Goal: Task Accomplishment & Management: Manage account settings

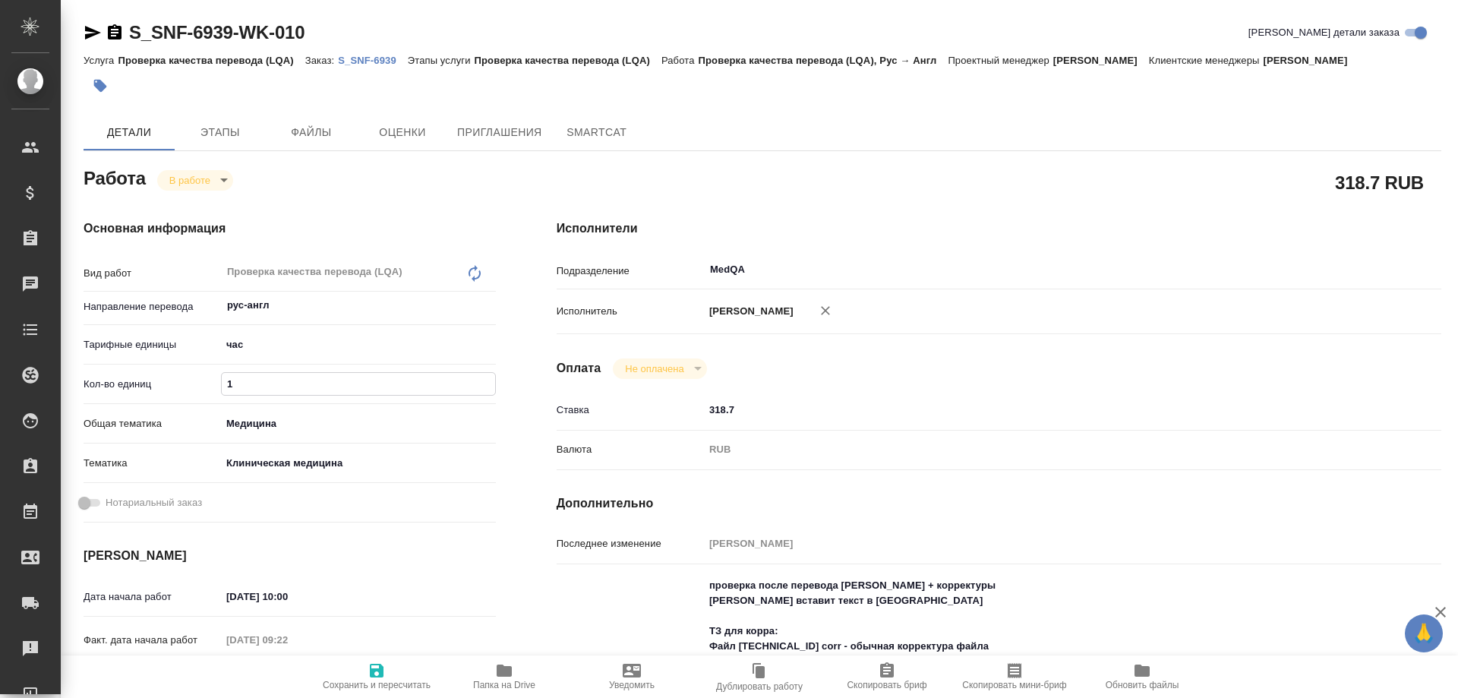
drag, startPoint x: 254, startPoint y: 383, endPoint x: 213, endPoint y: 387, distance: 41.9
click at [213, 387] on div "Кол-во единиц 1" at bounding box center [290, 384] width 412 height 27
type input "3.5"
click at [379, 671] on icon "button" at bounding box center [377, 671] width 14 height 14
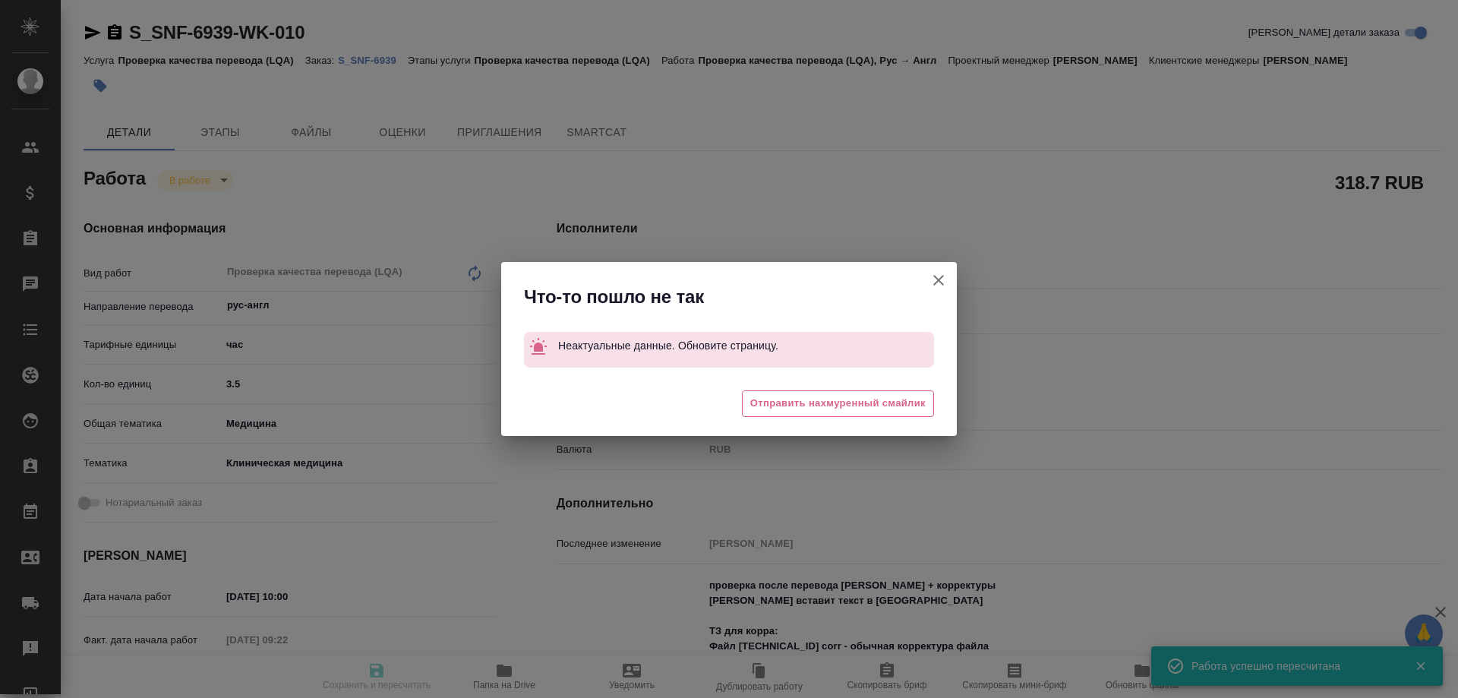
type input "inProgress"
type input "рус-англ"
type input "5a8b1489cc6b4906c91bfd93"
type input "1"
type input "med"
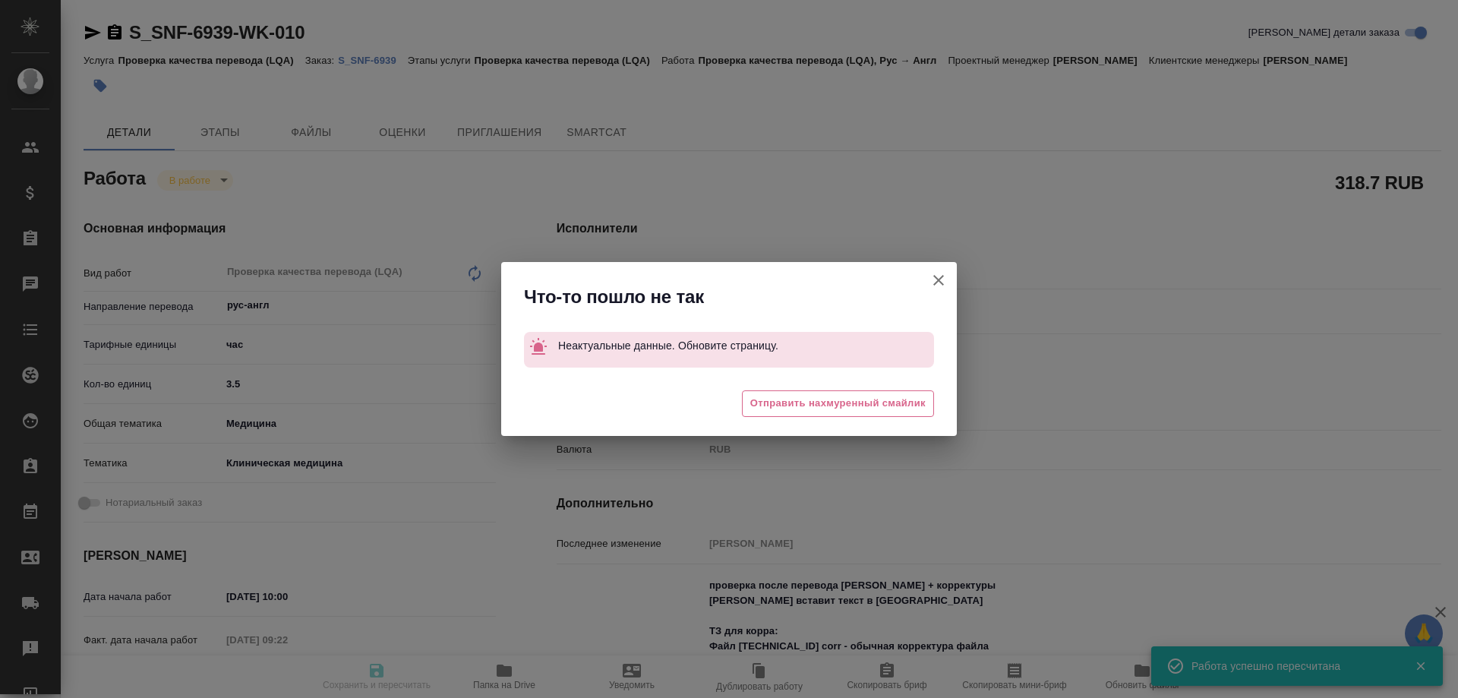
type input "6012b22f65f4b37c408fd6e5"
type input "06.10.2025 10:00"
type input "06.10.2025 09:22"
type input "06.10.2025 12:30"
type input "06.10.2025 15:00"
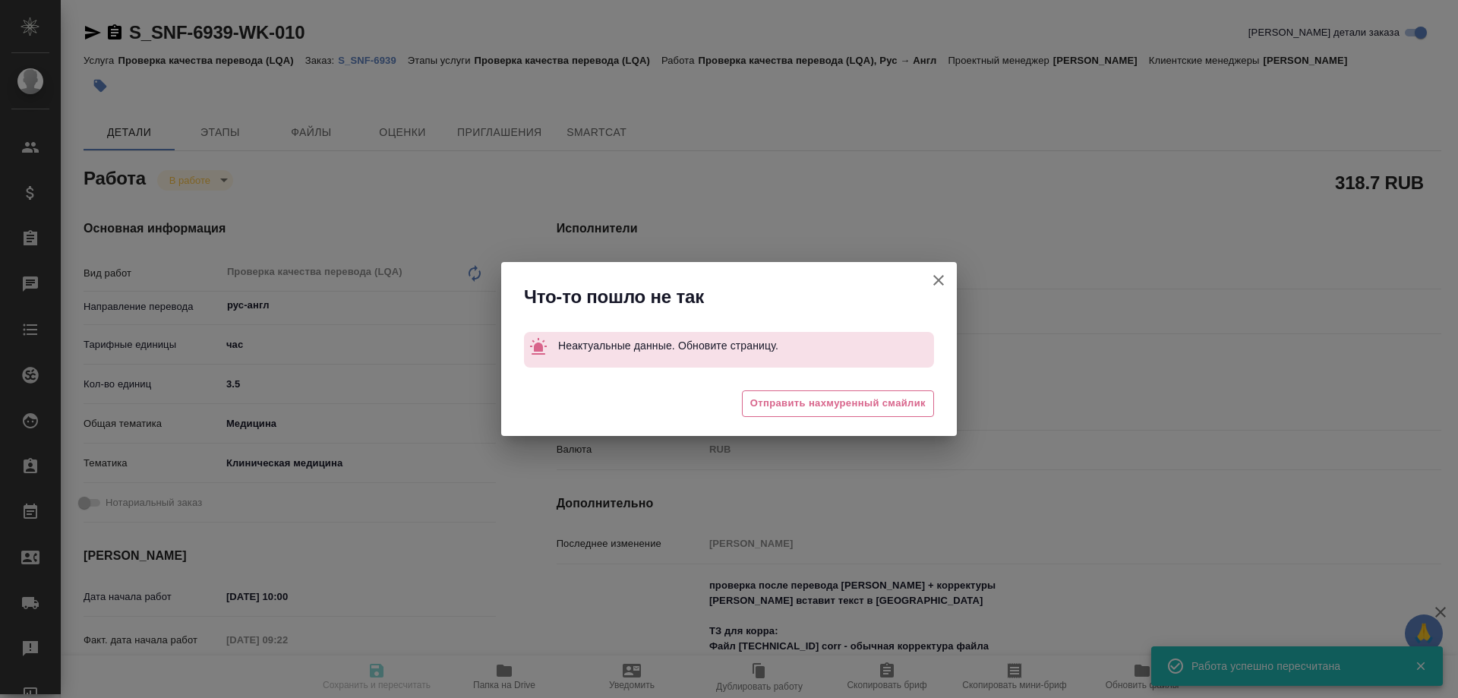
type input "MedQA"
type input "notPayed"
type input "318.7"
type input "RUB"
type input "Соловьева Елена"
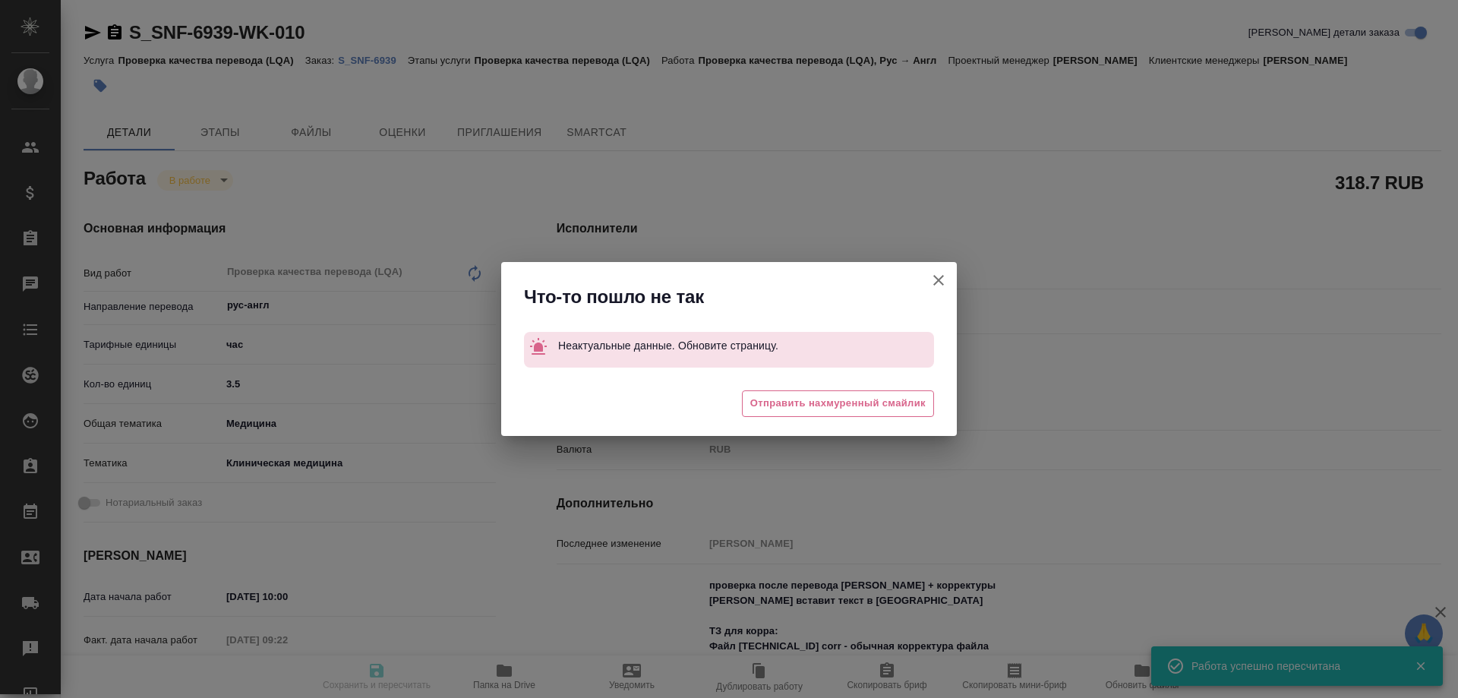
type input "S_SNF-6939"
type input "E005886664"
type input "Проверка качества перевода (LQA)"
type input "[PERSON_NAME]"
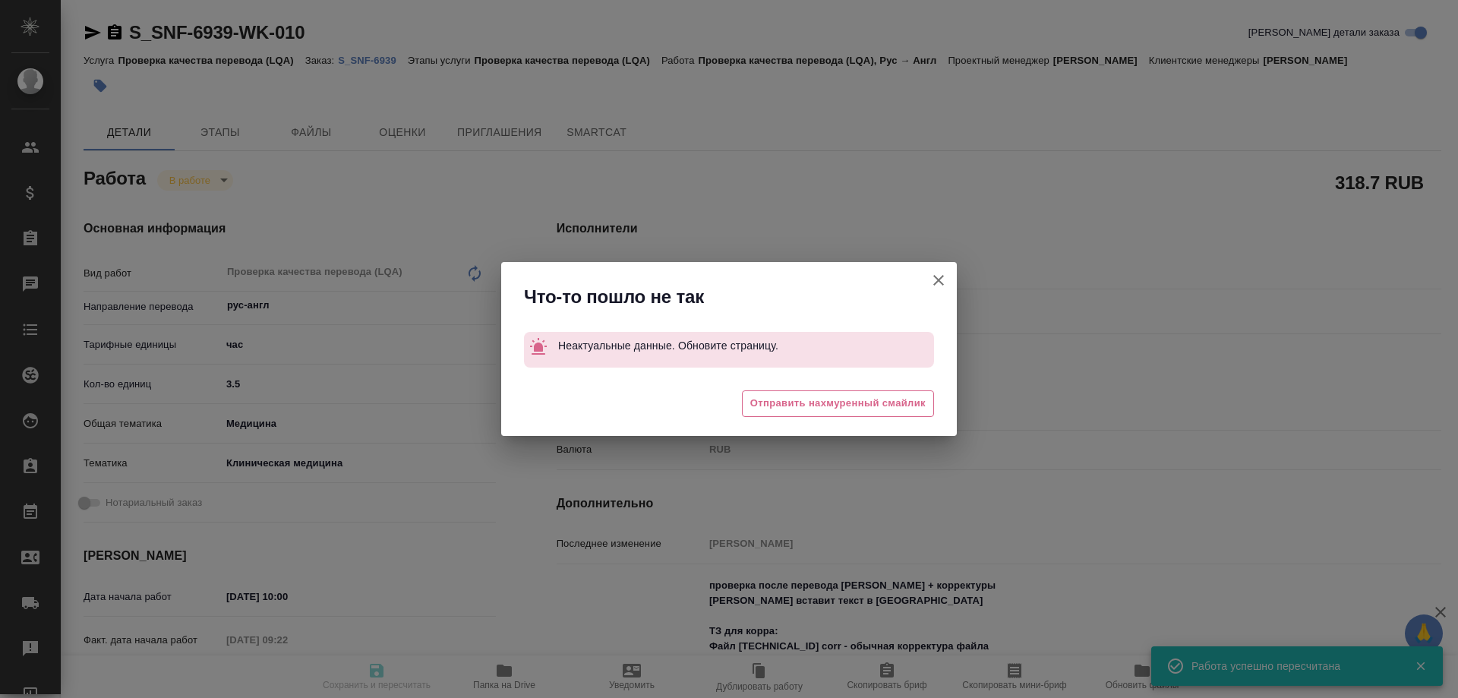
type input "[PERSON_NAME]"
type input "/Clients/Sanofi/Orders/S_SNF-6939"
click at [938, 279] on icon "button" at bounding box center [938, 280] width 11 height 11
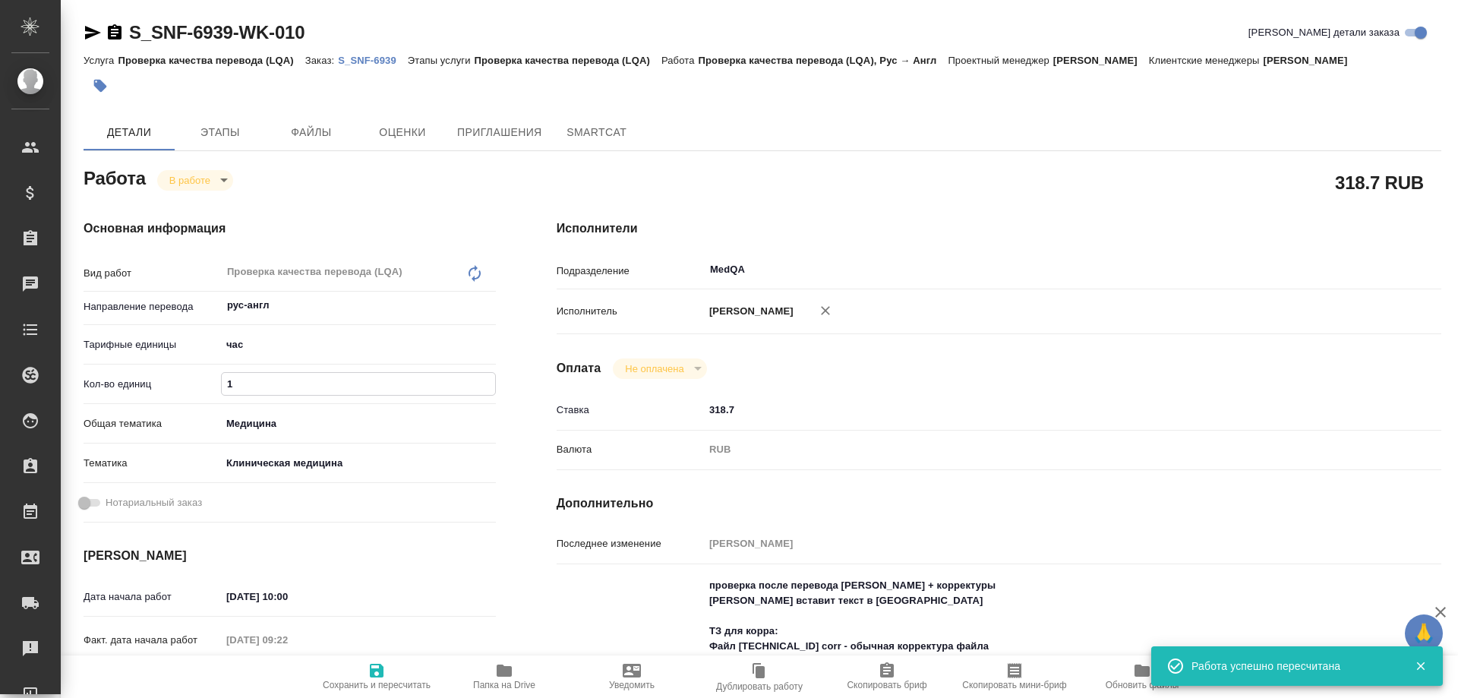
drag, startPoint x: 287, startPoint y: 386, endPoint x: 145, endPoint y: 386, distance: 142.0
click at [145, 386] on div "Кол-во единиц 1" at bounding box center [290, 384] width 412 height 27
type input "3.5"
click at [383, 671] on icon "button" at bounding box center [377, 671] width 14 height 14
type input "inProgress"
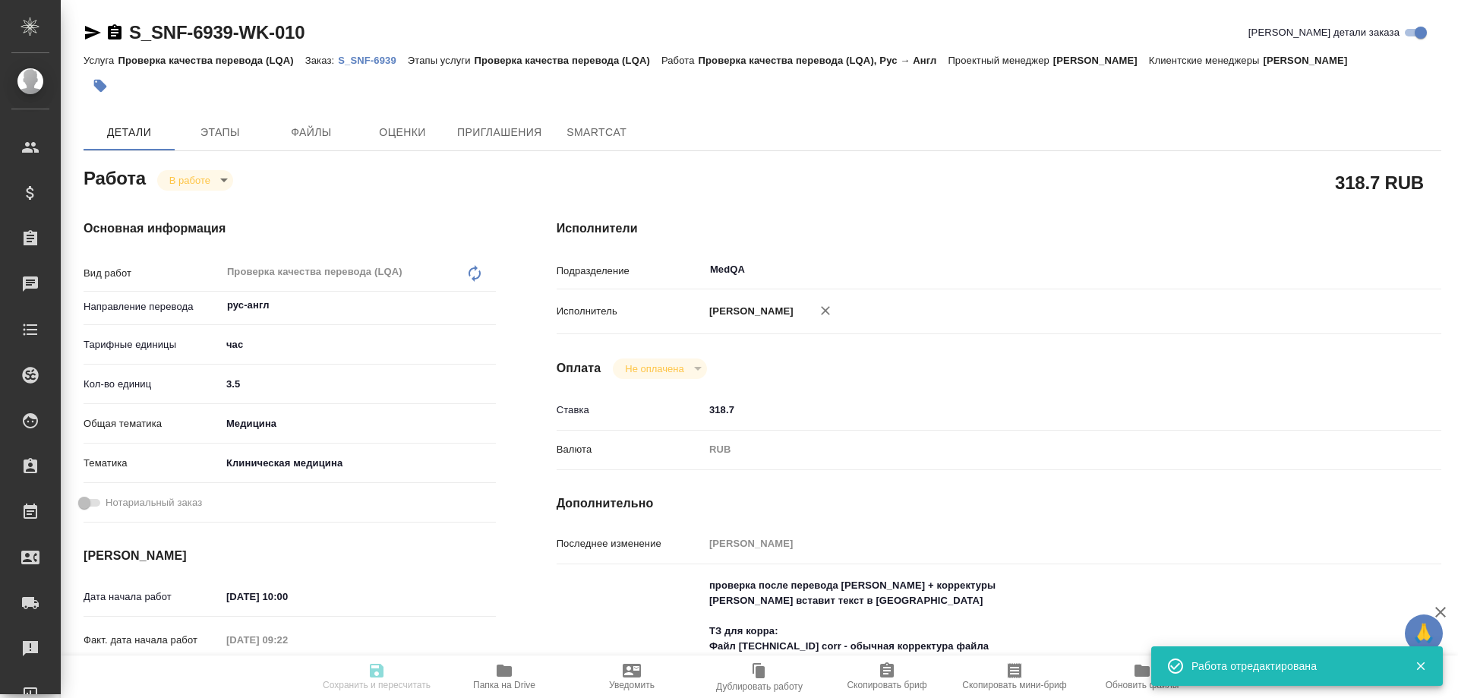
type input "рус-англ"
type input "5a8b1489cc6b4906c91bfd93"
type input "3.5"
type input "med"
type input "6012b22f65f4b37c408fd6e5"
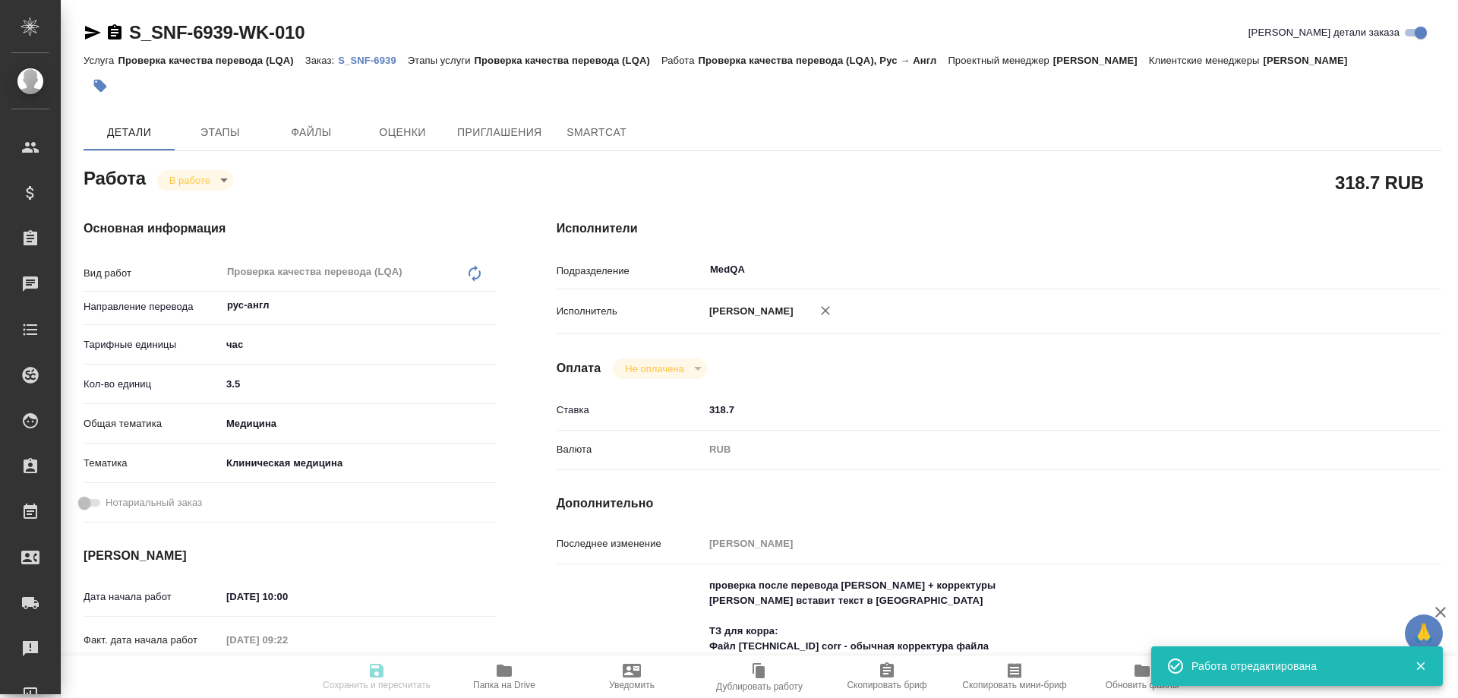
type input "06.10.2025 10:00"
type input "06.10.2025 09:22"
type input "06.10.2025 12:30"
type input "06.10.2025 15:00"
type input "MedQA"
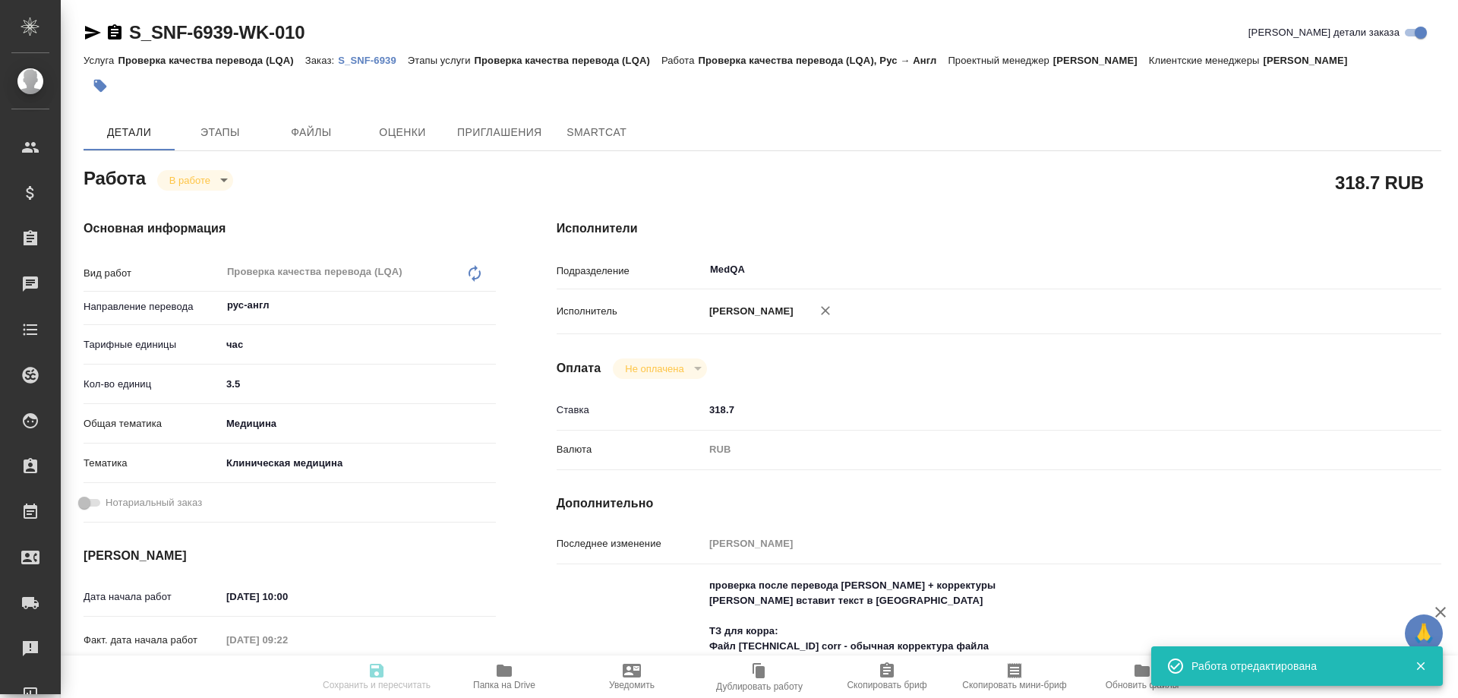
type input "notPayed"
type input "318.7"
type input "RUB"
type input "Соловьева Елена"
type input "S_SNF-6939"
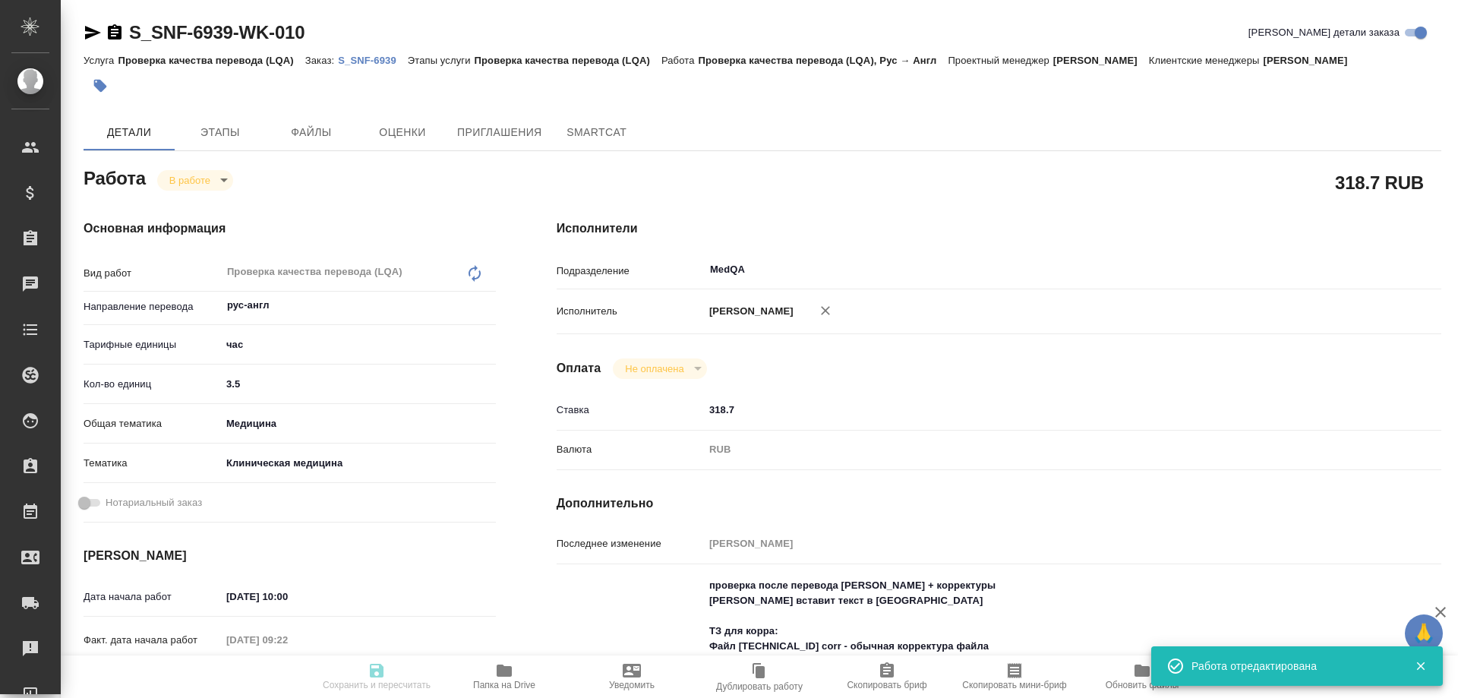
type input "E005886664"
type input "Проверка качества перевода (LQA)"
type input "[PERSON_NAME]"
type input "Малофеева Екатерина"
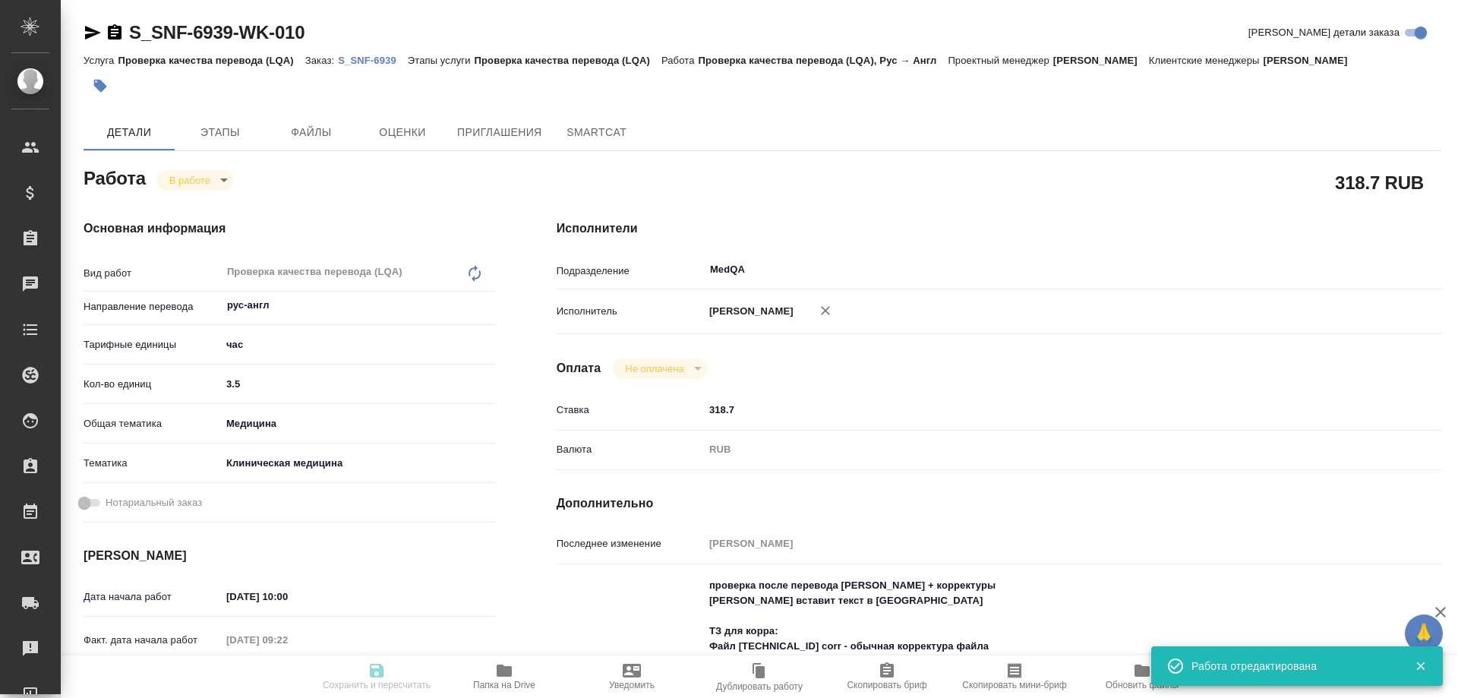
type input "/Clients/Sanofi/Orders/S_SNF-6939"
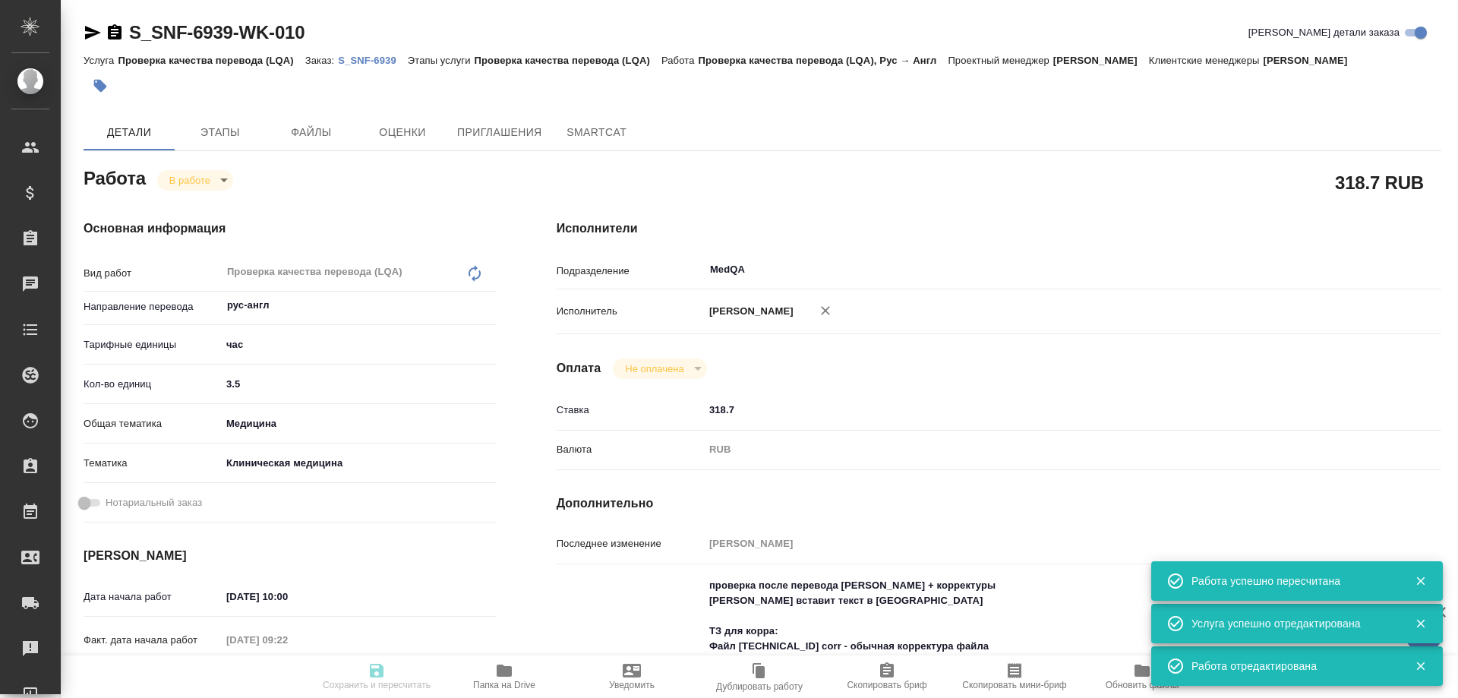
type input "inProgress"
type input "рус-англ"
type input "5a8b1489cc6b4906c91bfd93"
type input "3.5"
type input "med"
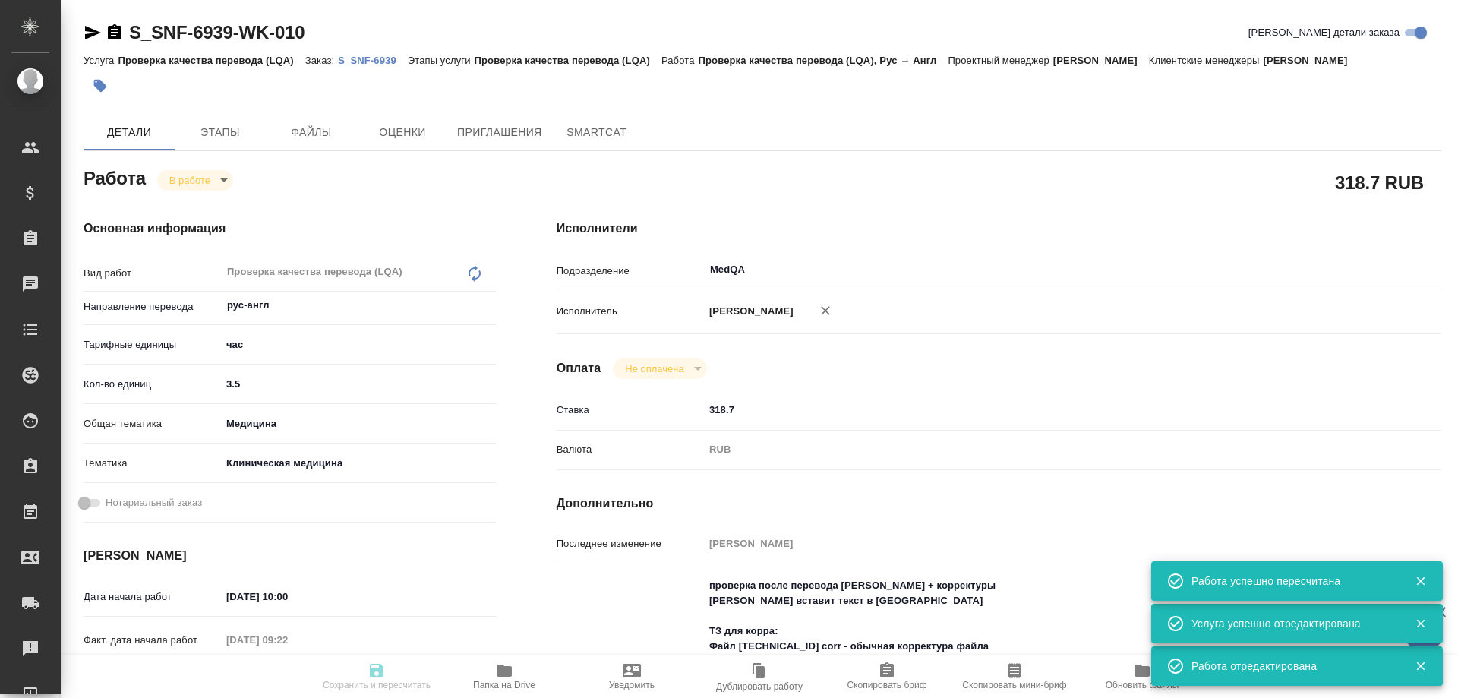
type input "6012b22f65f4b37c408fd6e5"
type input "06.10.2025 10:00"
type input "06.10.2025 09:22"
type input "06.10.2025 12:30"
type input "06.10.2025 15:00"
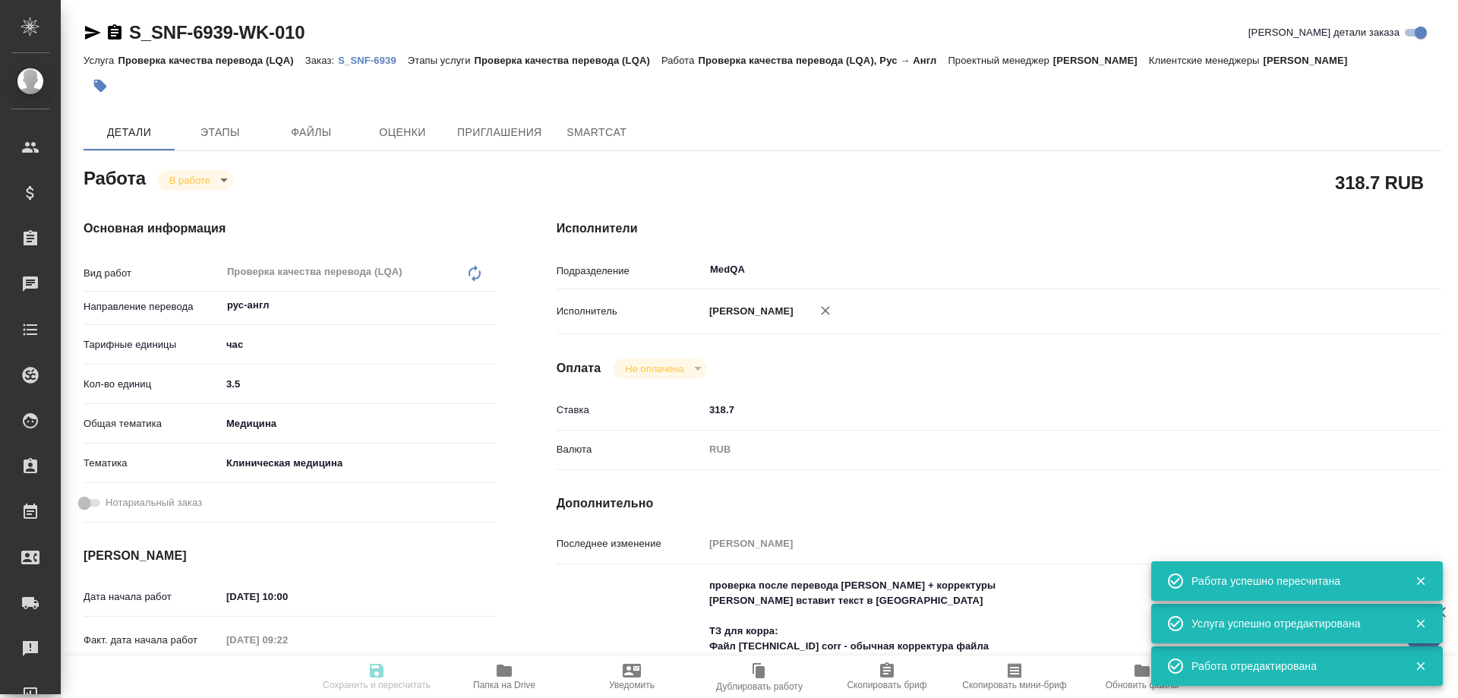
type input "MedQA"
type input "notPayed"
type input "318.7"
type input "RUB"
type input "Соловьева Елена"
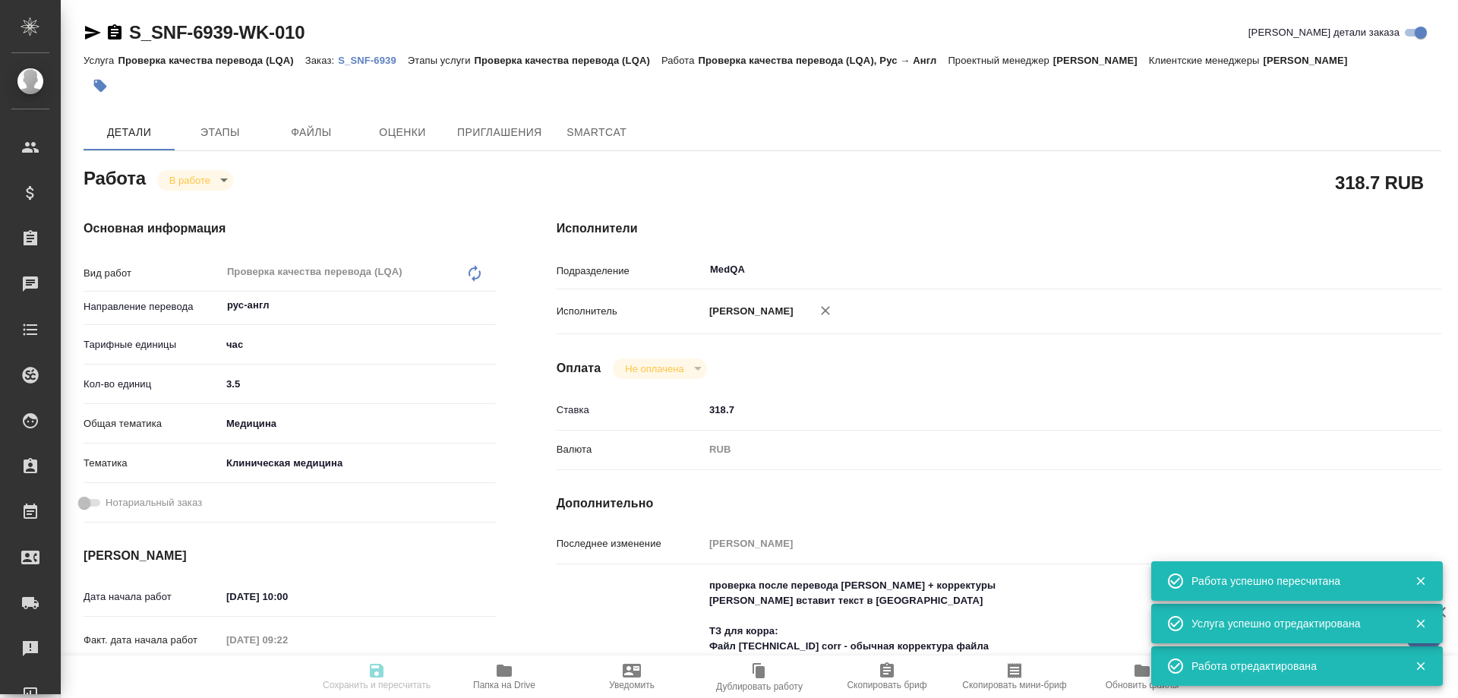
type input "S_SNF-6939"
type input "E005886664"
type input "Проверка качества перевода (LQA)"
type input "Сайдашева Диляра"
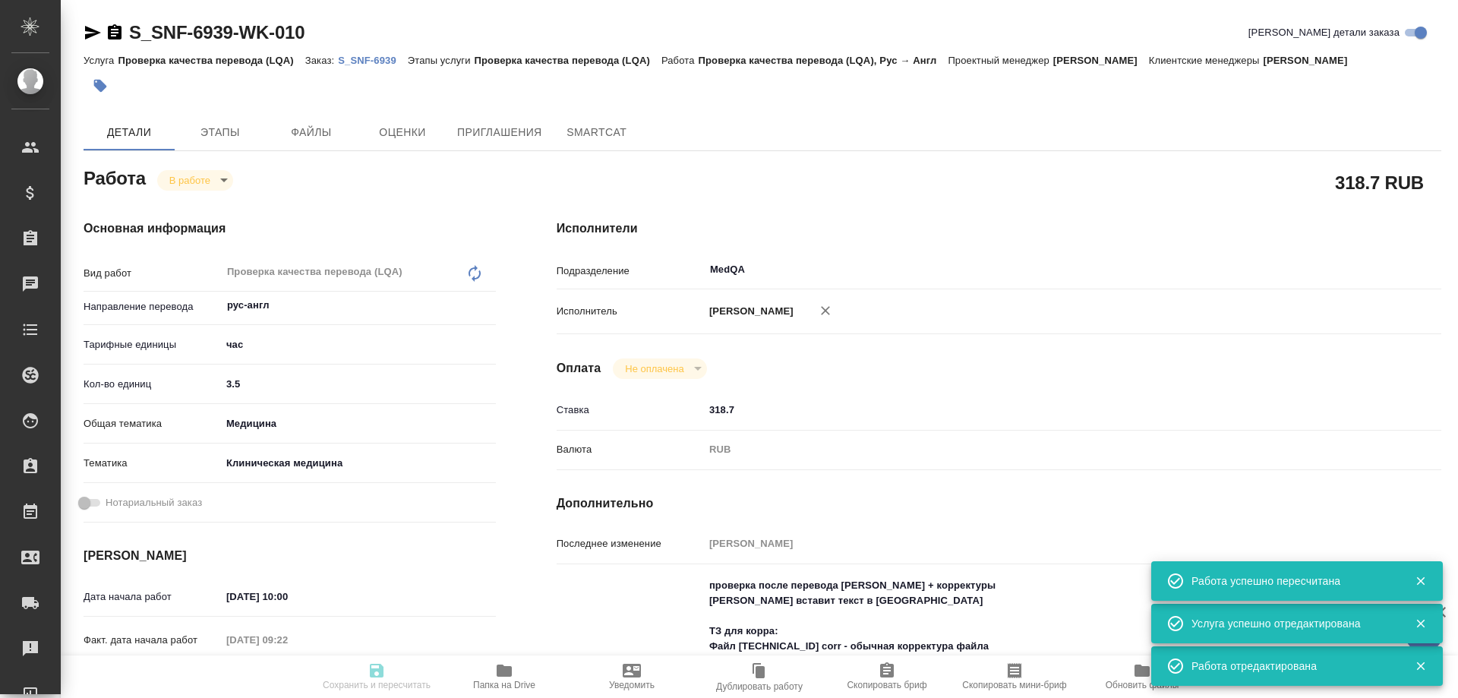
type input "Малофеева Екатерина"
type input "/Clients/Sanofi/Orders/S_SNF-6939"
click at [204, 185] on body "🙏 .cls-1 fill:#fff; AWATERA Solovyova Elena Клиенты Спецификации Заказы 0 Чаты …" at bounding box center [729, 349] width 1458 height 698
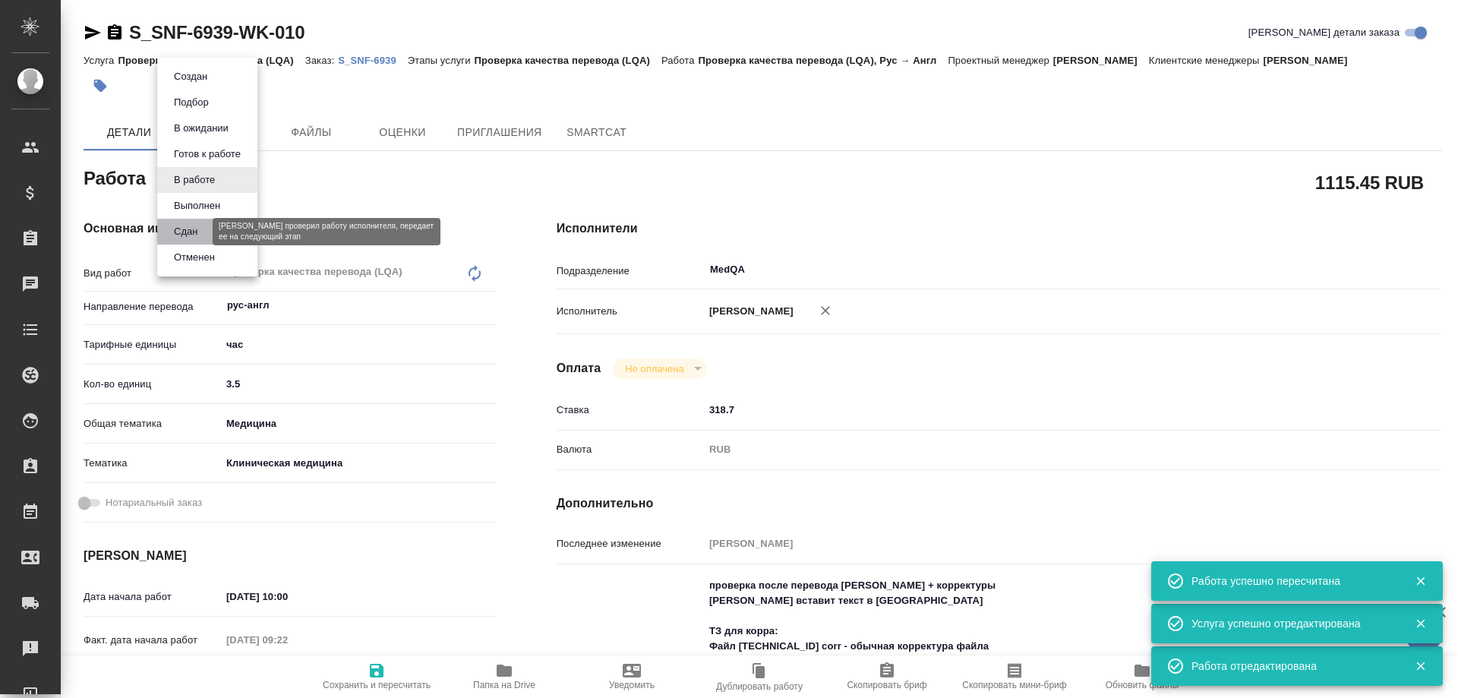
click at [202, 229] on button "Сдан" at bounding box center [185, 231] width 33 height 17
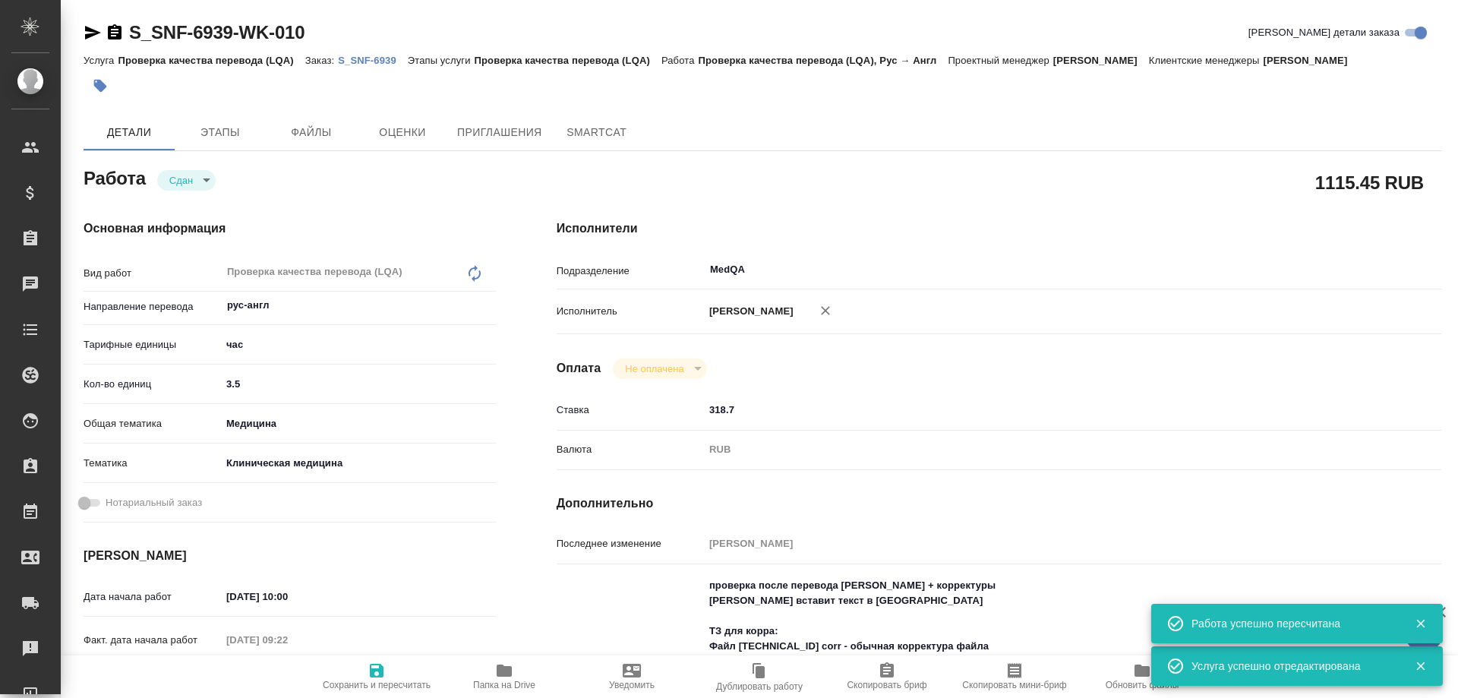
type textarea "x"
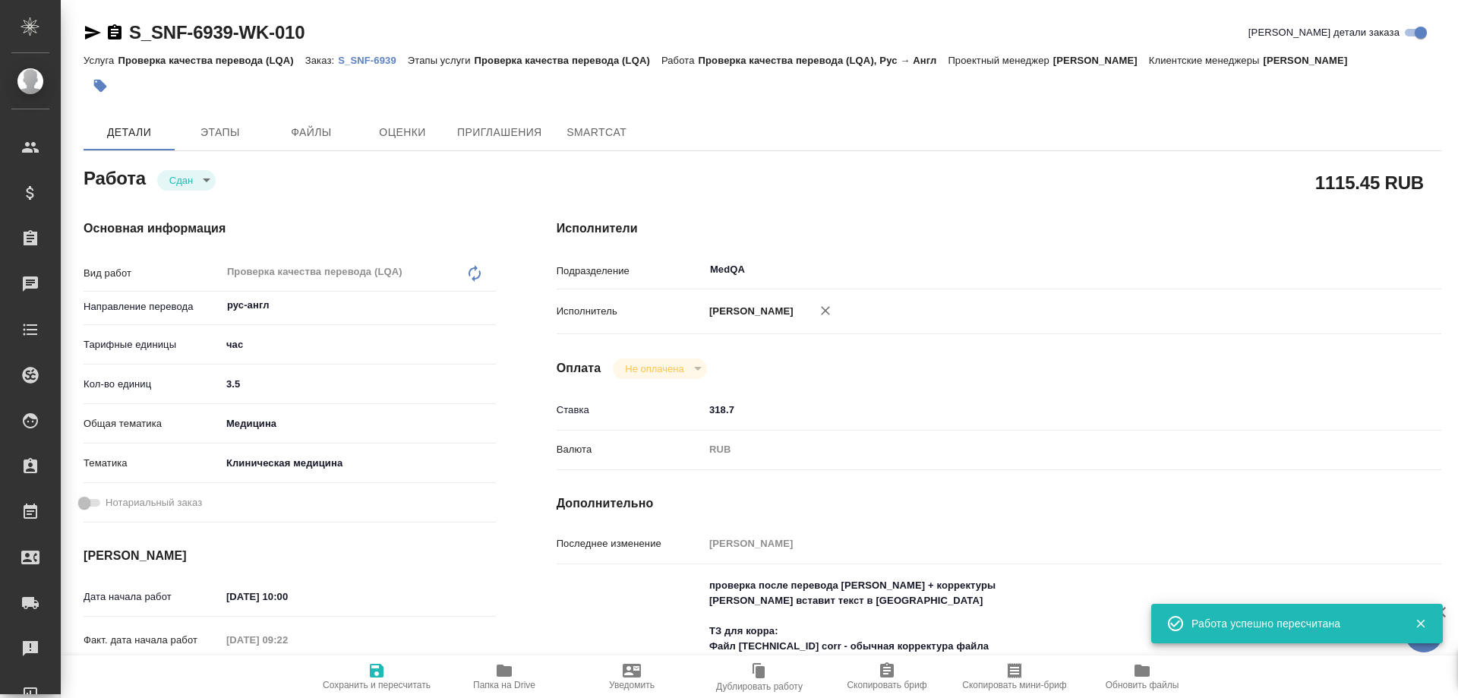
type textarea "x"
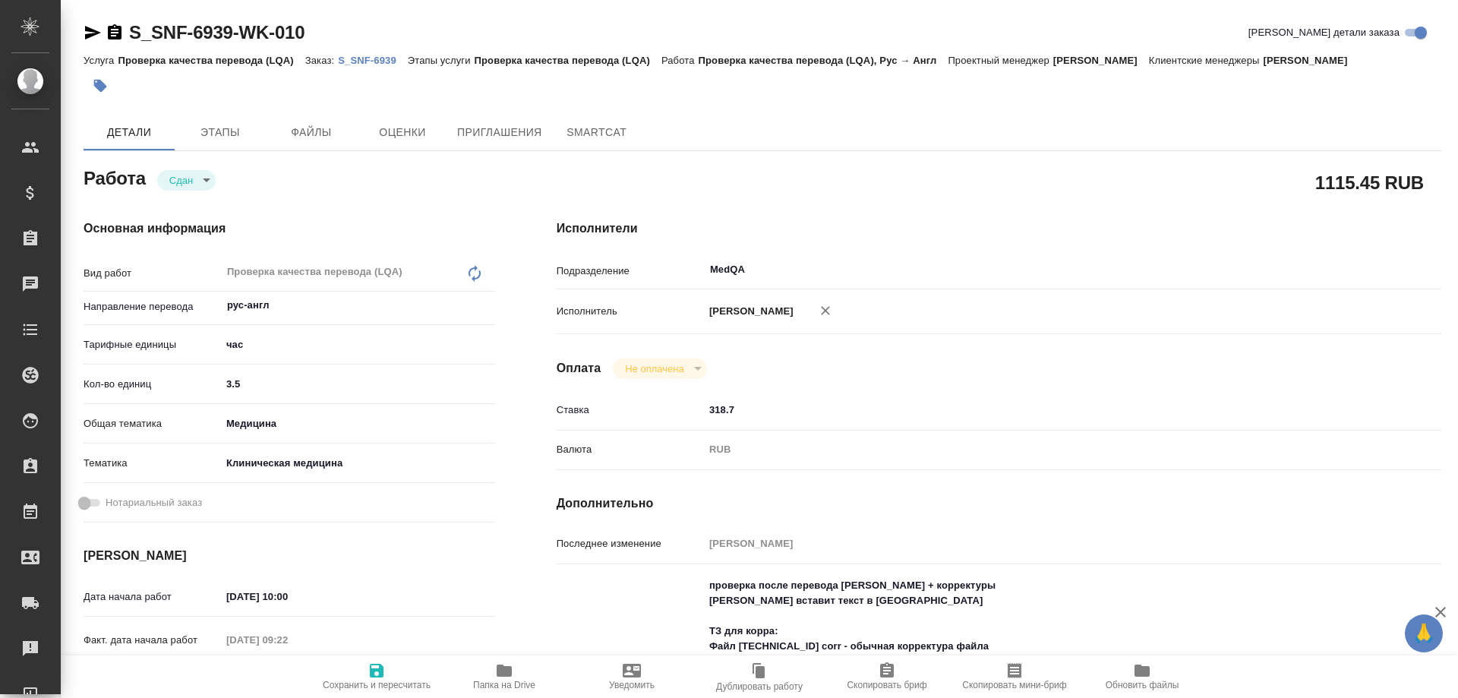
type textarea "x"
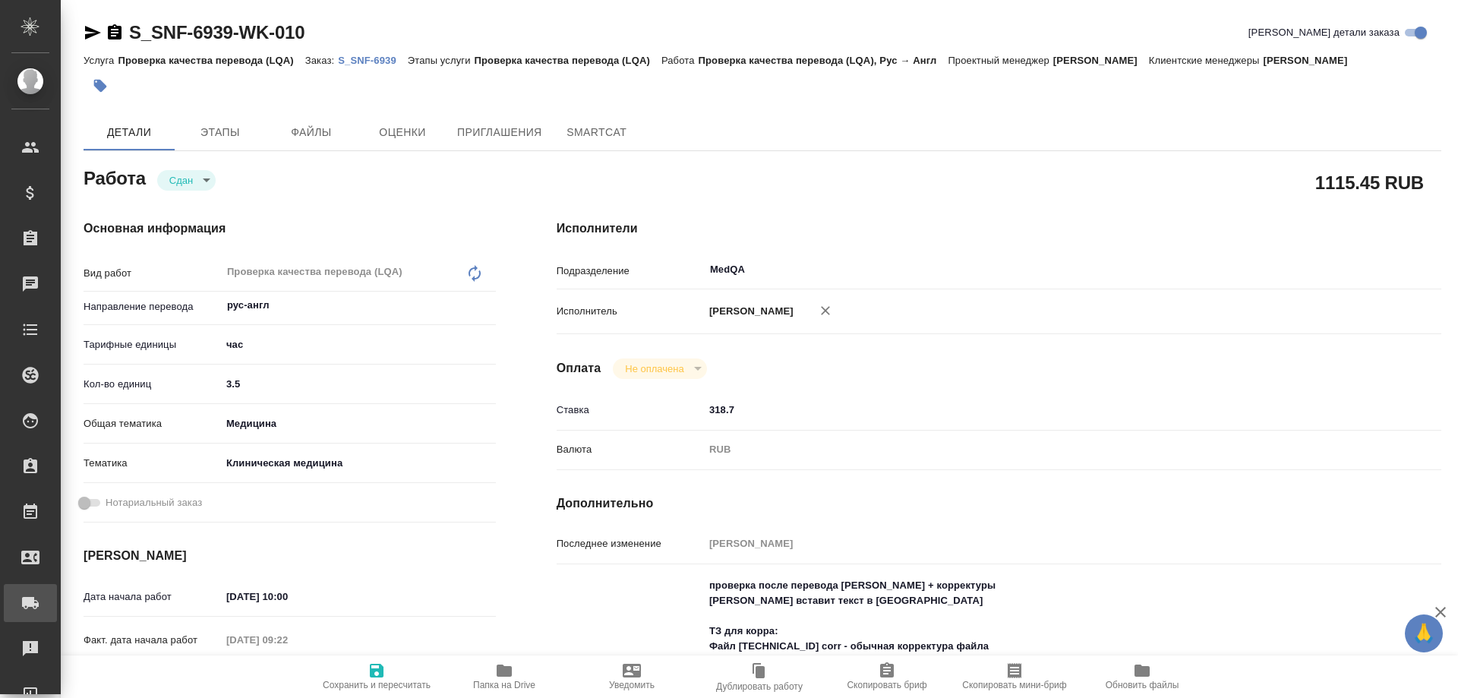
type textarea "x"
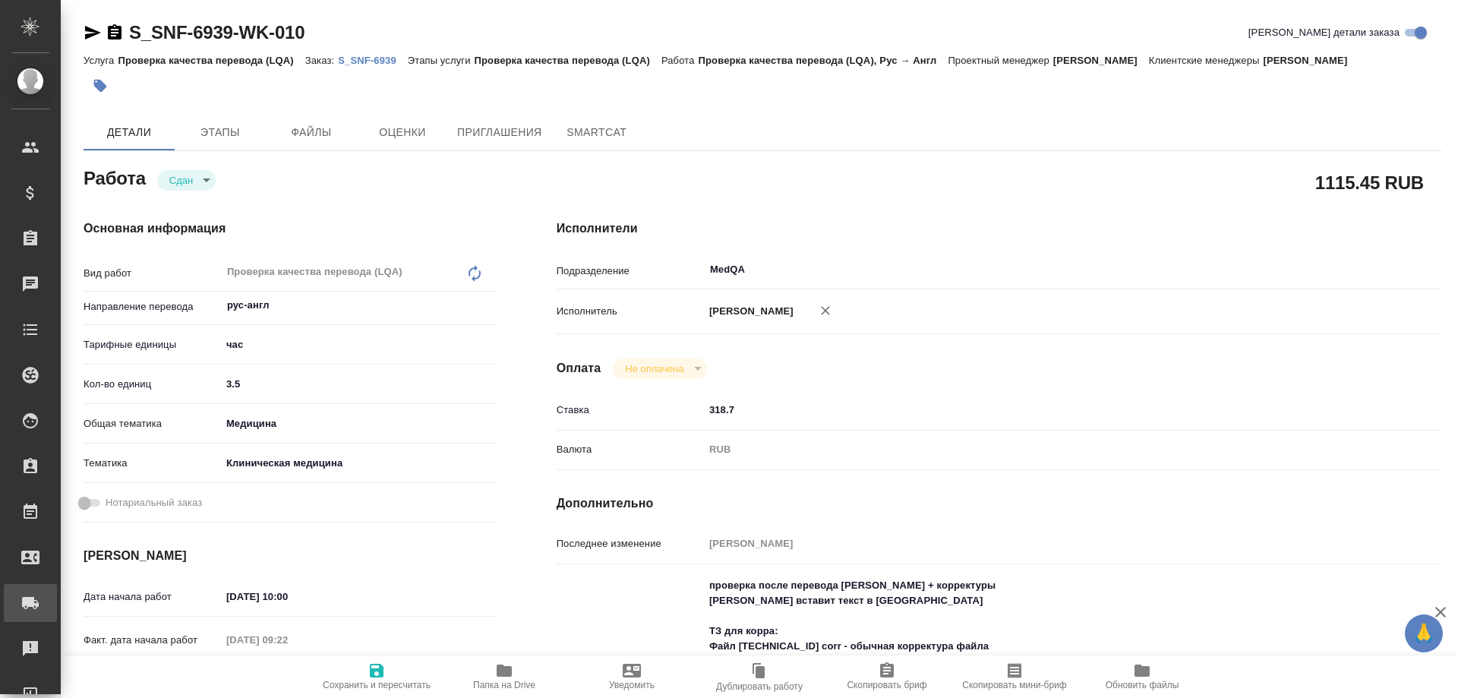
type textarea "x"
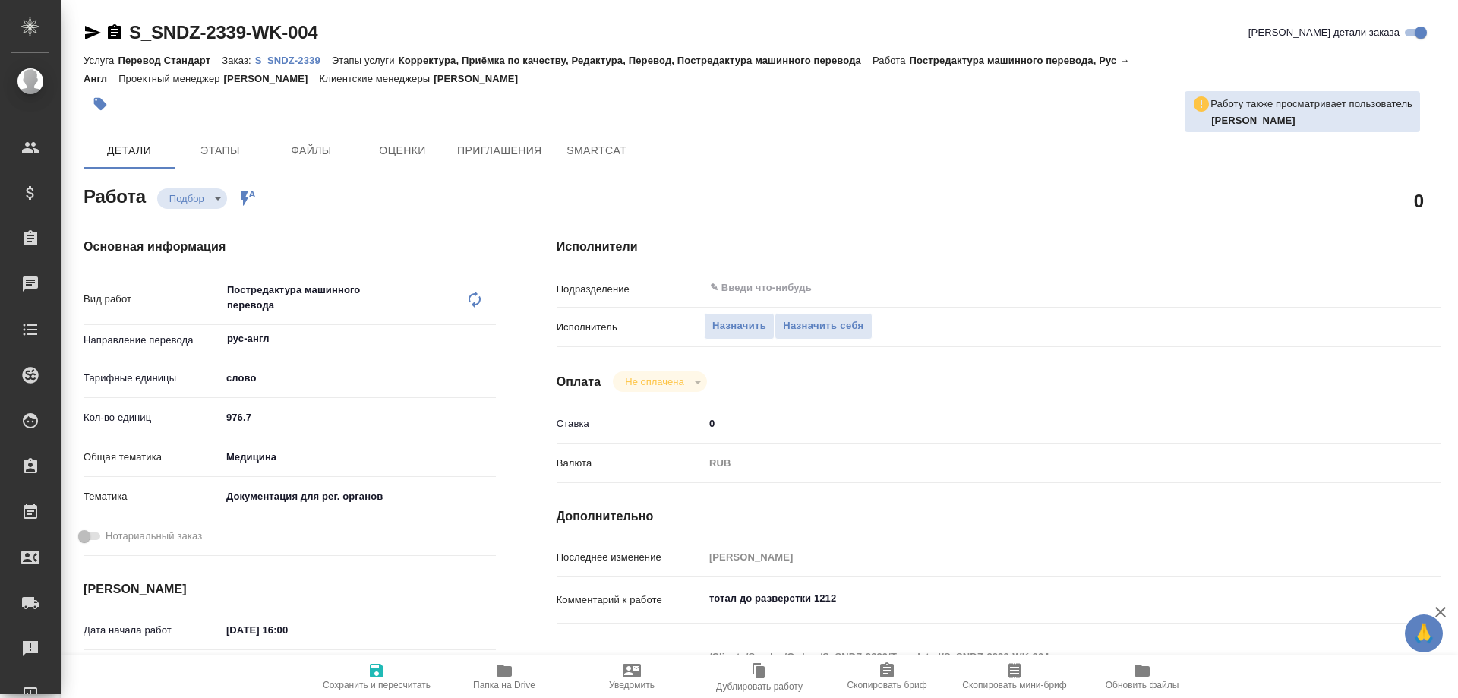
type textarea "x"
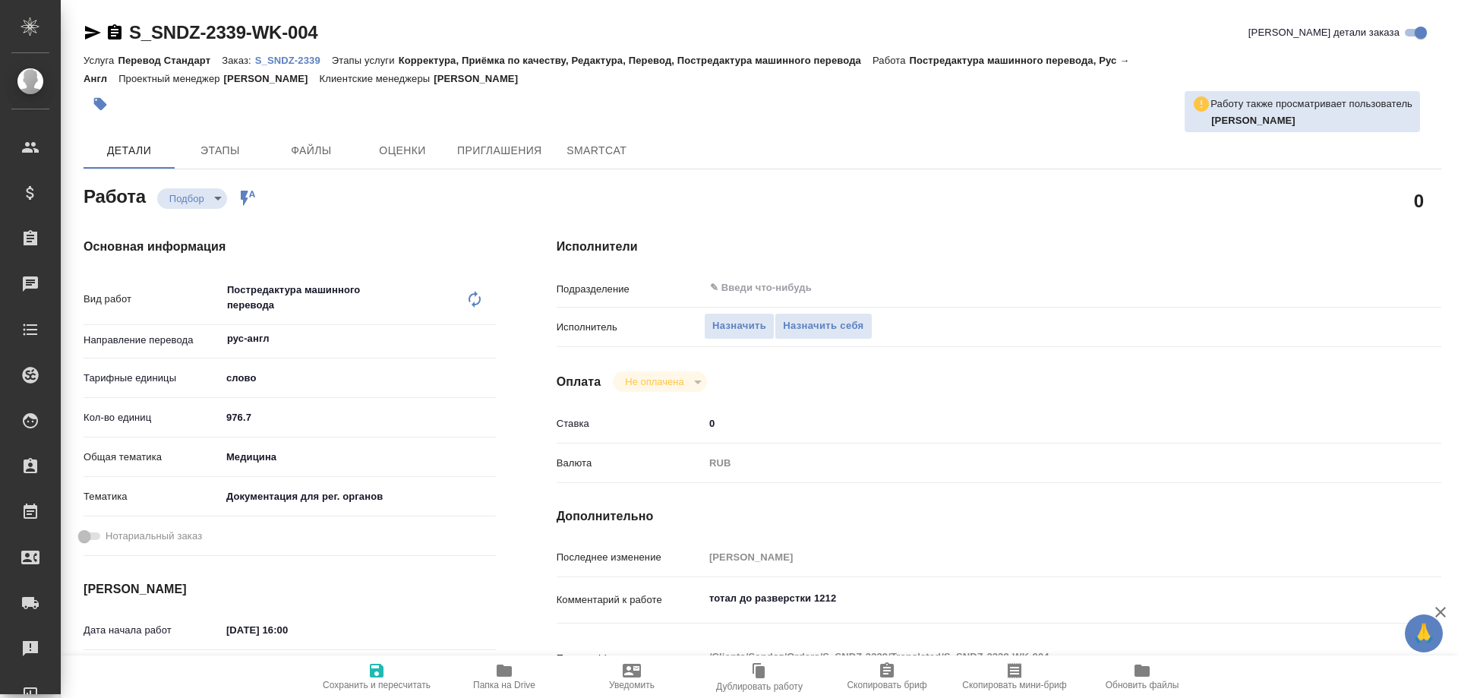
type textarea "x"
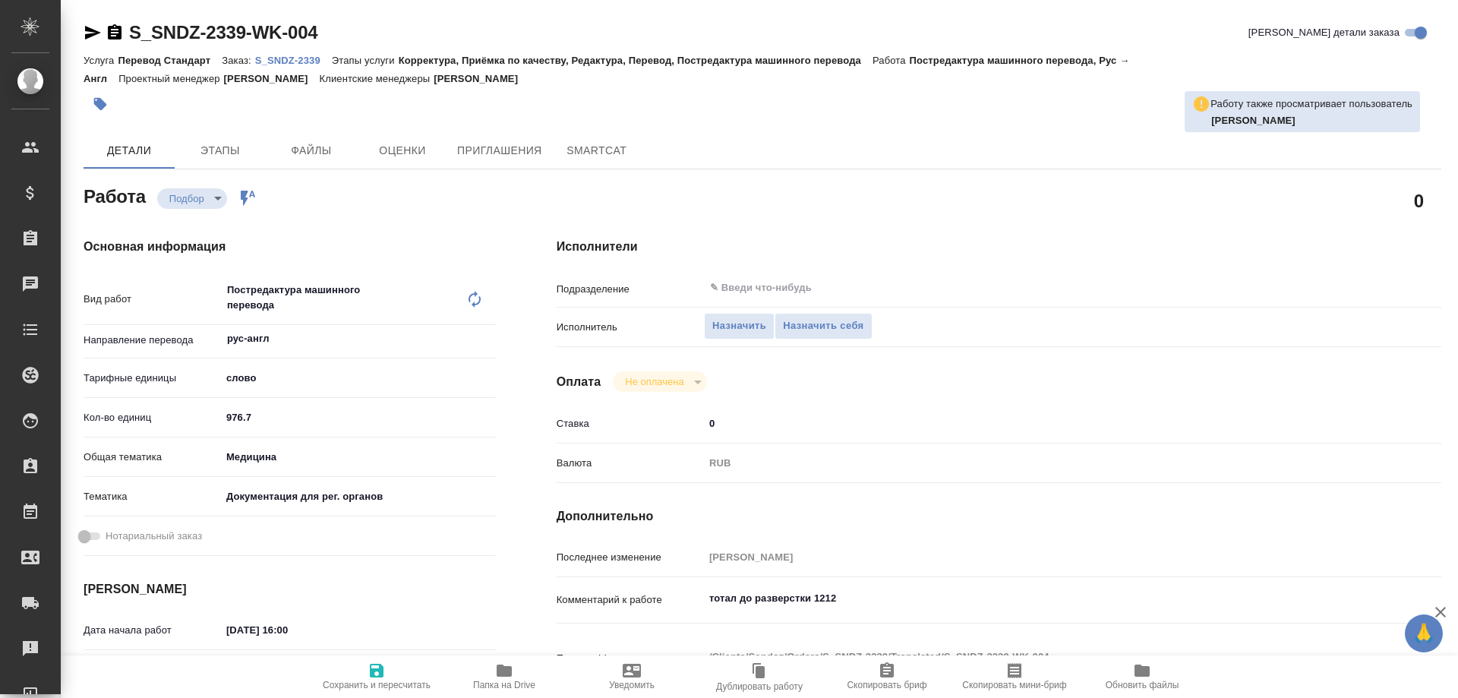
type textarea "x"
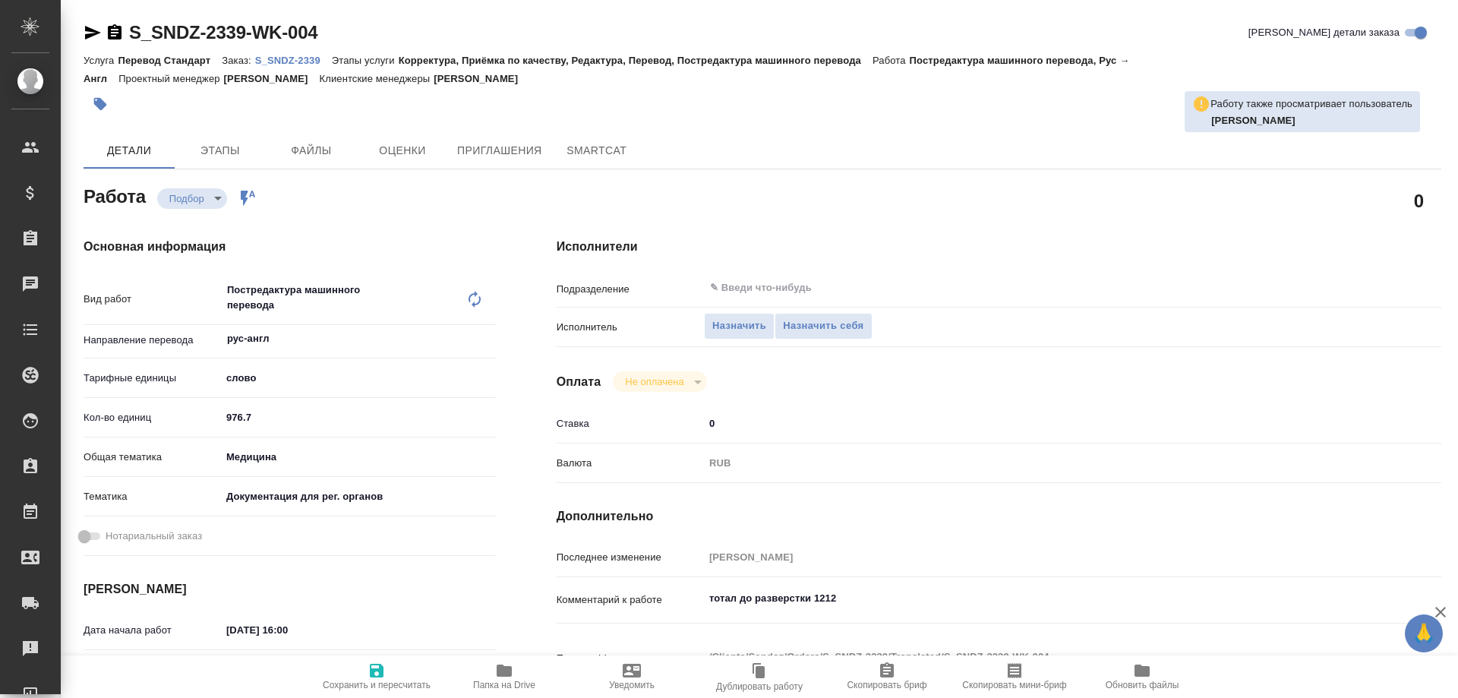
type textarea "x"
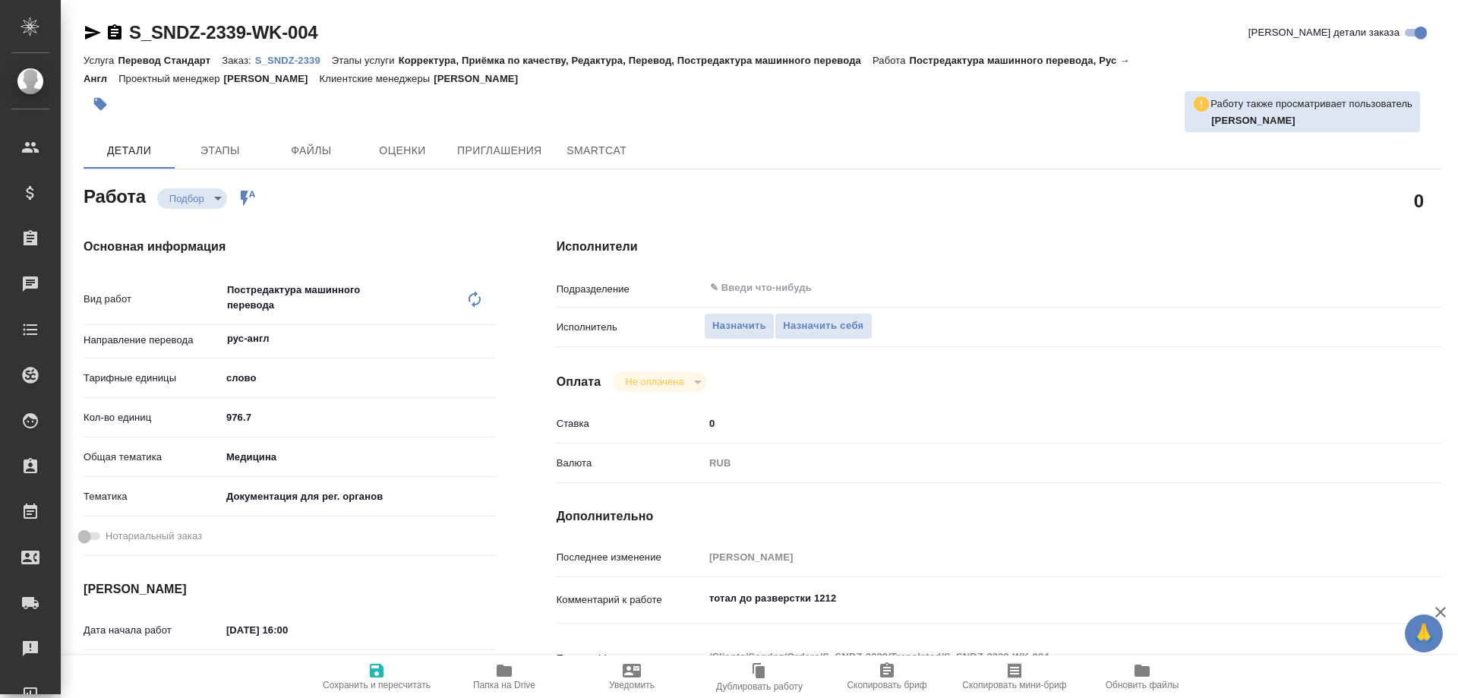
type textarea "x"
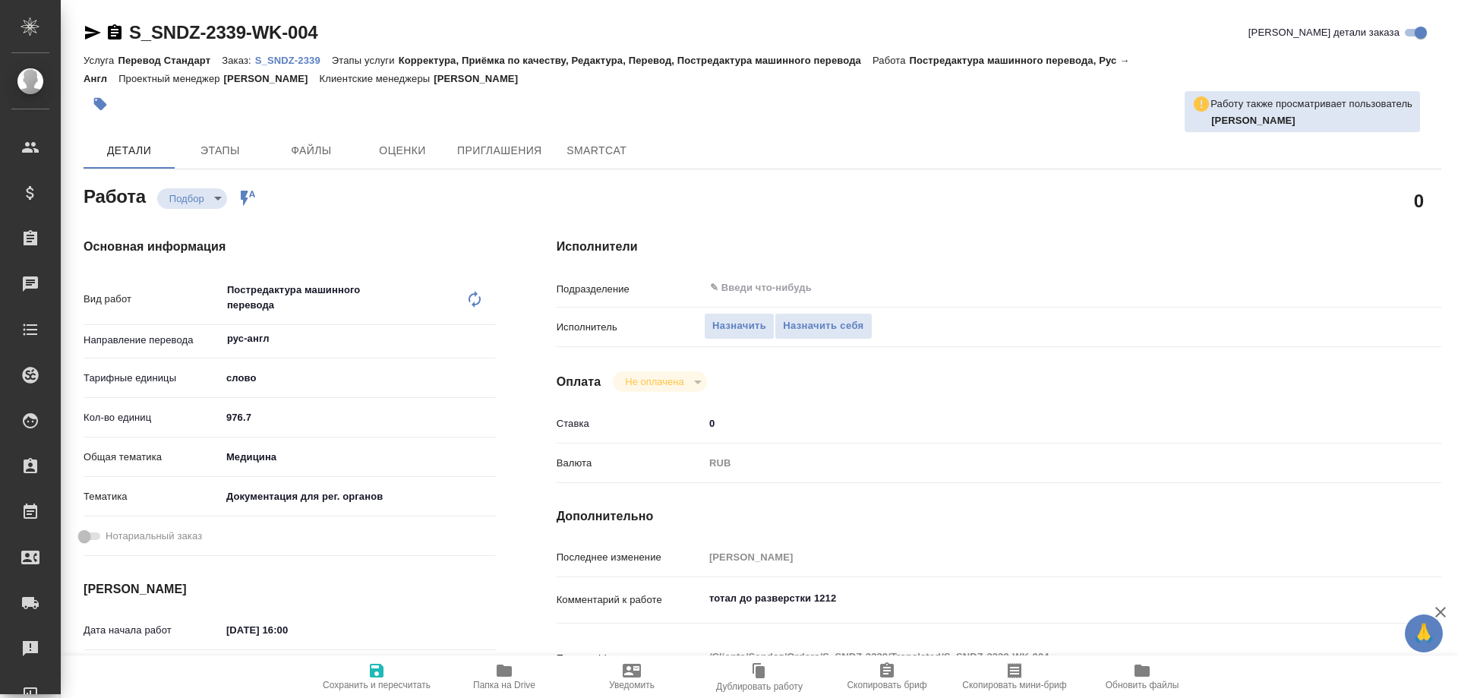
type textarea "x"
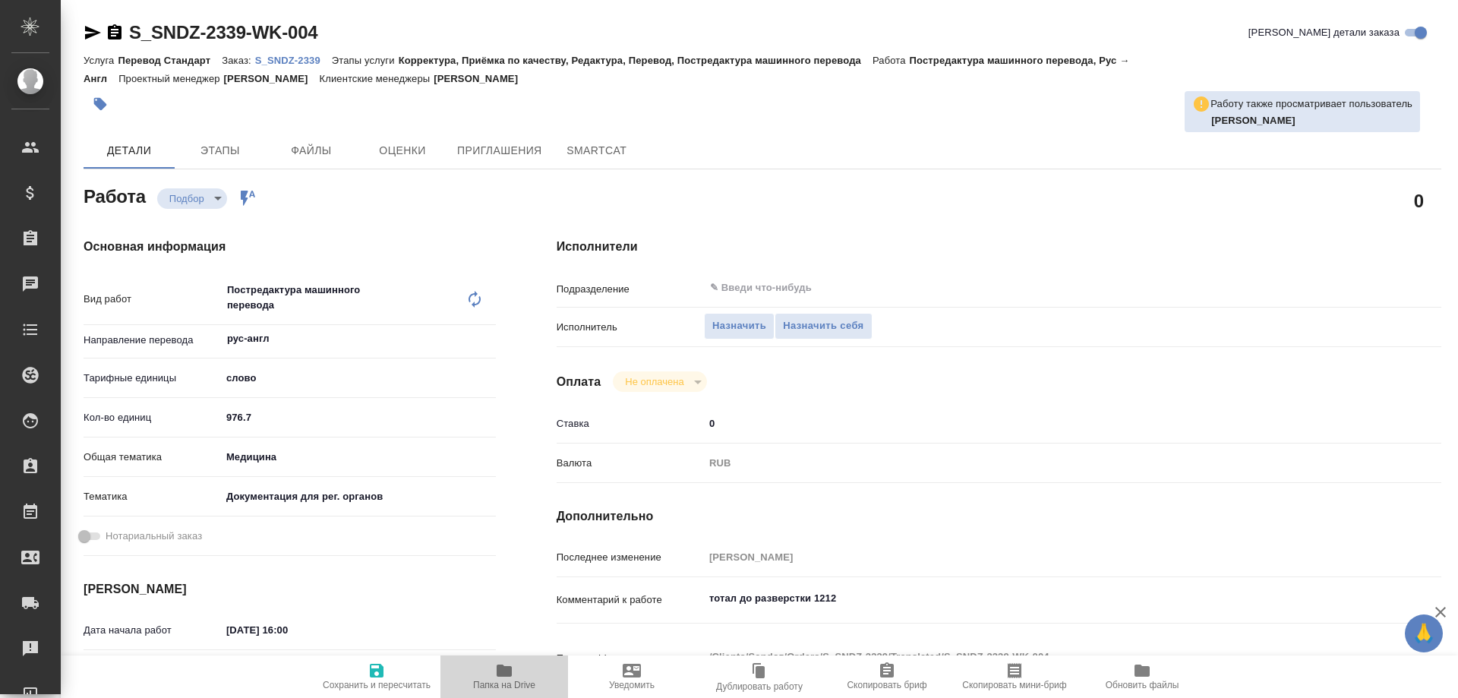
click at [508, 668] on icon "button" at bounding box center [504, 670] width 15 height 12
type textarea "x"
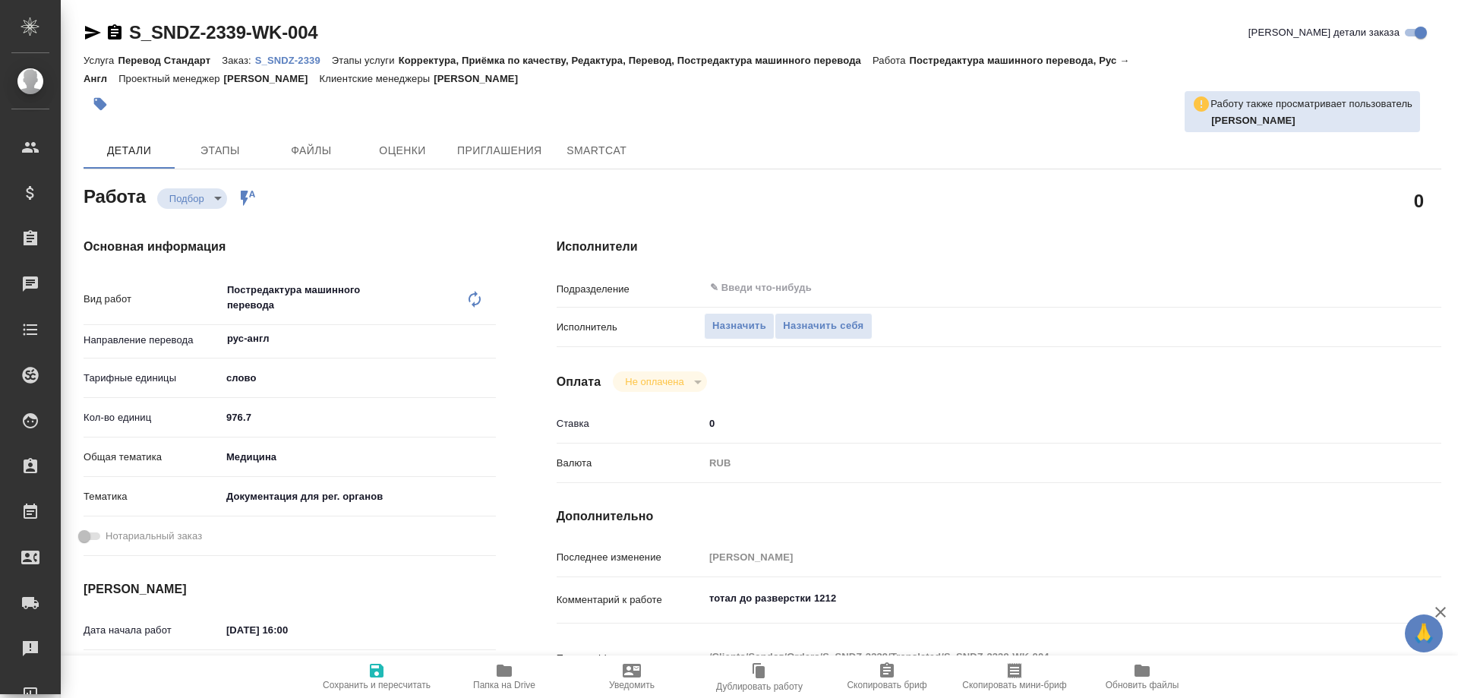
type textarea "x"
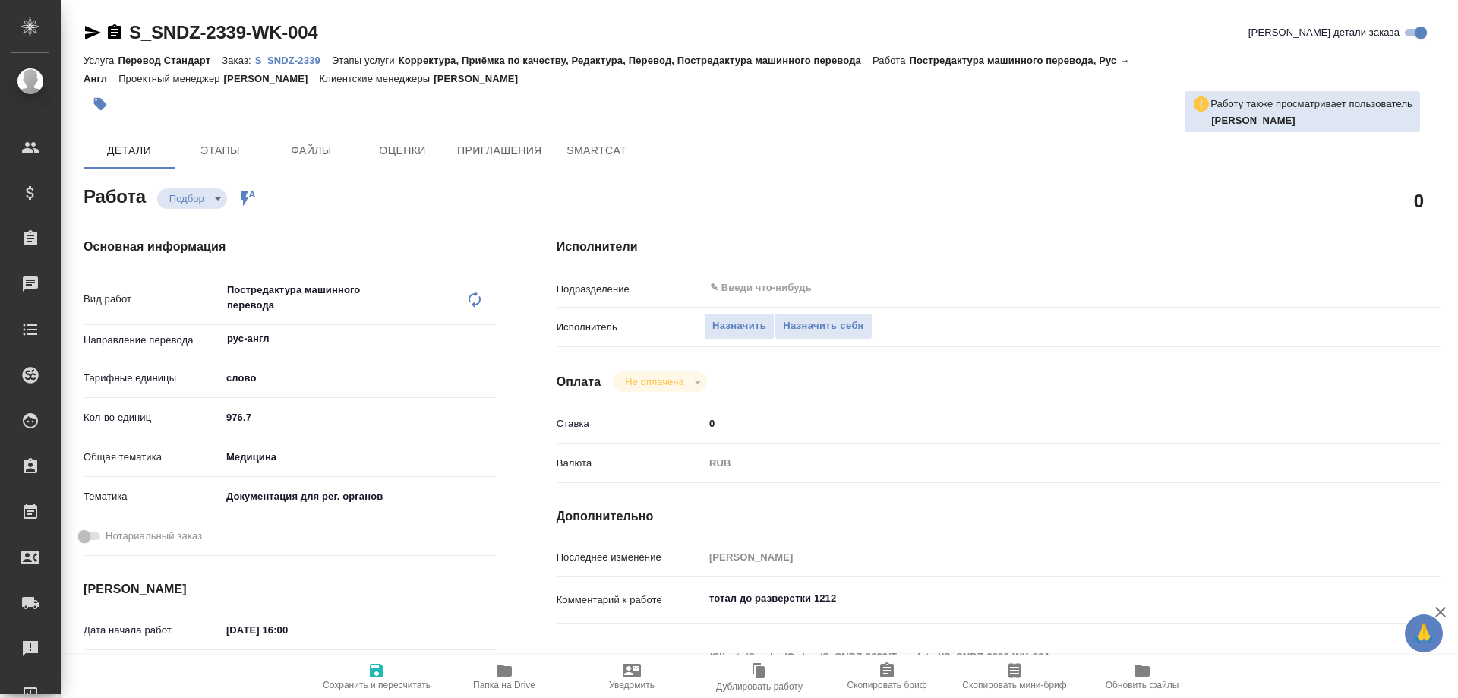
type textarea "x"
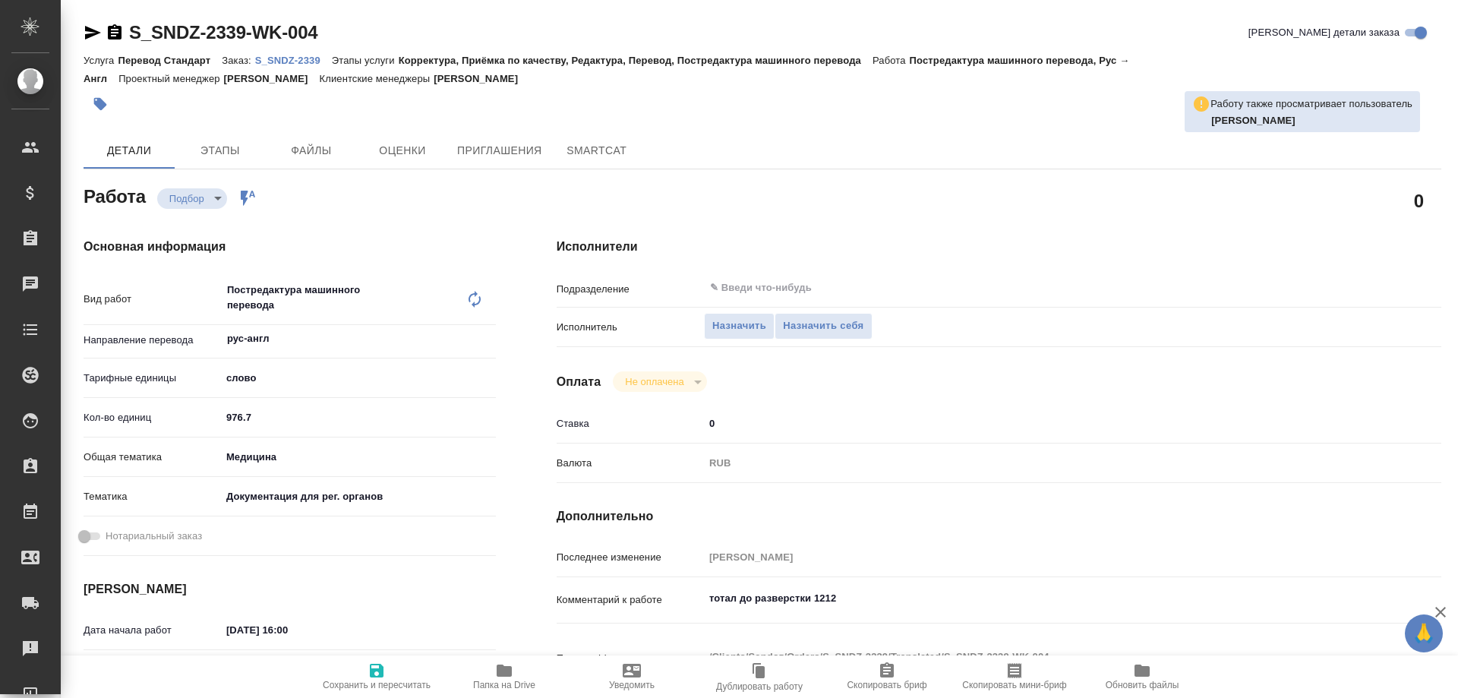
type textarea "x"
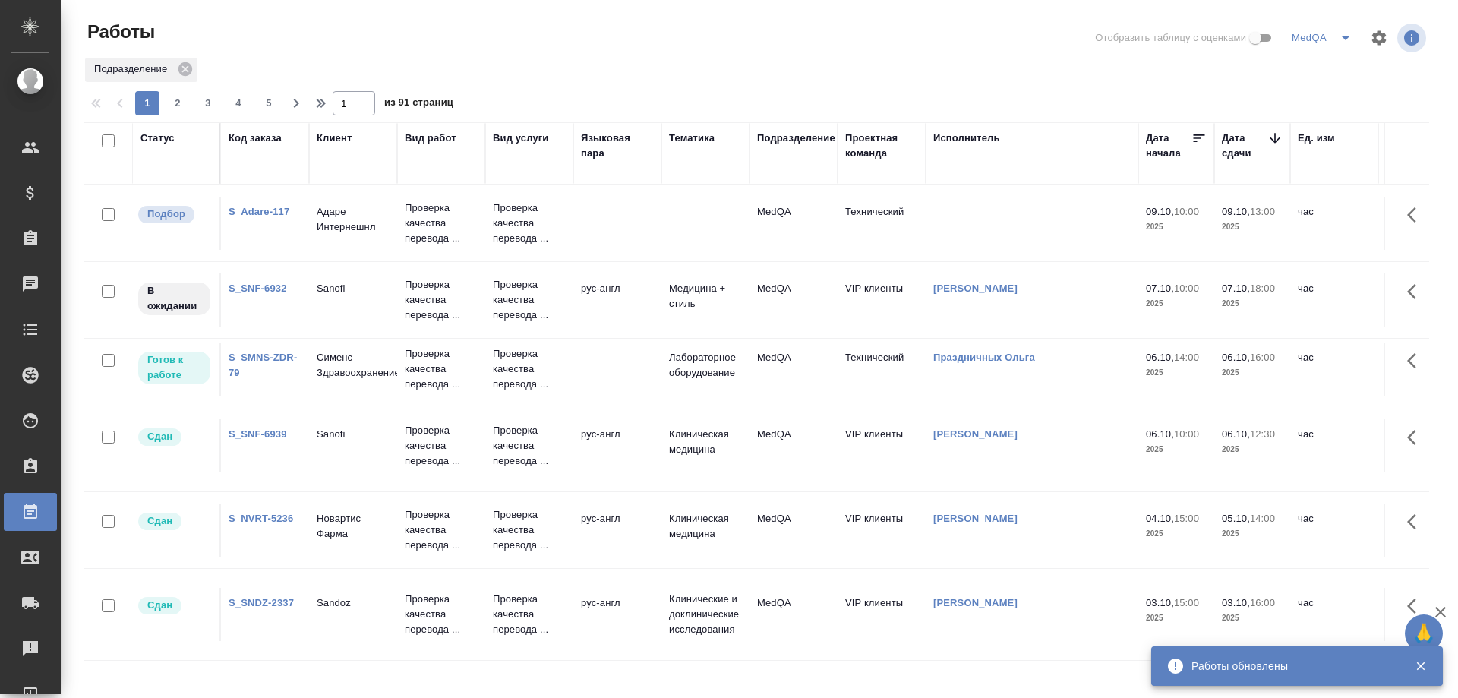
click at [250, 358] on link "S_SMNS-ZDR-79" at bounding box center [263, 365] width 68 height 27
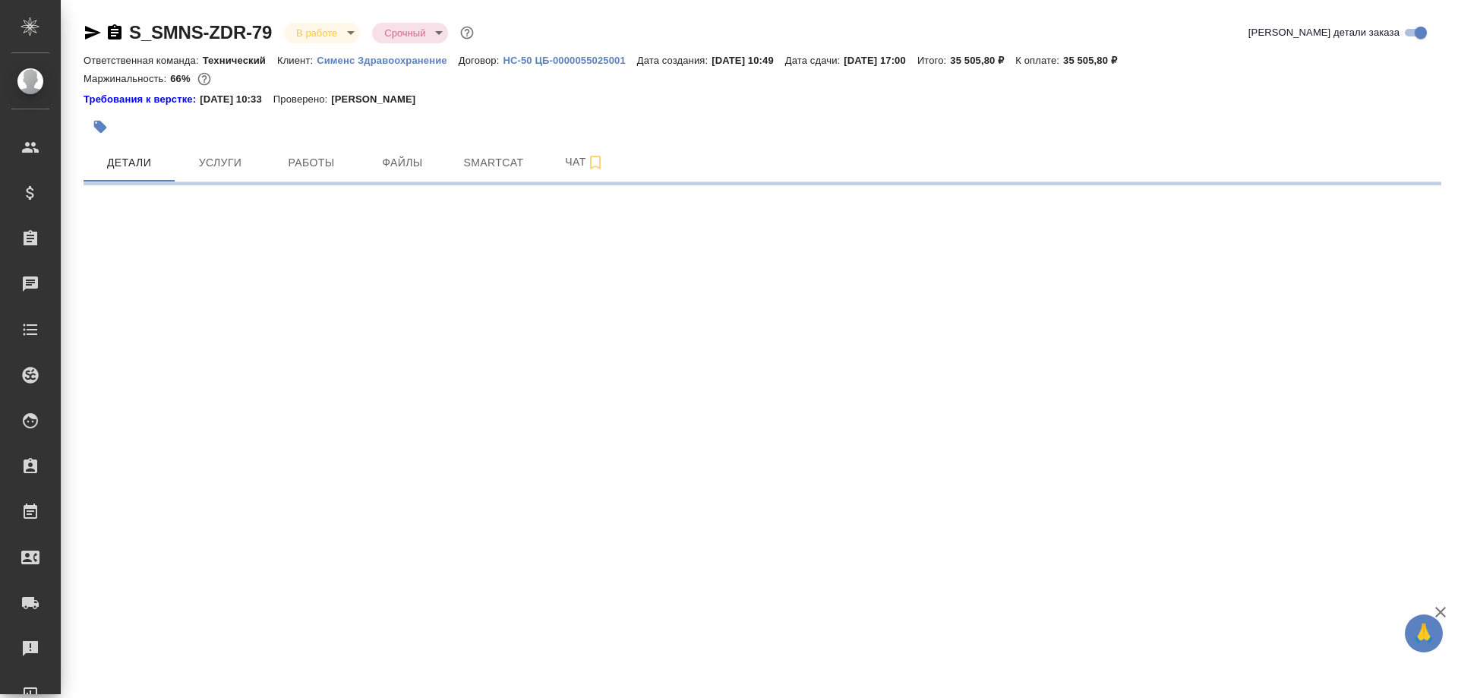
select select "RU"
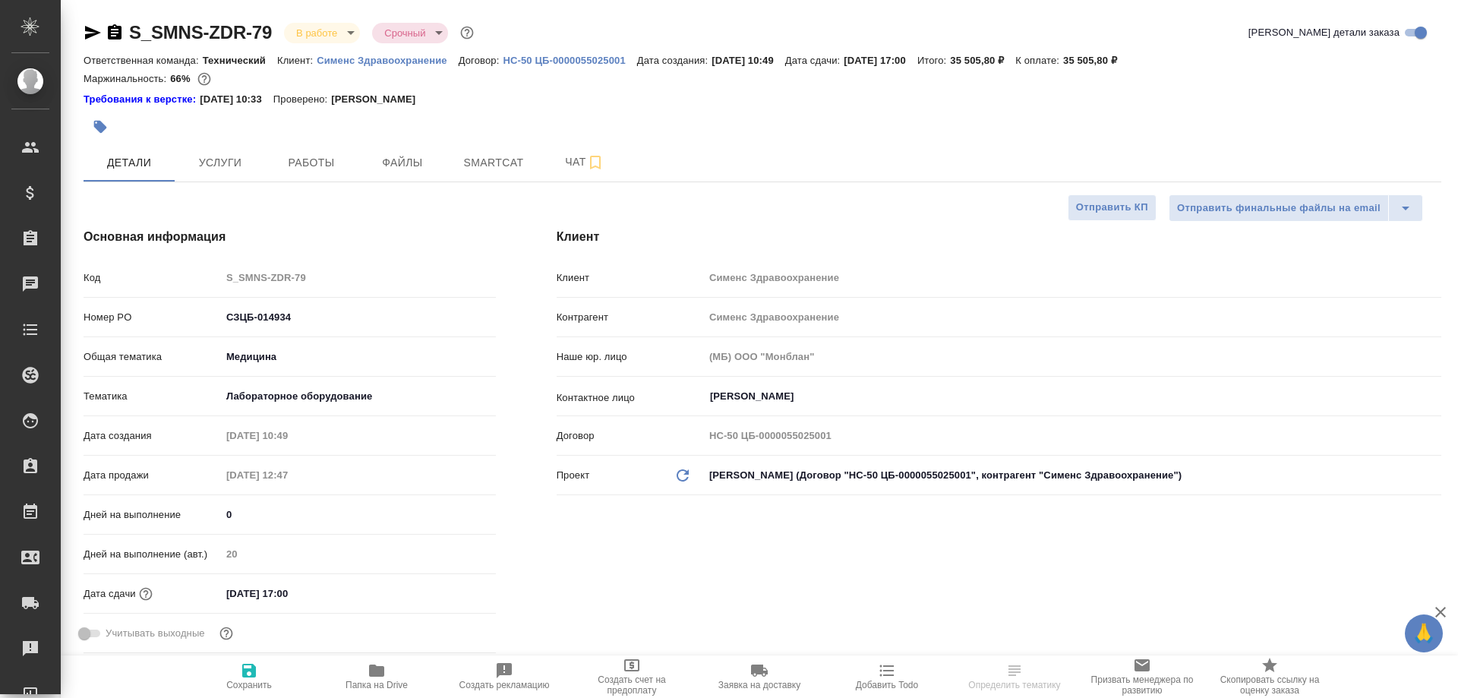
type textarea "x"
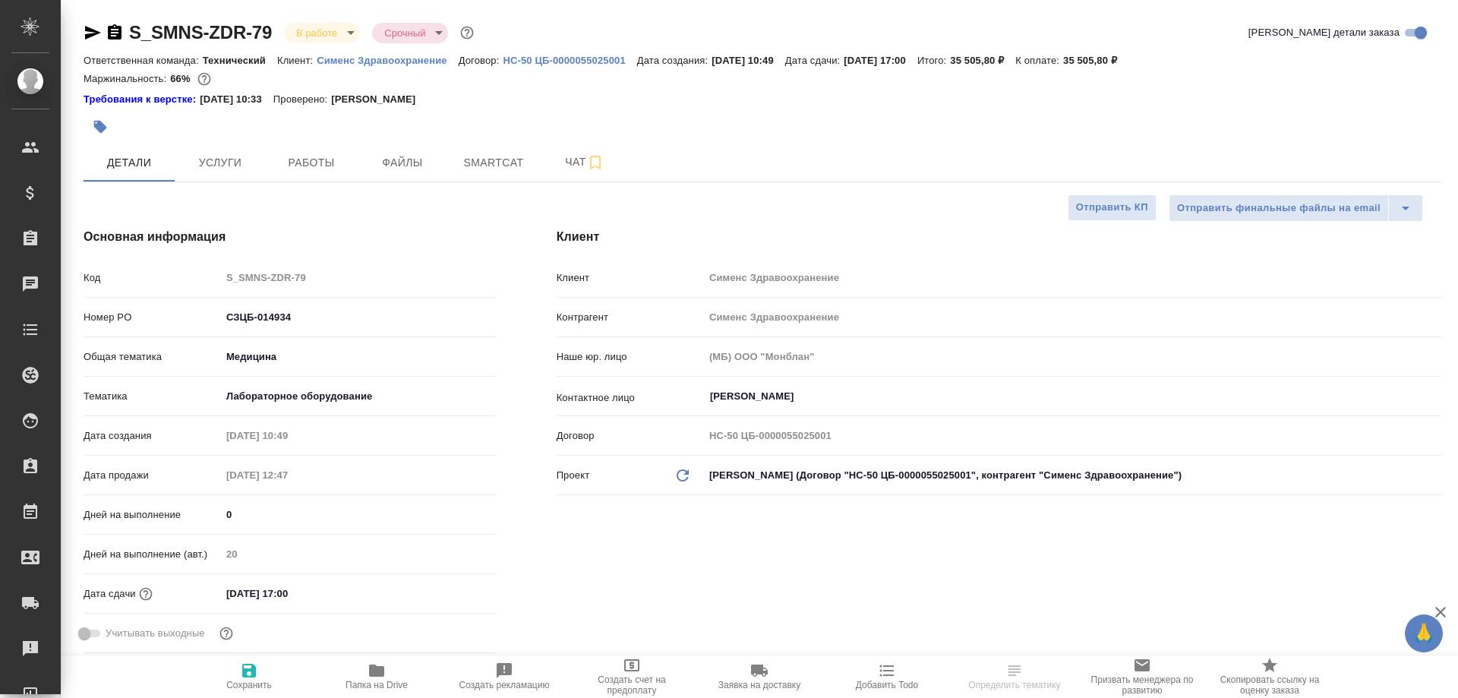
type textarea "x"
click at [93, 25] on icon "button" at bounding box center [93, 33] width 18 height 18
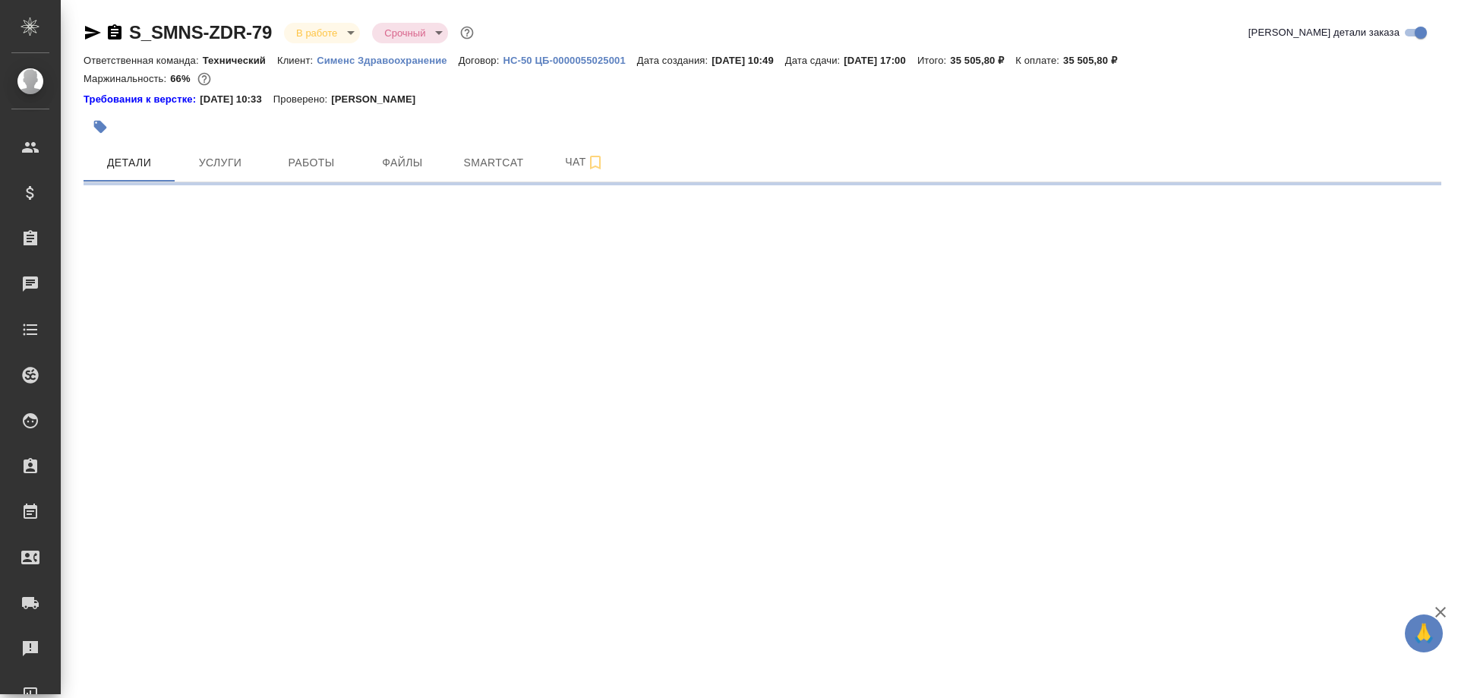
select select "RU"
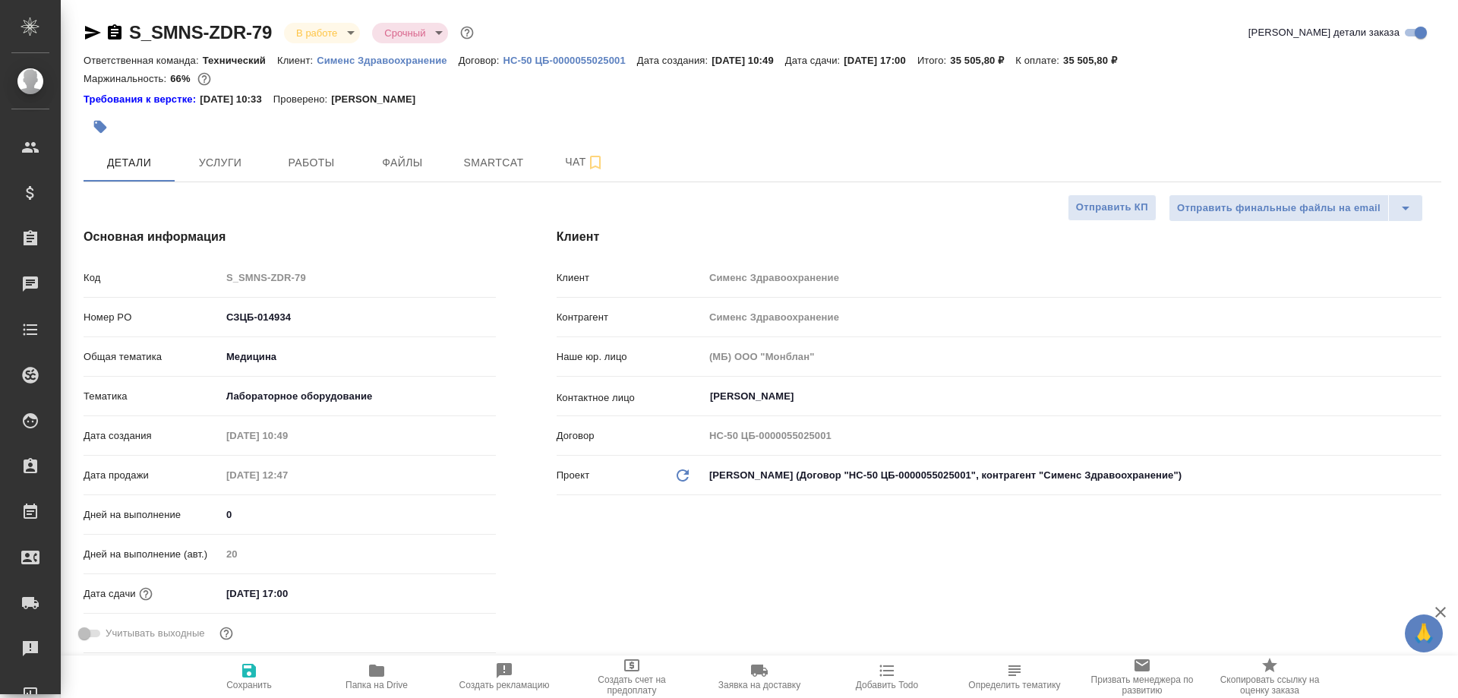
type textarea "x"
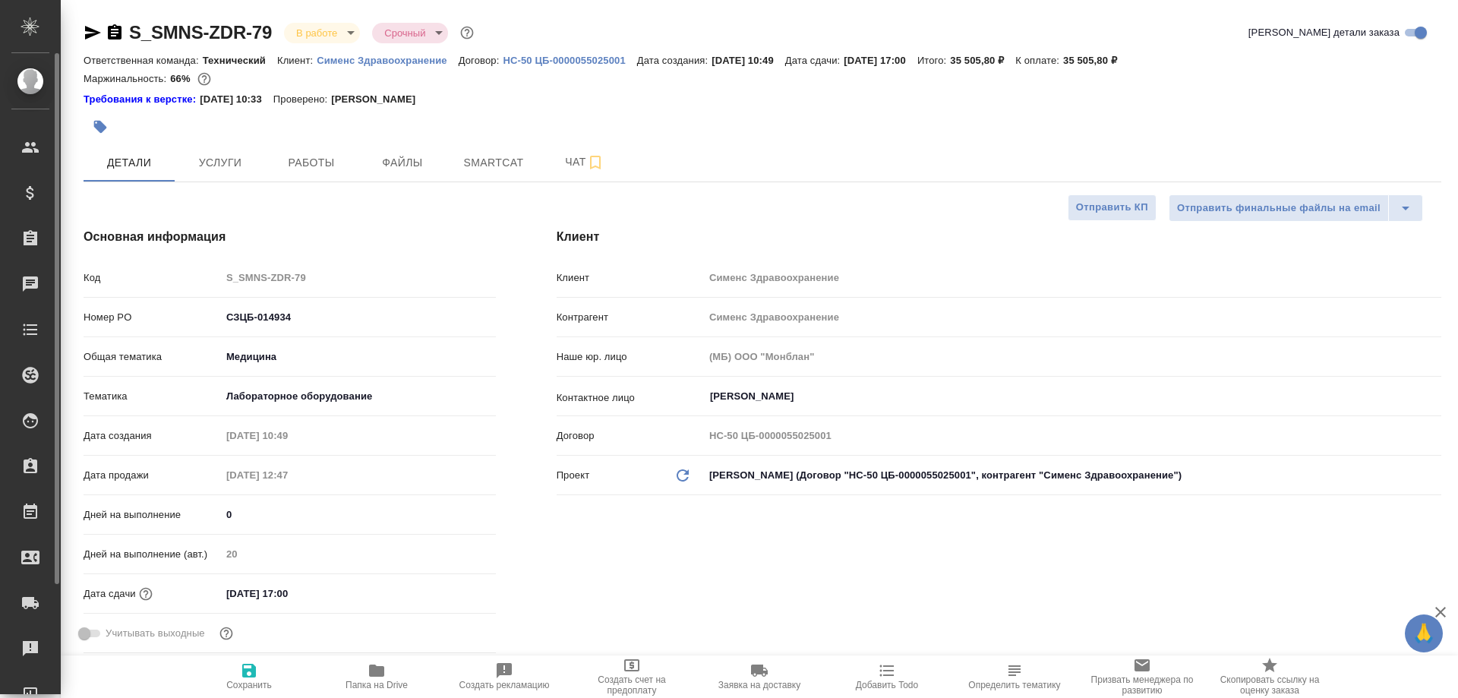
type textarea "x"
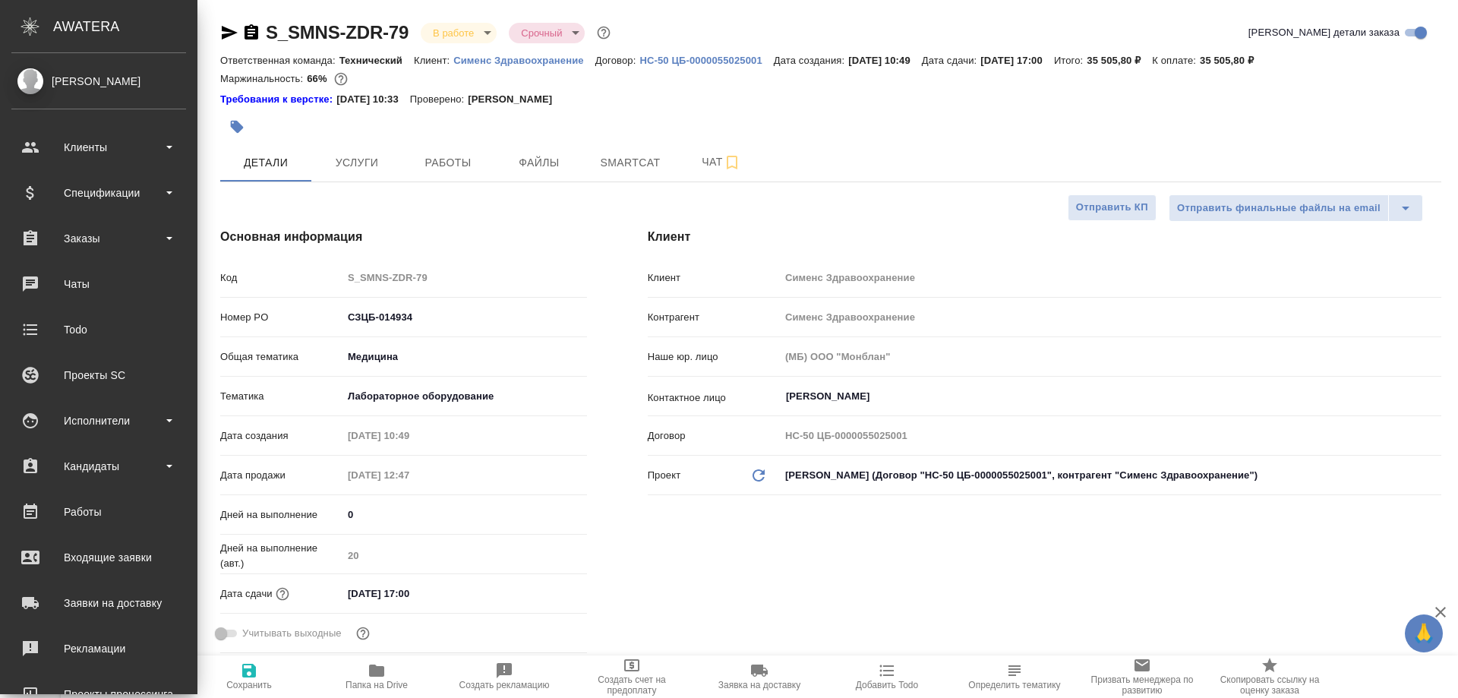
type textarea "x"
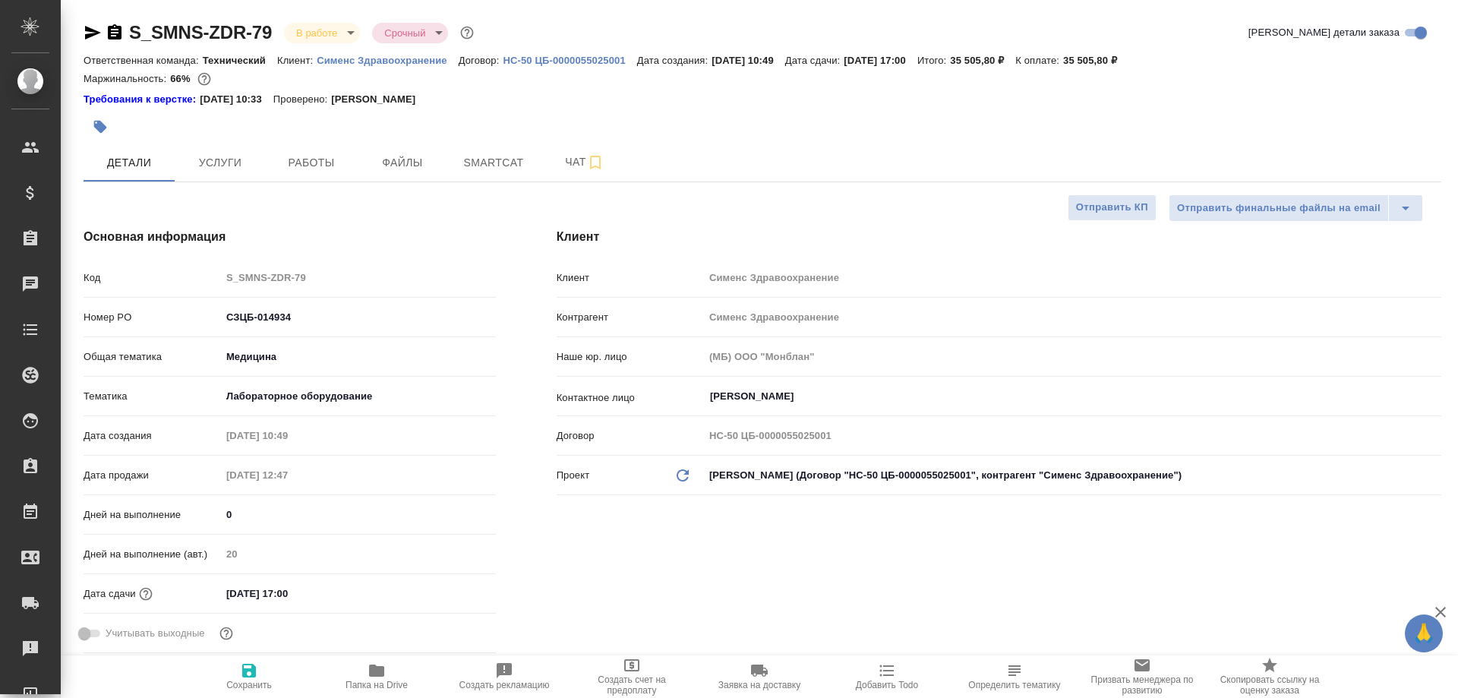
type textarea "x"
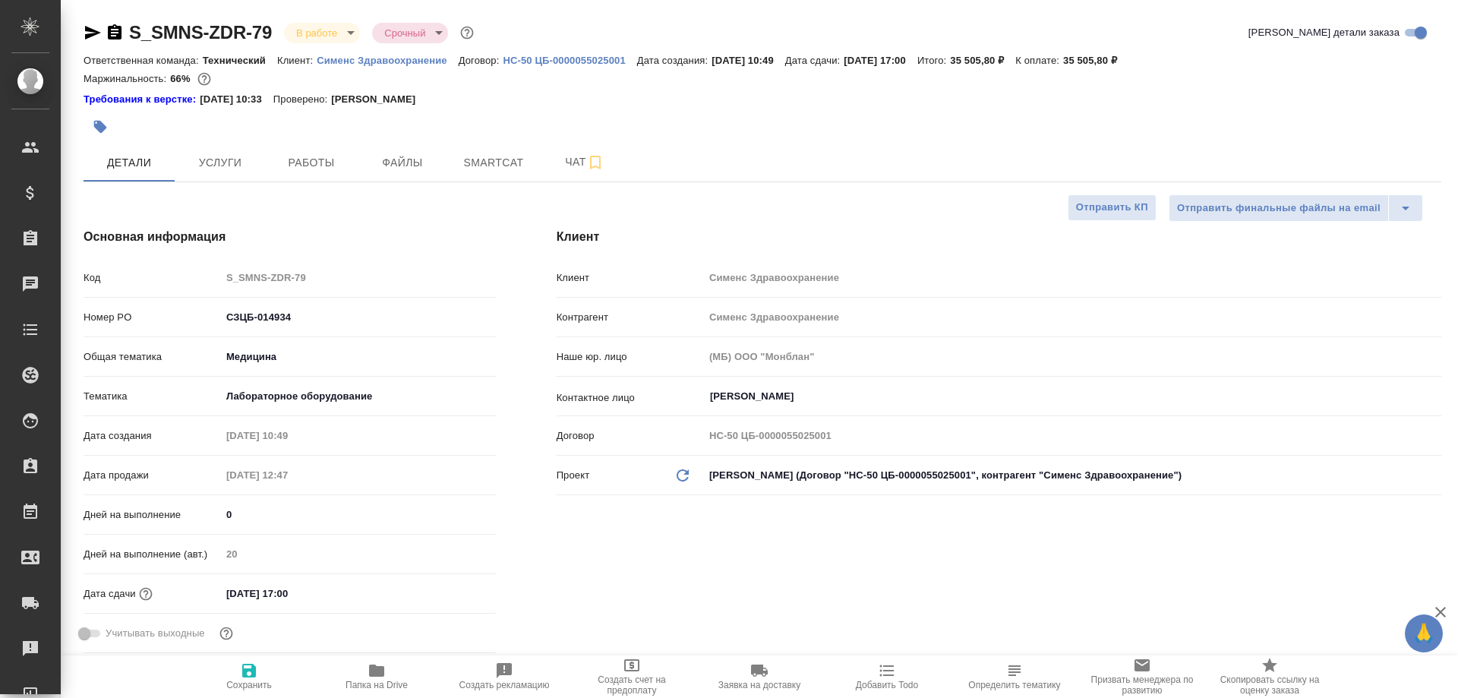
type textarea "x"
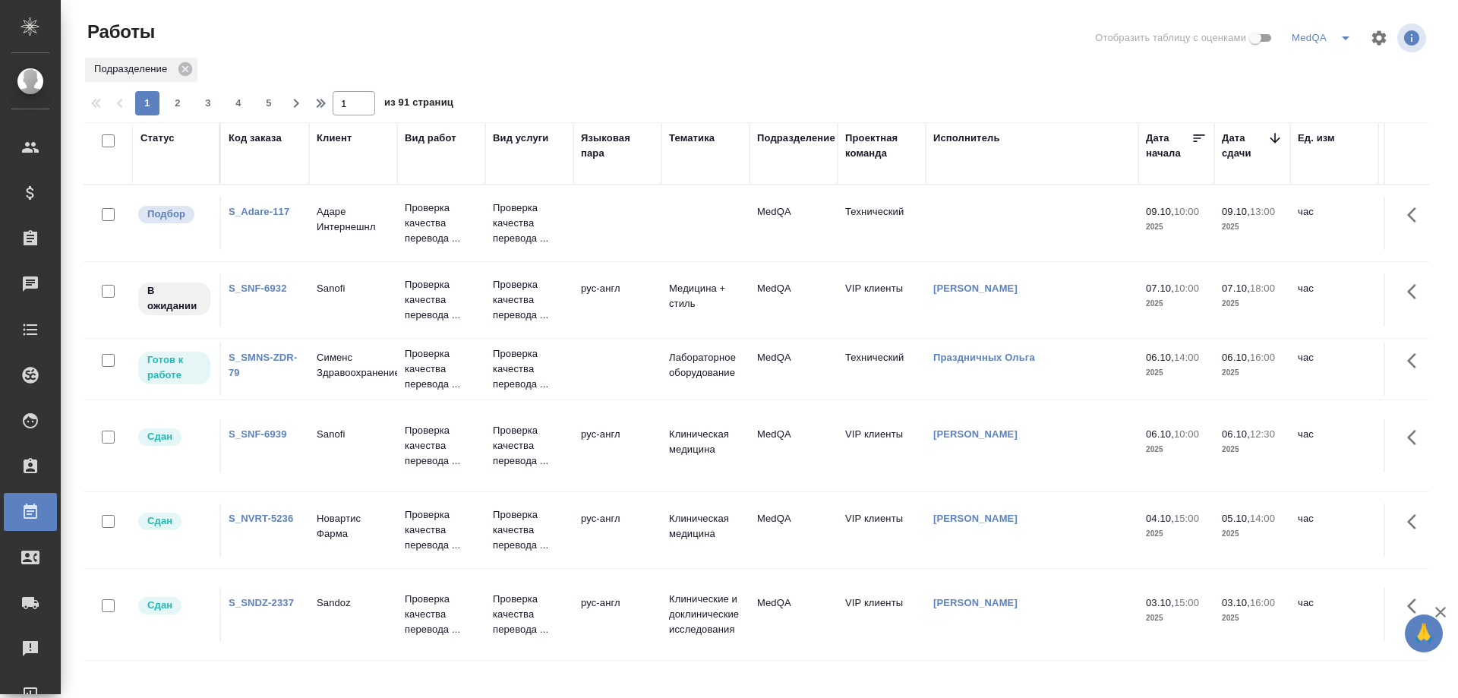
click at [253, 292] on link "S_SNF-6932" at bounding box center [258, 287] width 58 height 11
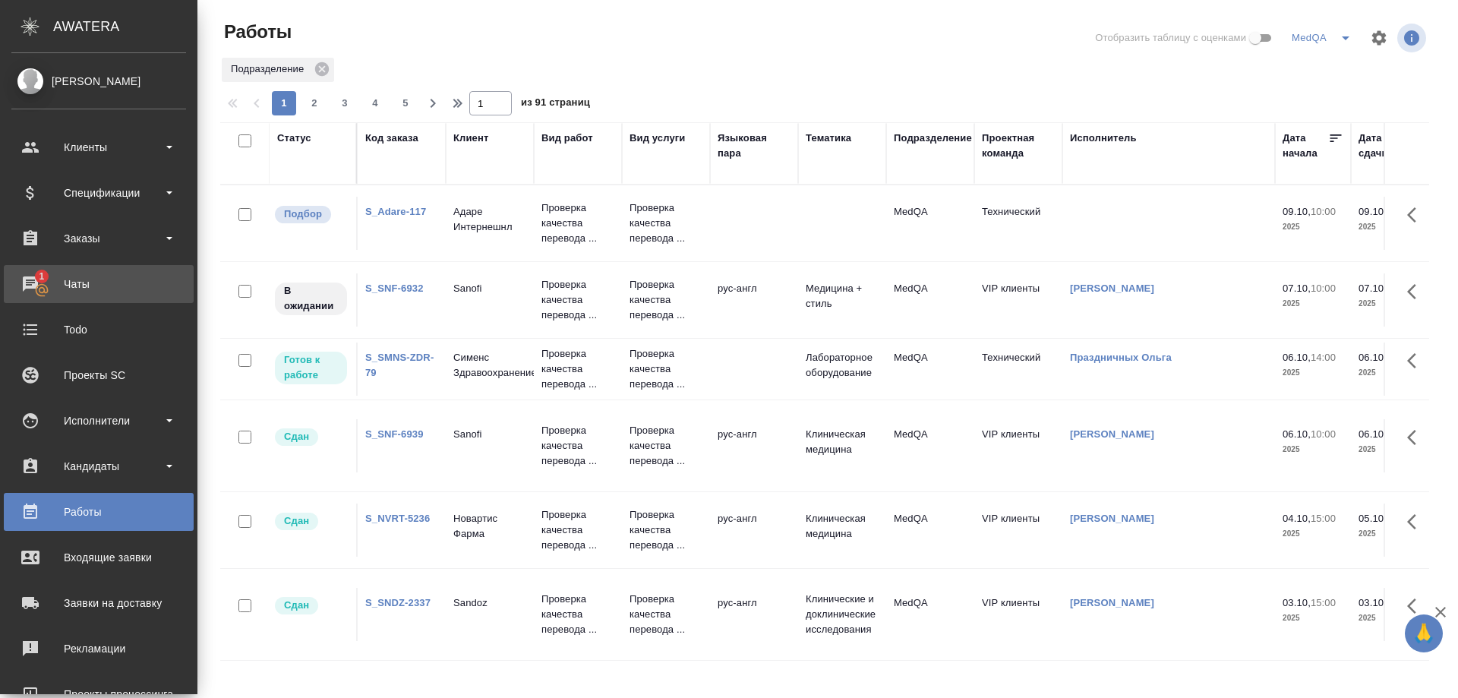
click at [85, 286] on div "Чаты" at bounding box center [98, 284] width 175 height 23
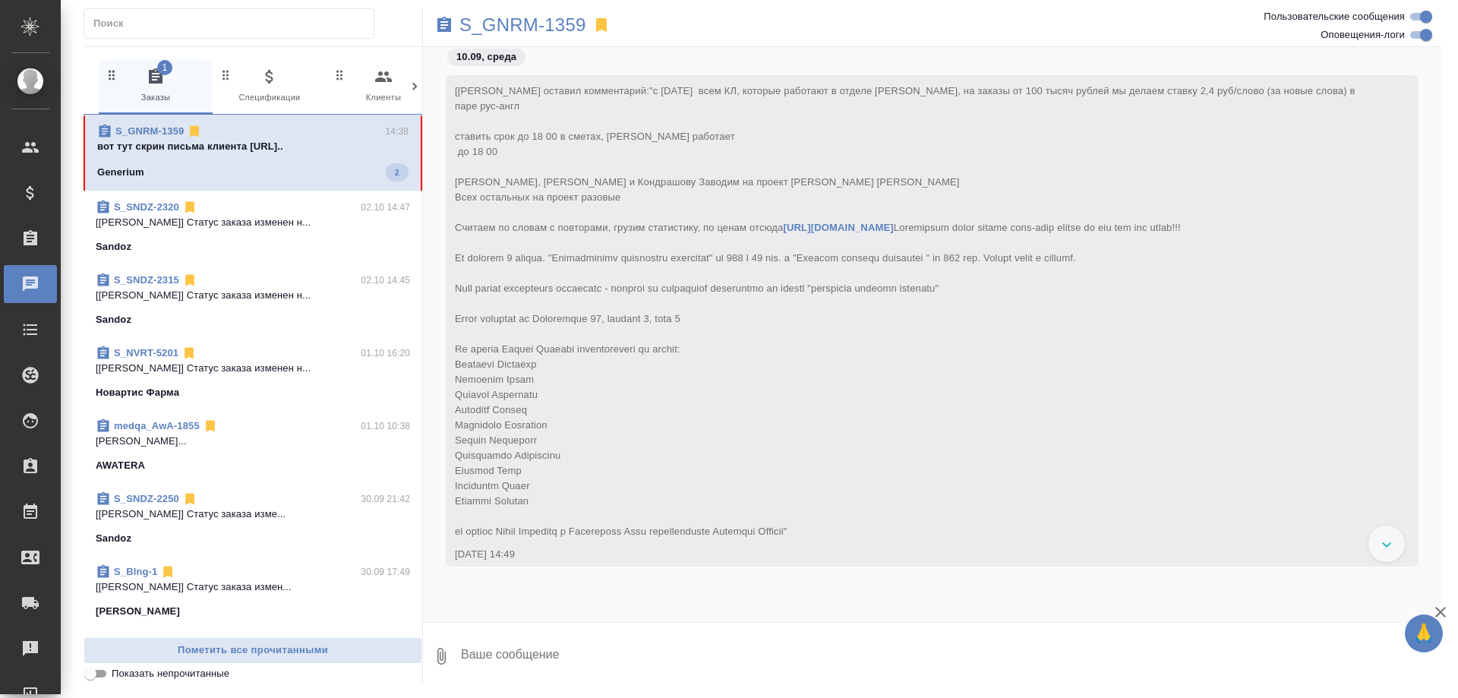
scroll to position [255431, 0]
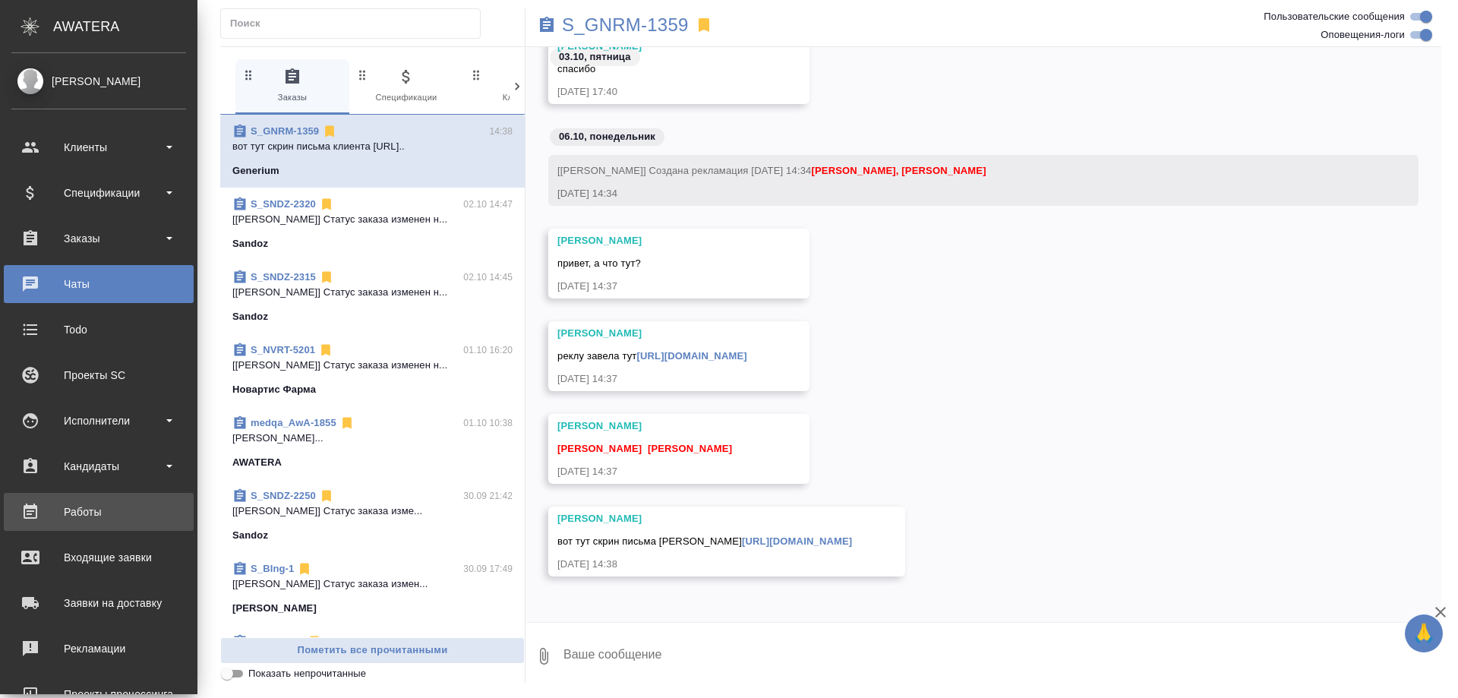
click at [77, 512] on div "Работы" at bounding box center [98, 511] width 175 height 23
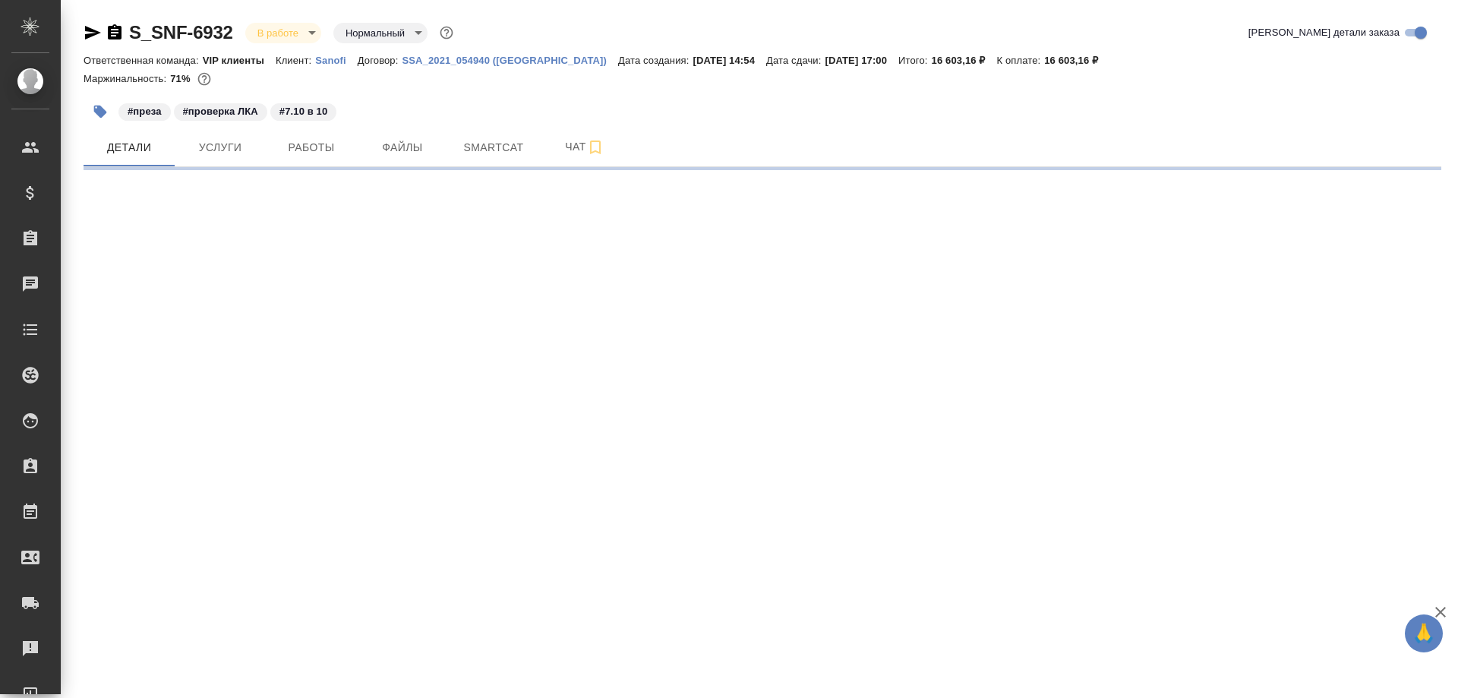
select select "RU"
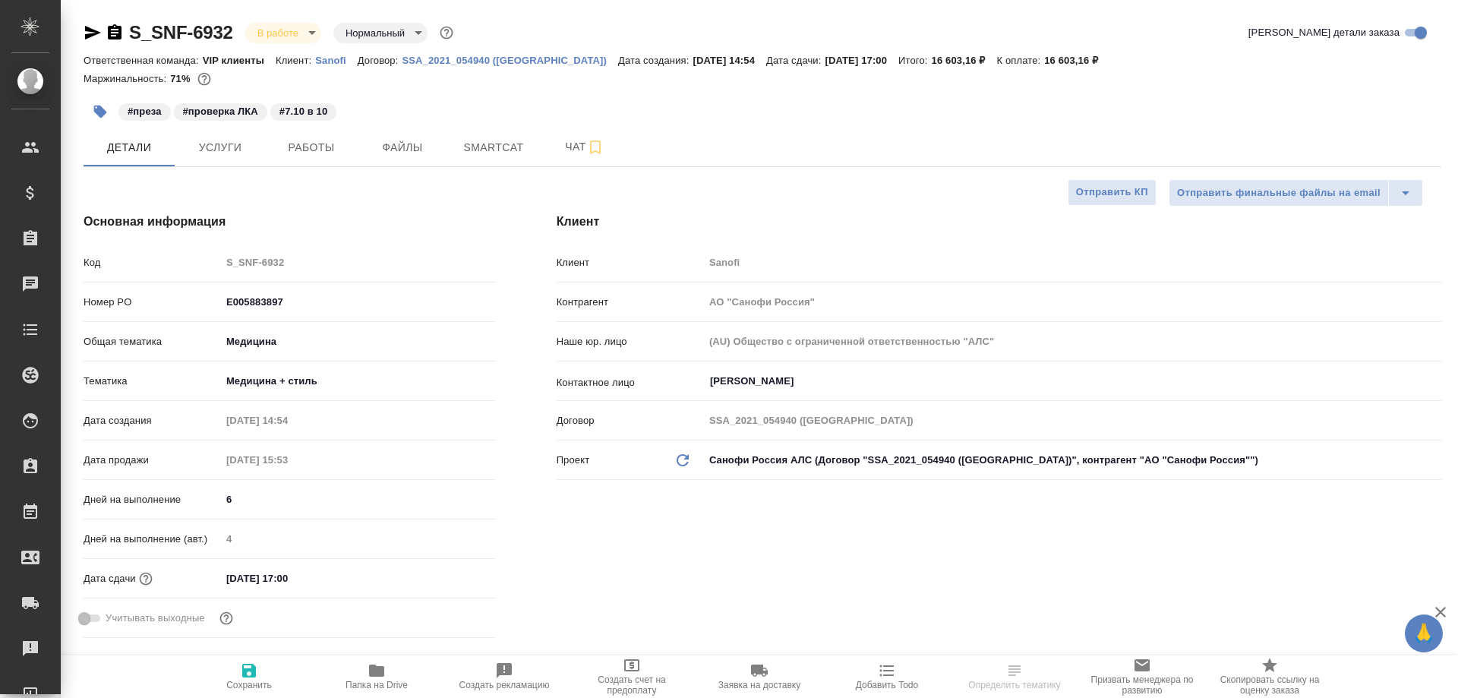
type textarea "x"
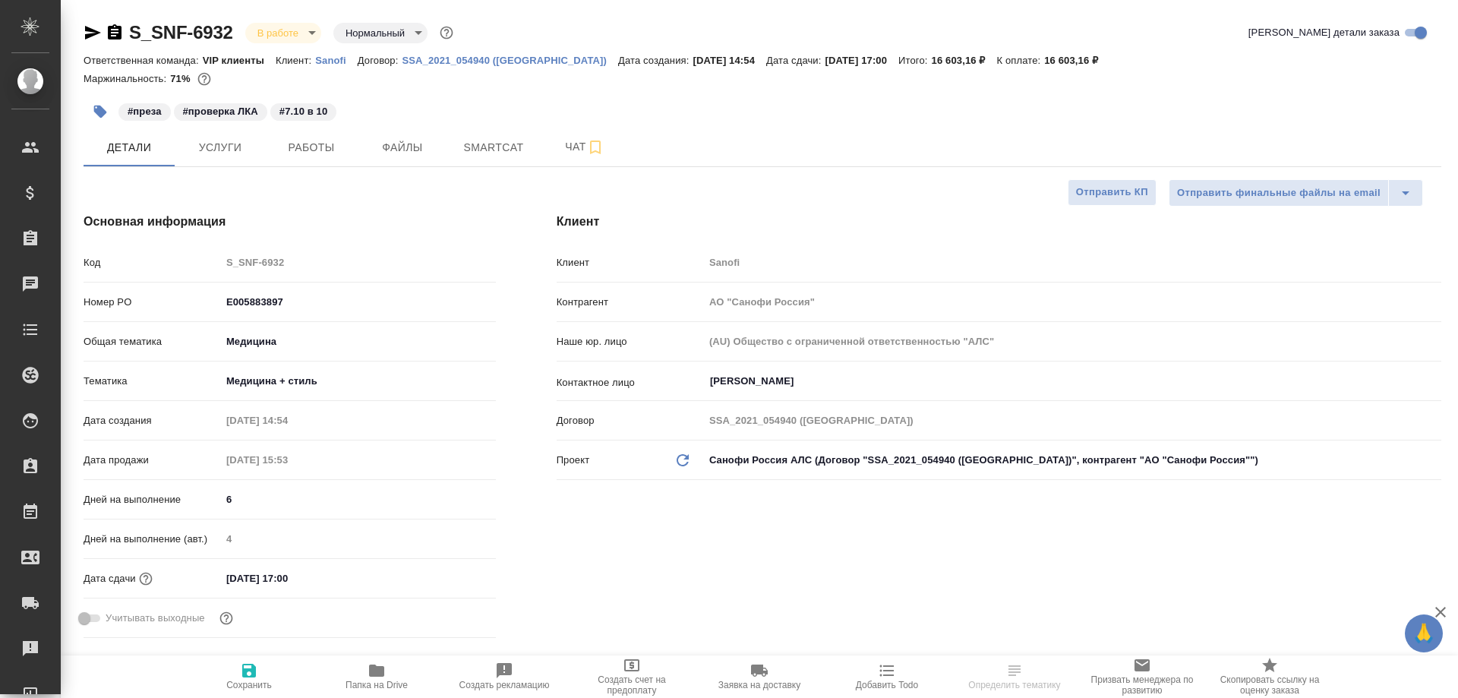
type textarea "x"
click at [338, 154] on span "Работы" at bounding box center [311, 147] width 73 height 19
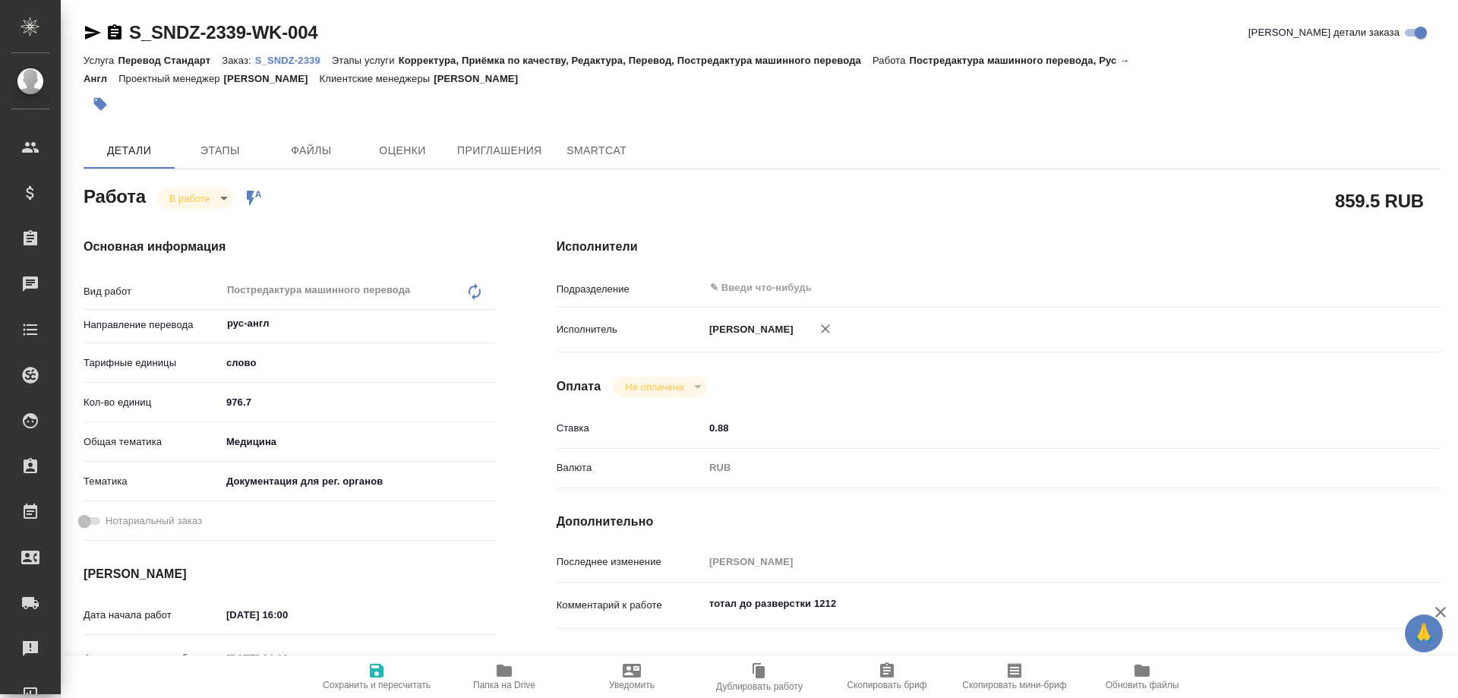
type textarea "x"
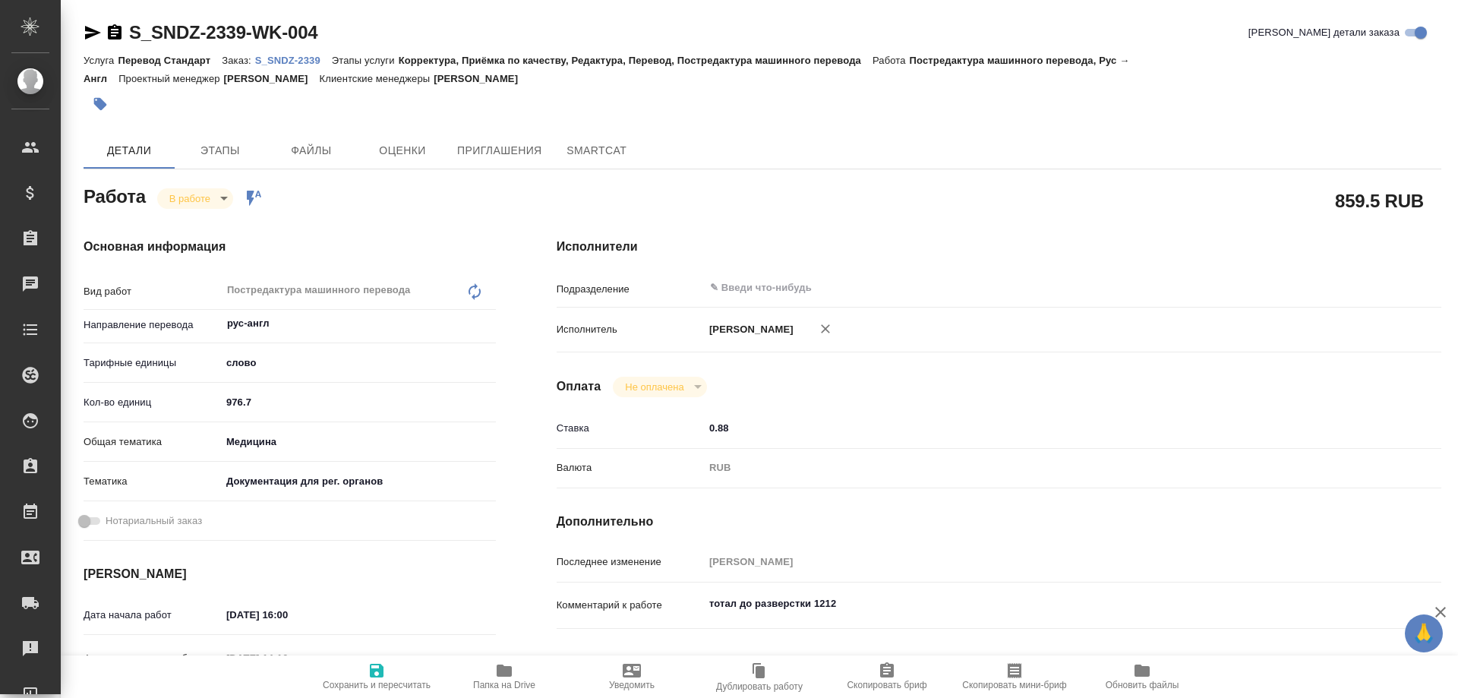
type textarea "x"
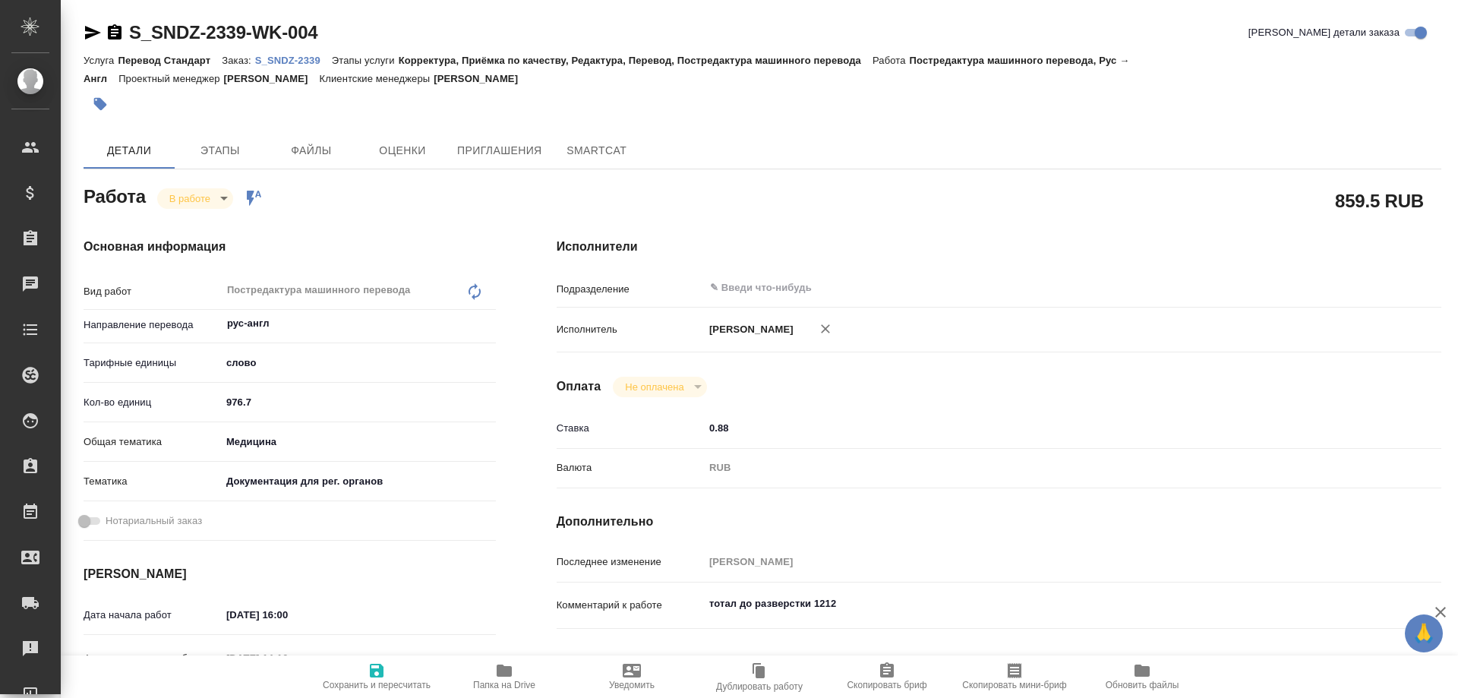
type textarea "x"
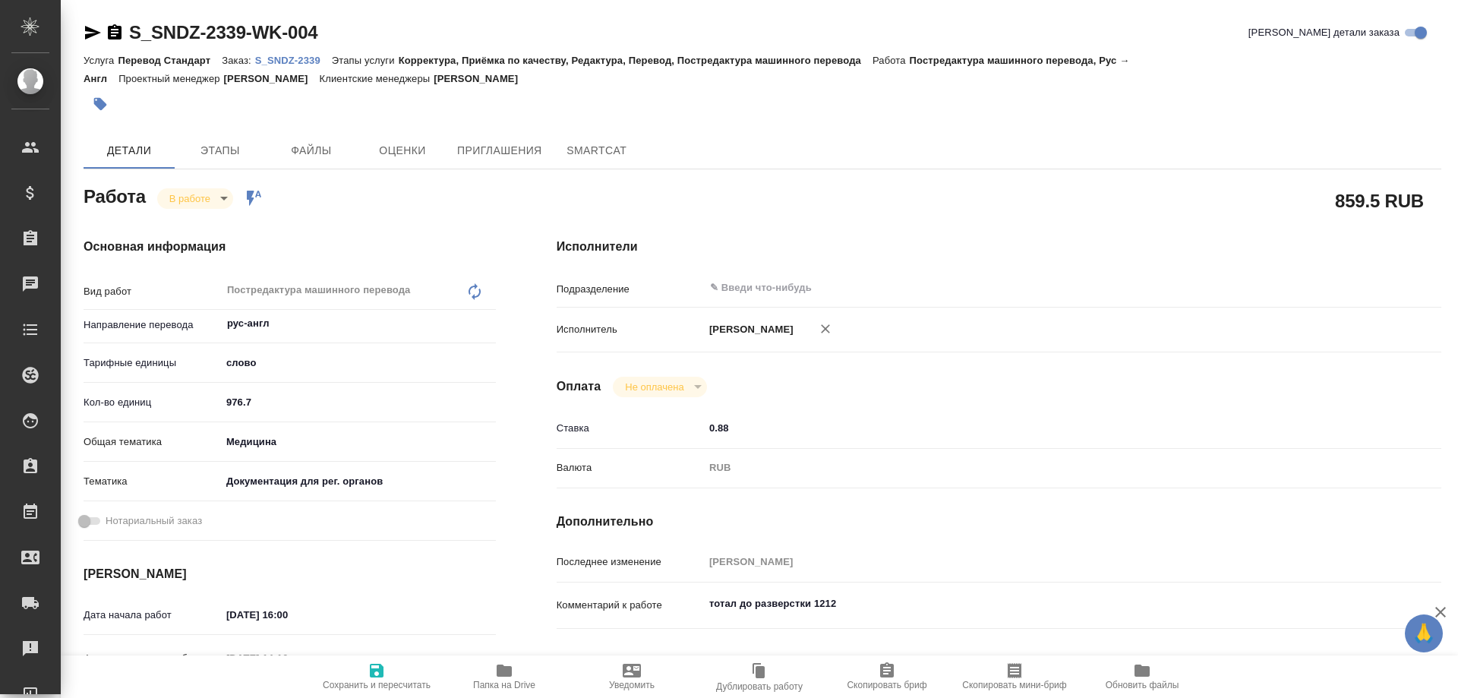
type textarea "x"
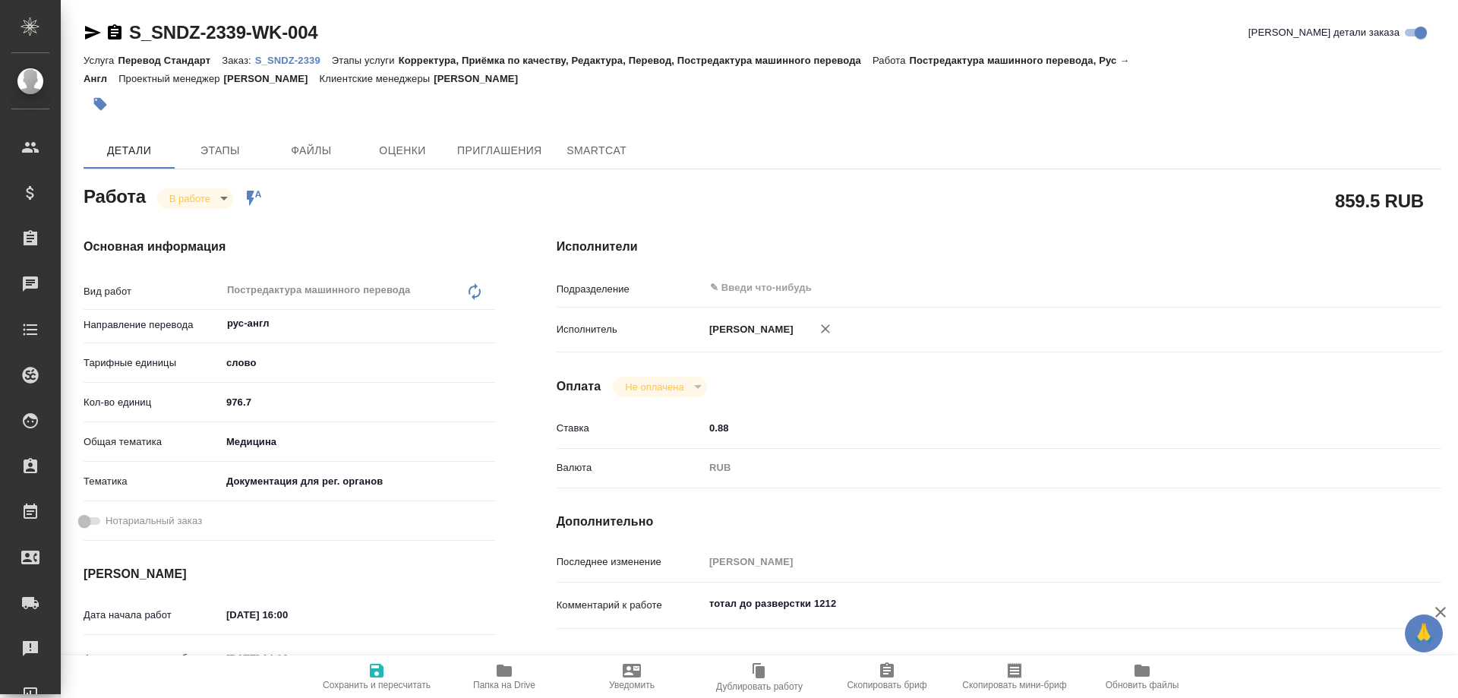
type textarea "x"
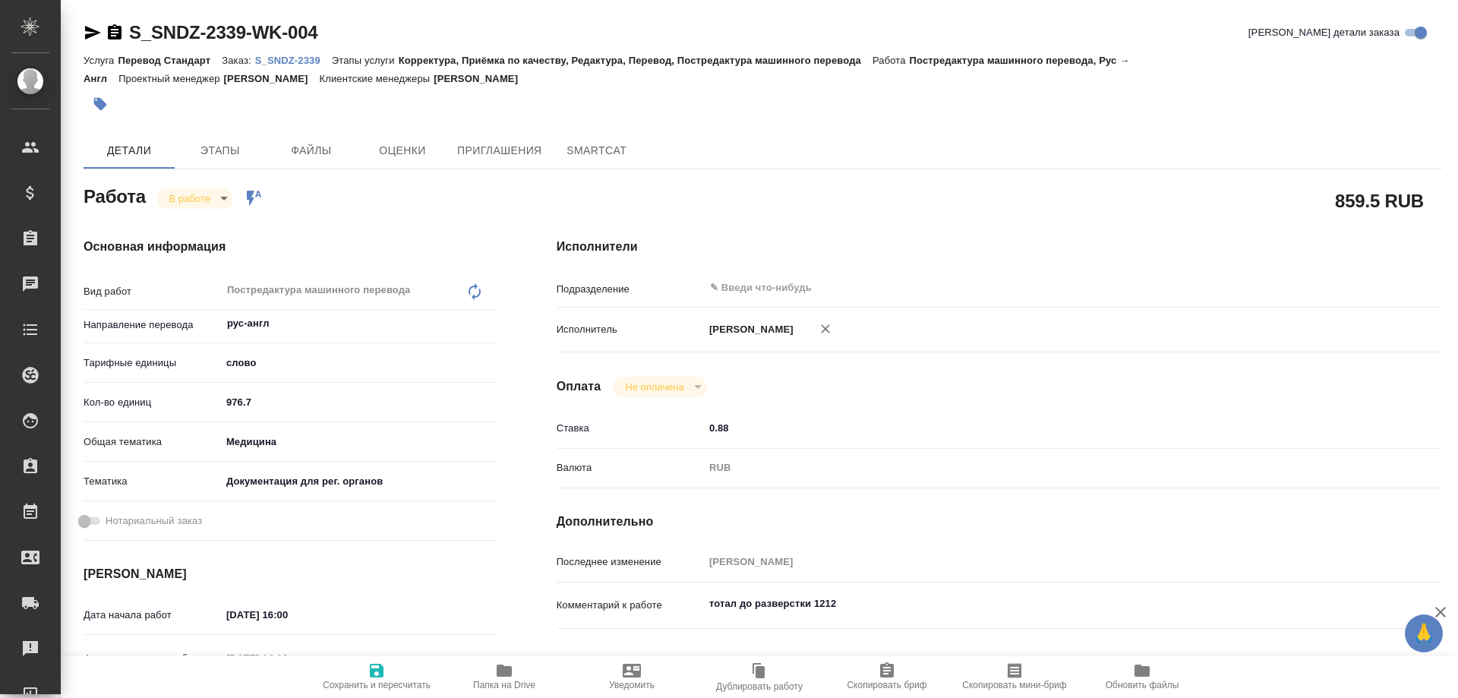
type textarea "x"
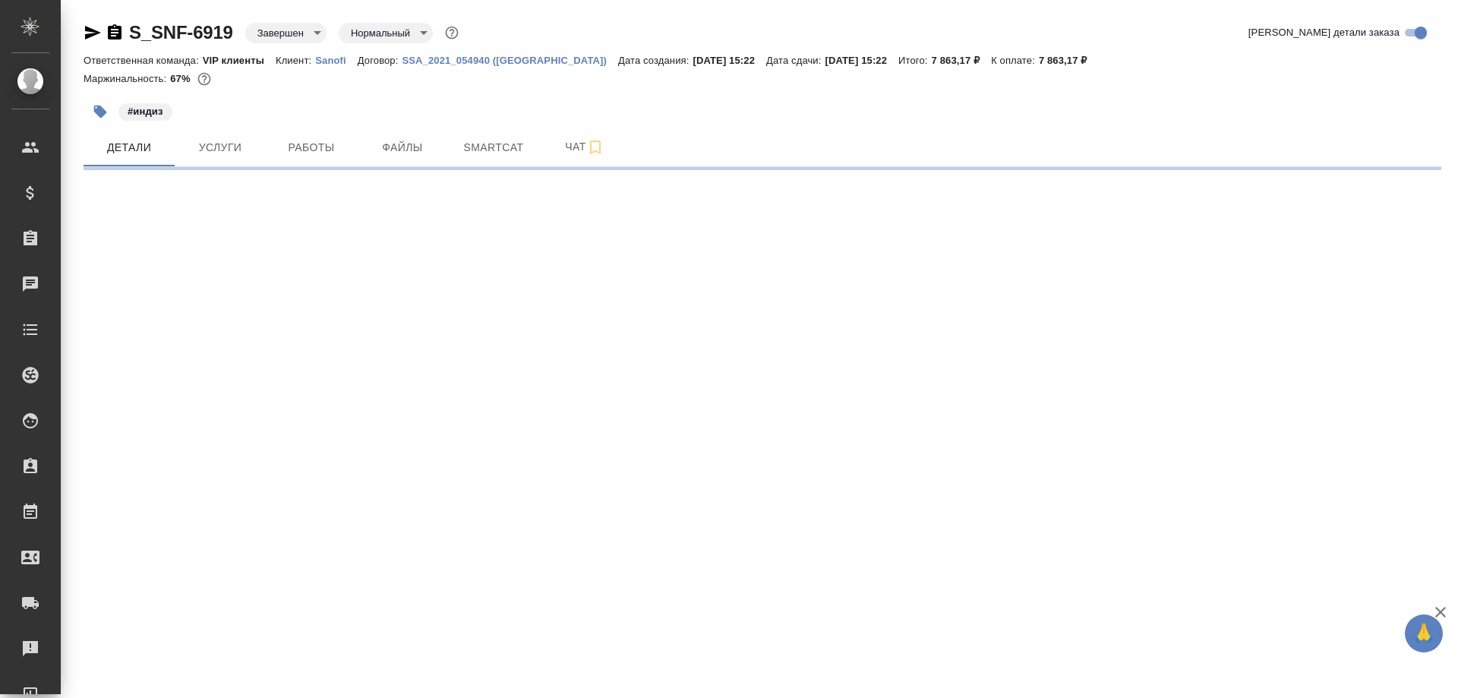
select select "RU"
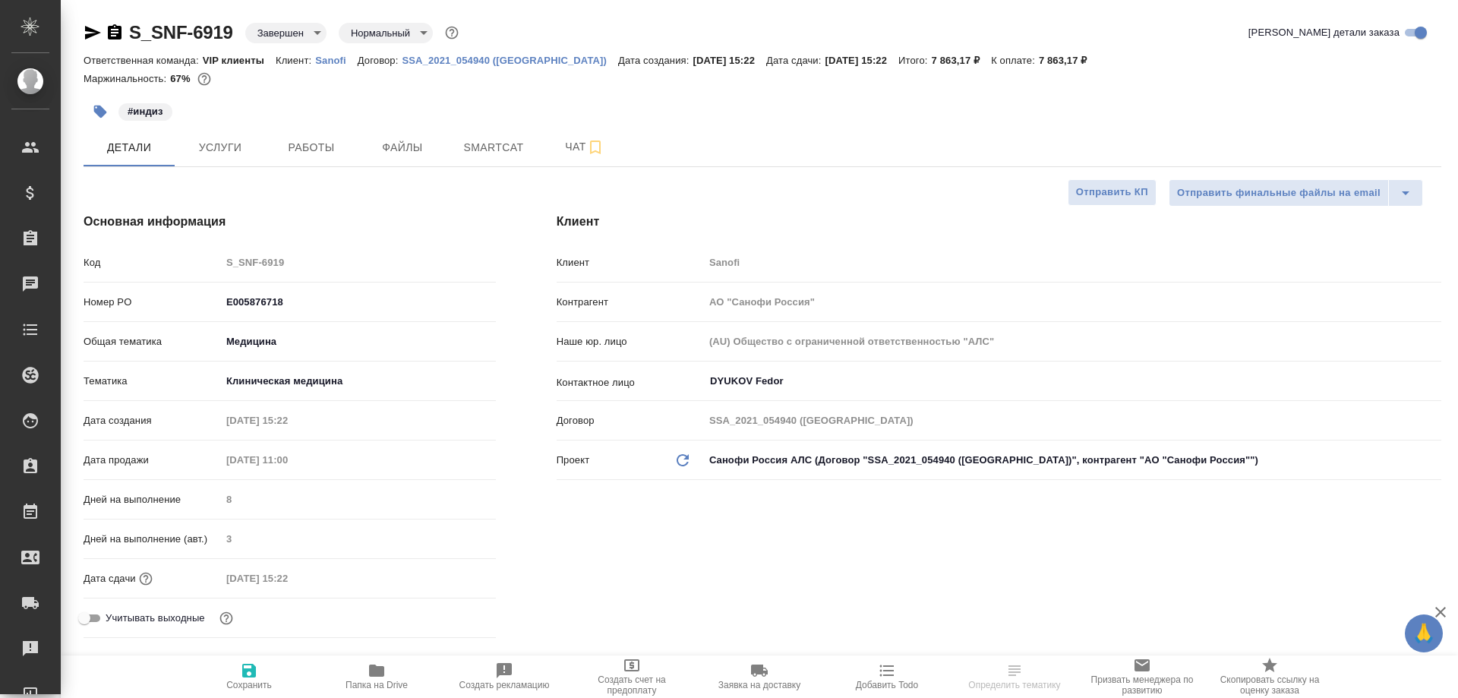
type textarea "x"
click at [568, 145] on span "Чат" at bounding box center [584, 146] width 73 height 19
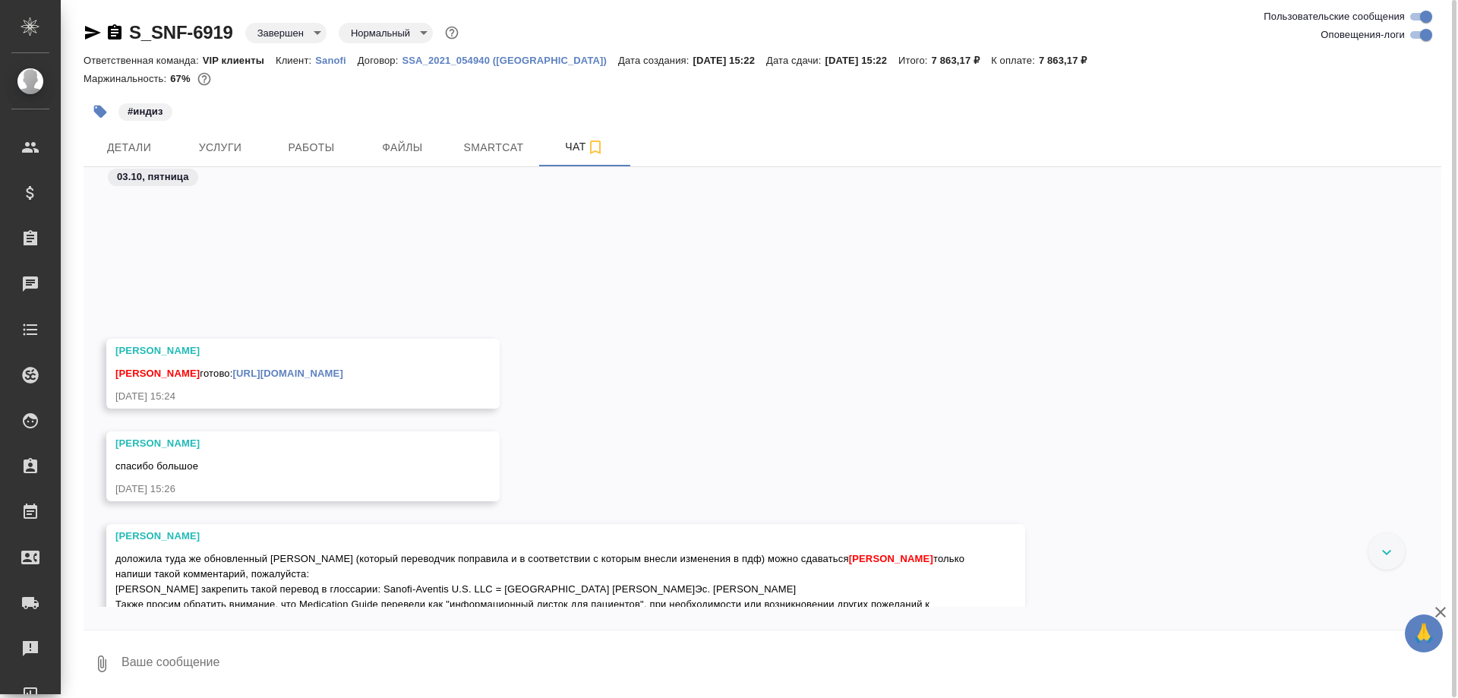
scroll to position [57871, 0]
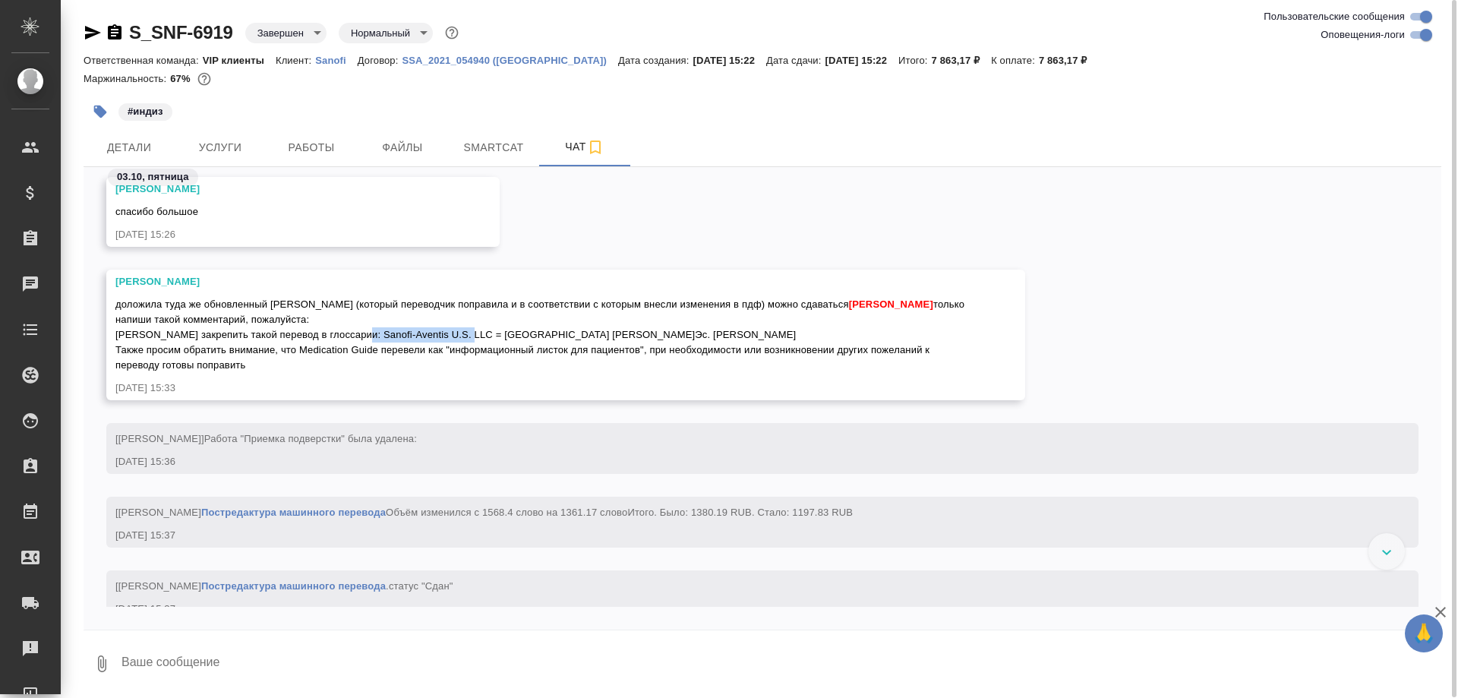
drag, startPoint x: 350, startPoint y: 349, endPoint x: 454, endPoint y: 355, distance: 104.2
click at [454, 355] on div "доложила туда же обновленный ворд (который переводчик поправила и в соответстви…" at bounding box center [543, 333] width 857 height 80
copy span "Sanofi-Aventis U.S. LLC"
drag, startPoint x: 468, startPoint y: 349, endPoint x: 602, endPoint y: 352, distance: 134.5
click at [602, 352] on span "доложила туда же обновленный ворд (который переводчик поправила и в соответстви…" at bounding box center [541, 334] width 852 height 72
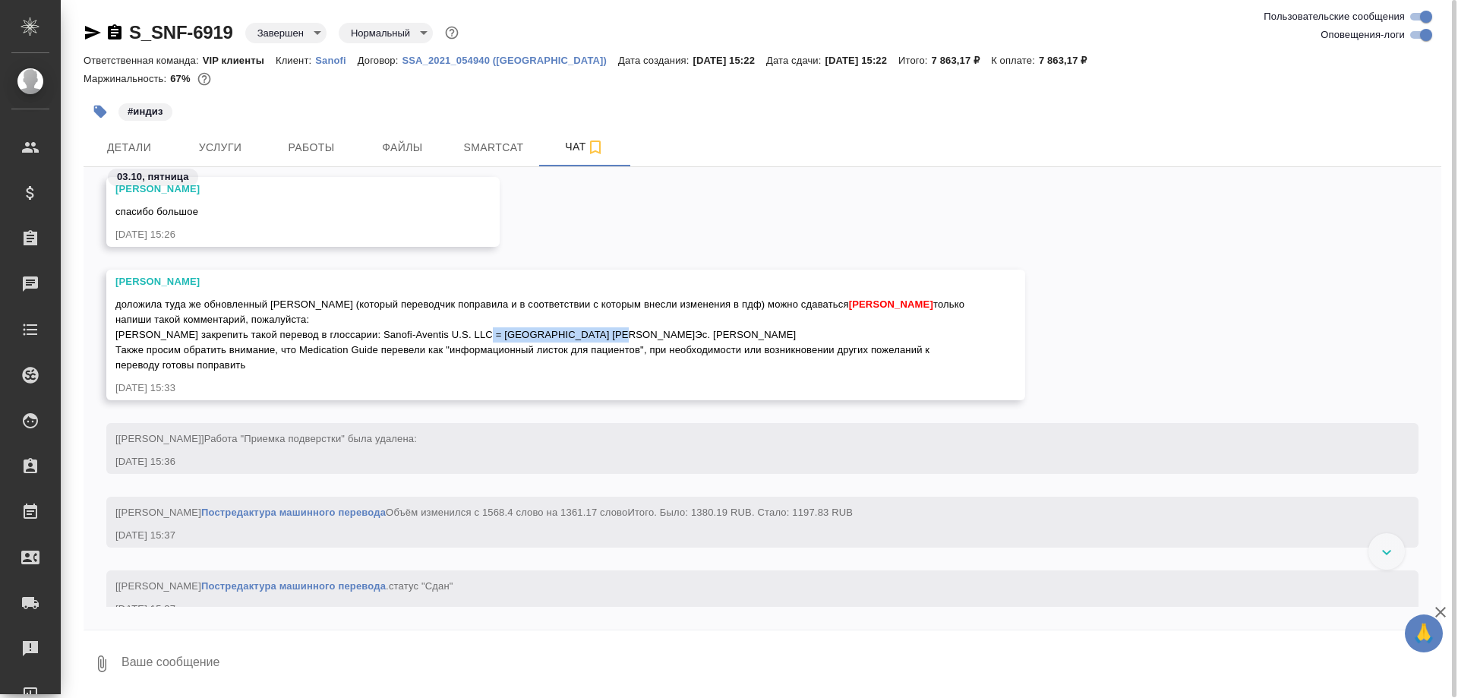
copy span "Санофи-Авентис Ю.Эс. ЛЛС"
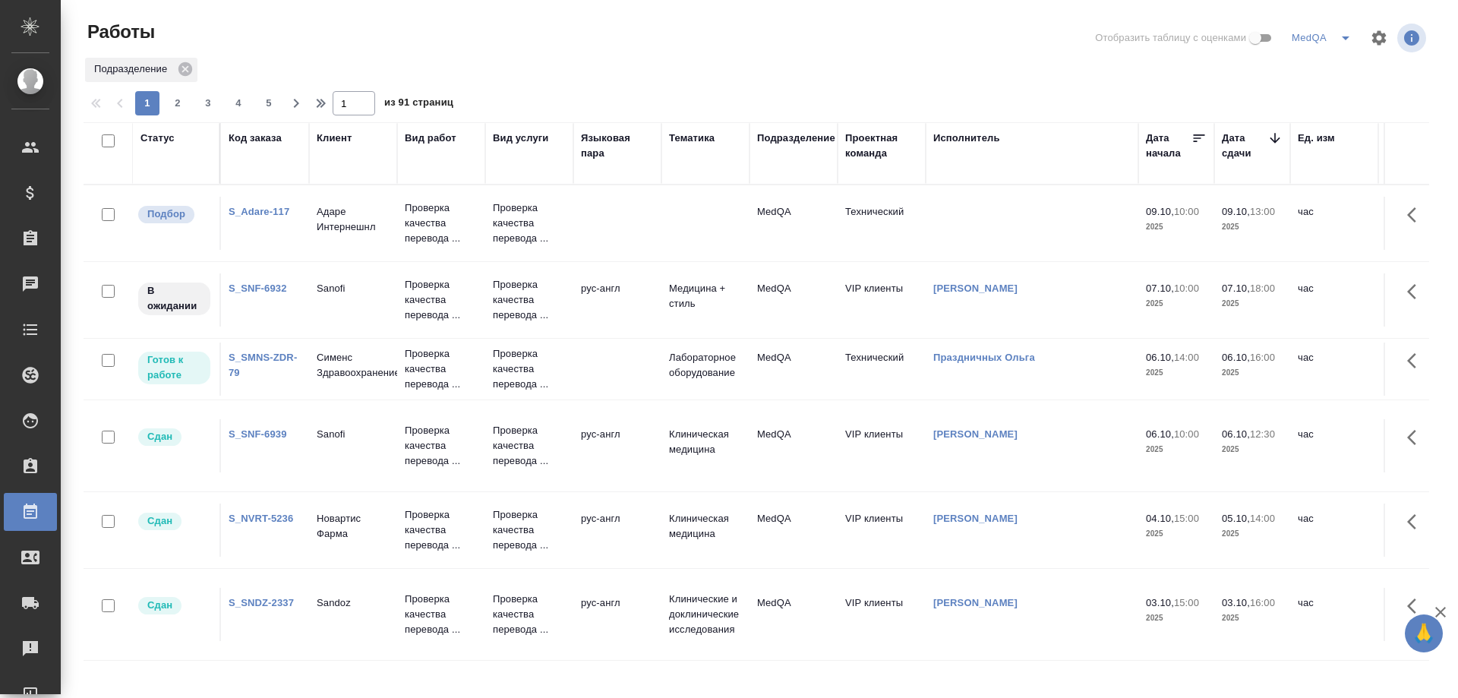
click at [249, 433] on link "S_SNF-6939" at bounding box center [258, 433] width 58 height 11
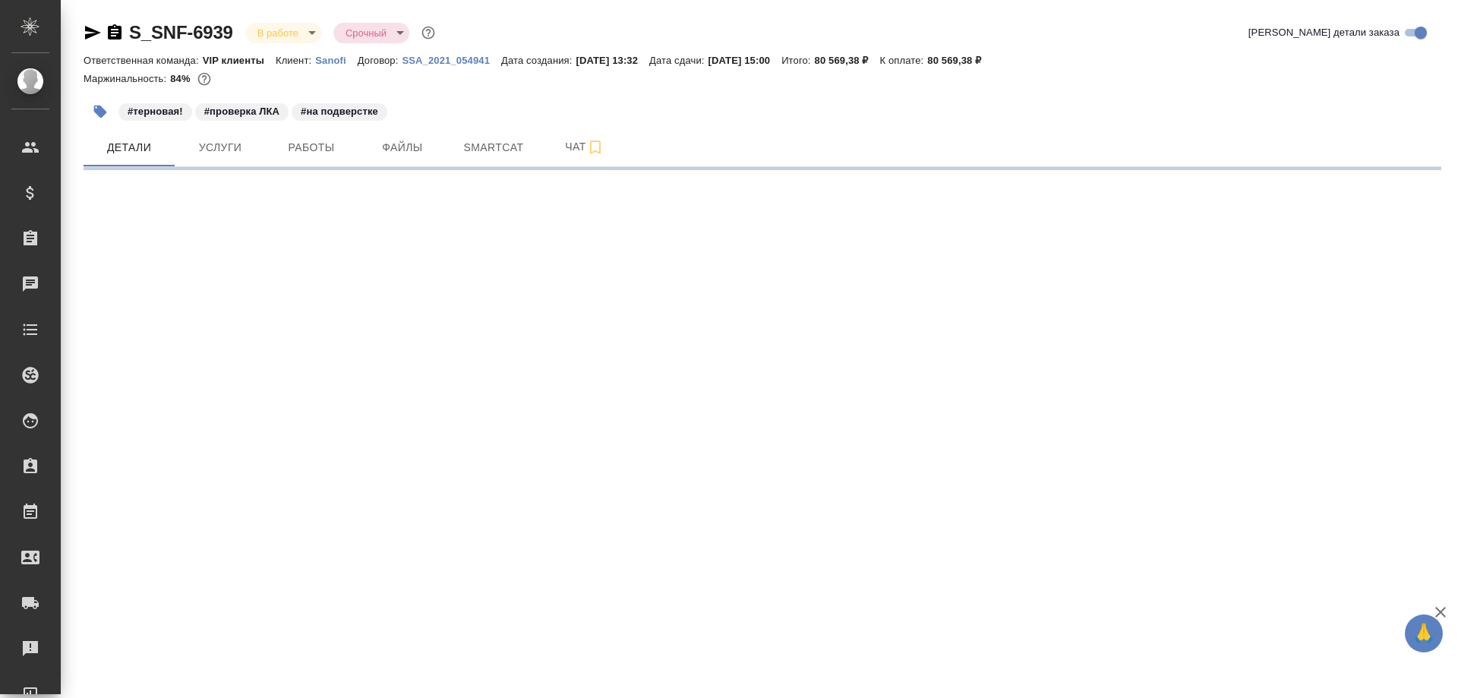
select select "RU"
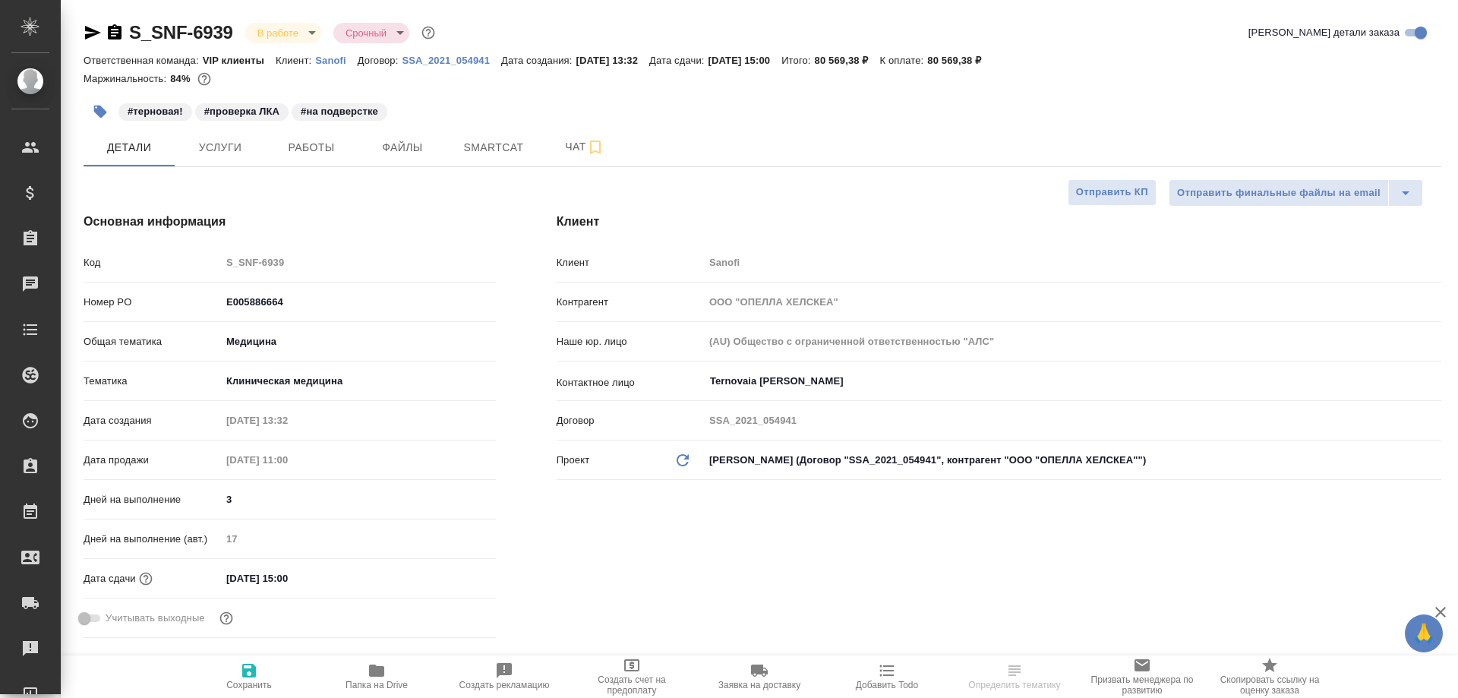
type textarea "x"
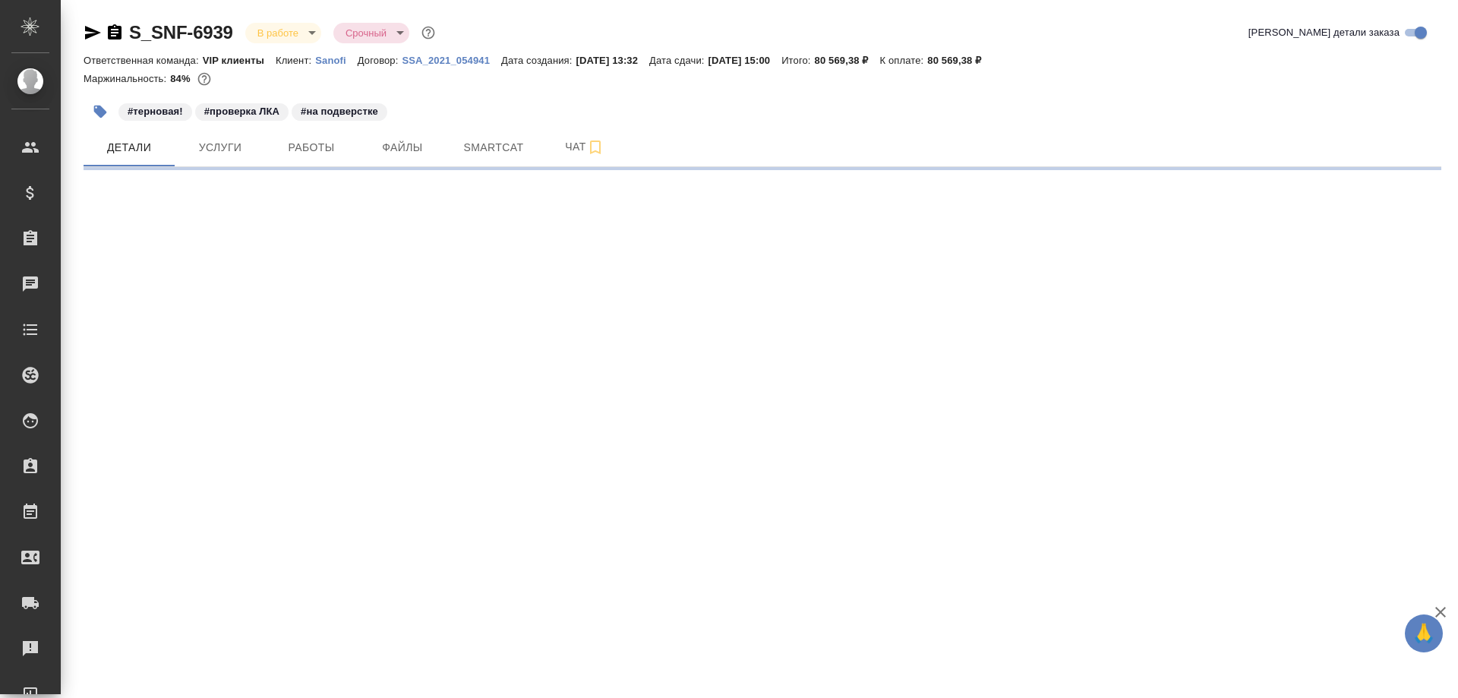
select select "RU"
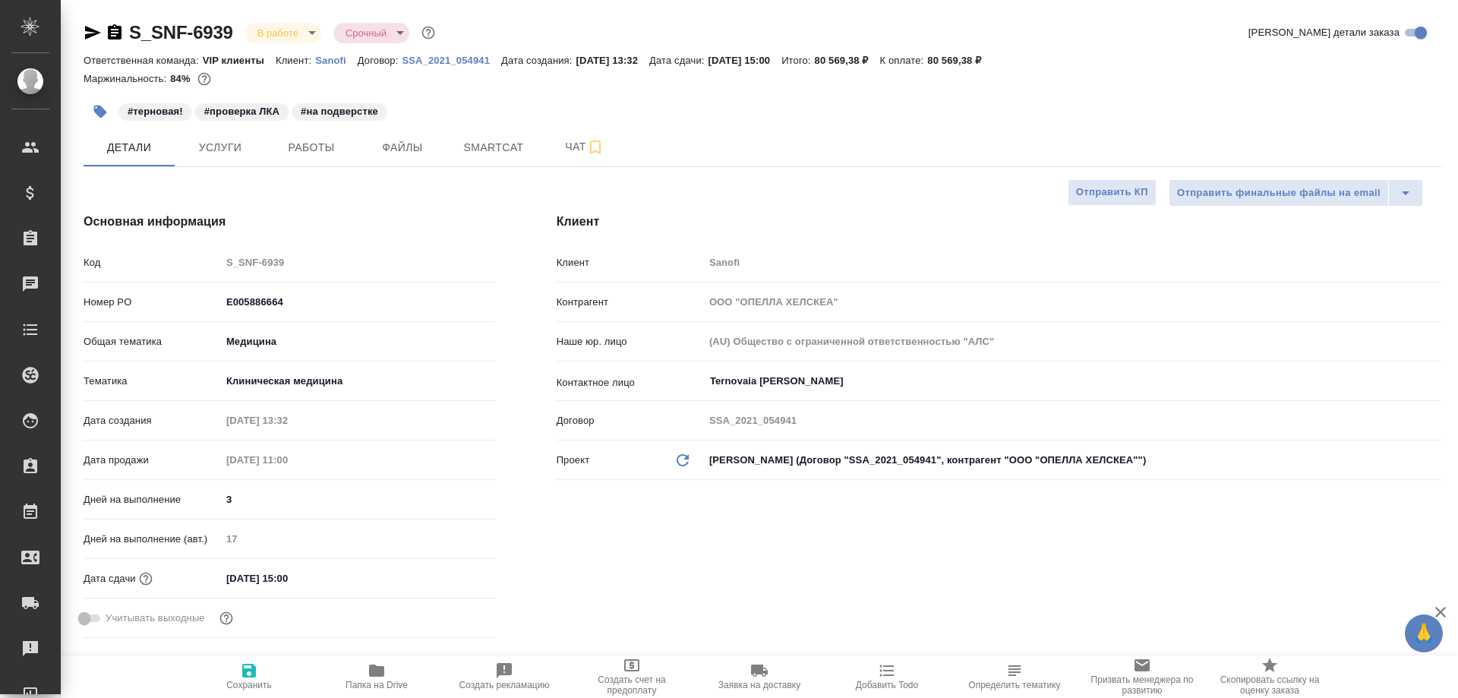
type textarea "x"
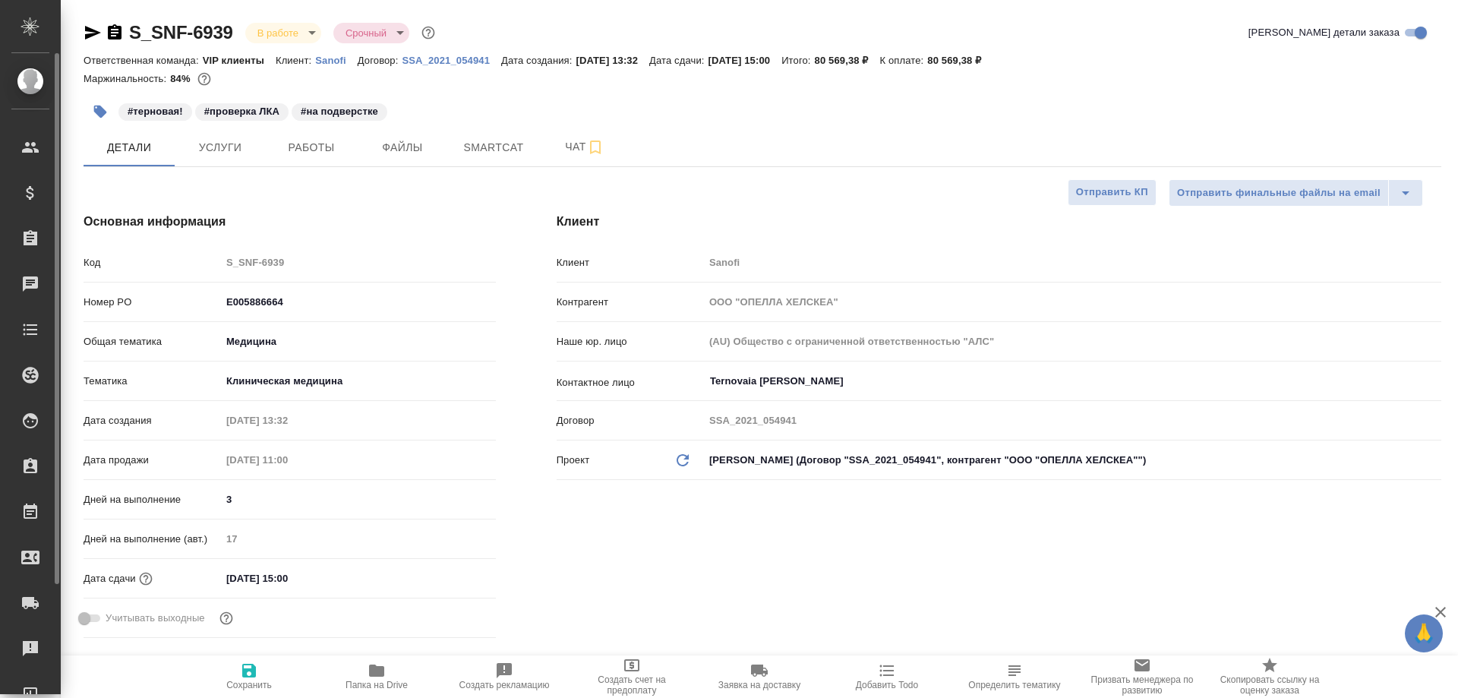
type textarea "x"
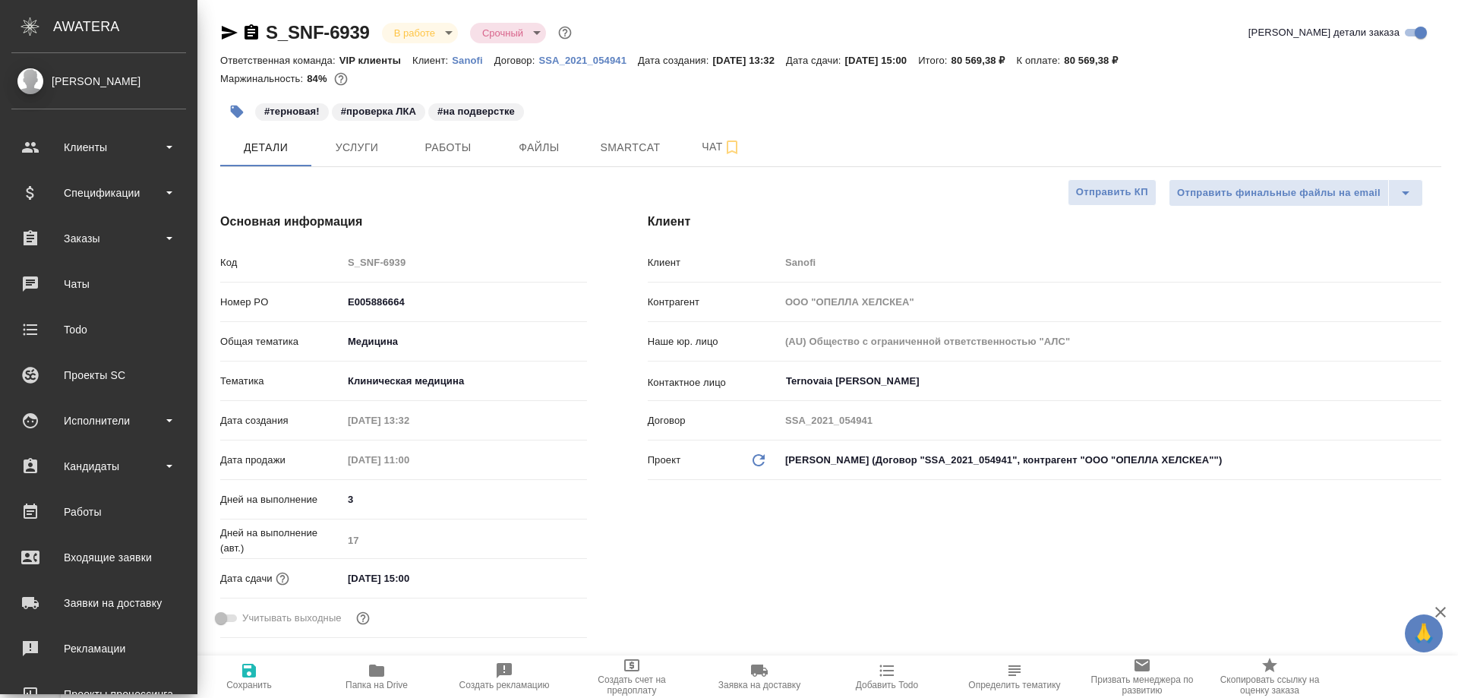
type textarea "x"
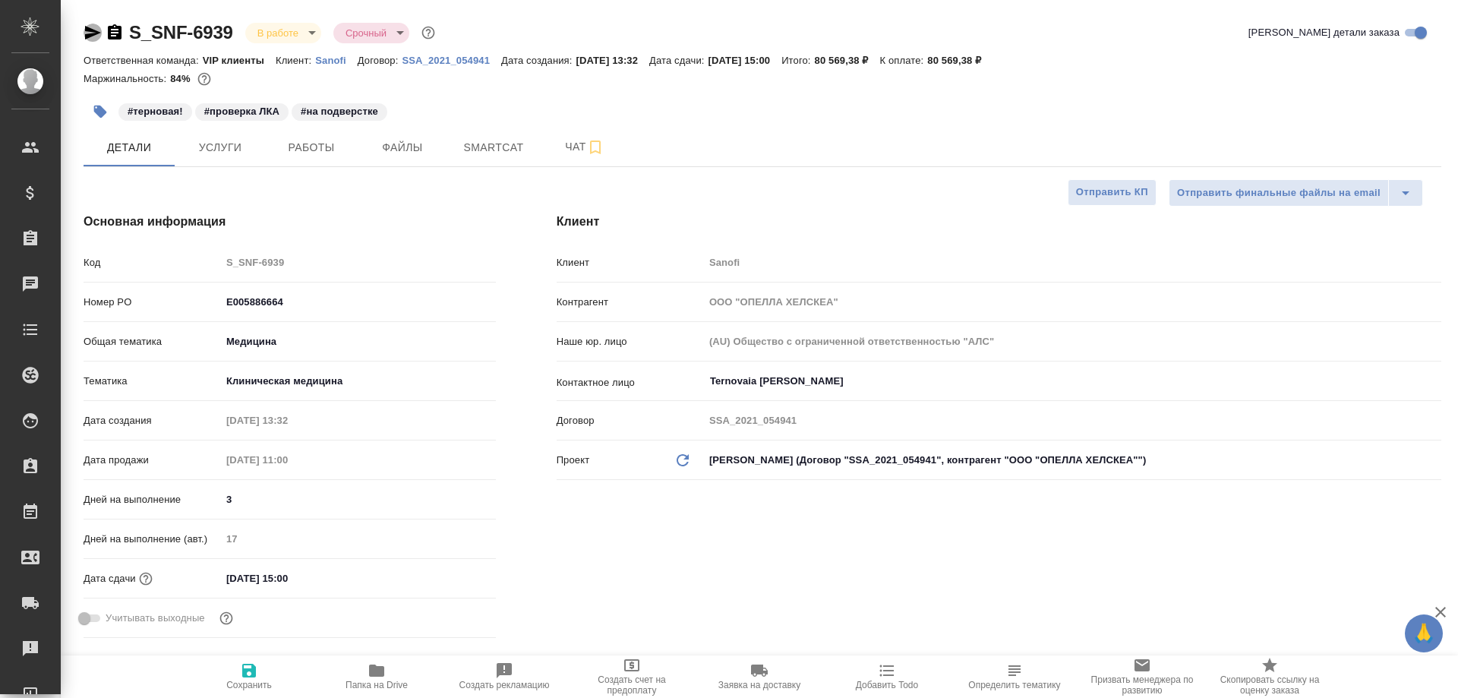
click at [95, 30] on icon "button" at bounding box center [93, 33] width 16 height 14
click at [785, 99] on div "#терновая! #проверка ЛКА #на подверстке" at bounding box center [536, 111] width 905 height 33
click at [116, 28] on icon "button" at bounding box center [115, 31] width 14 height 15
type textarea "x"
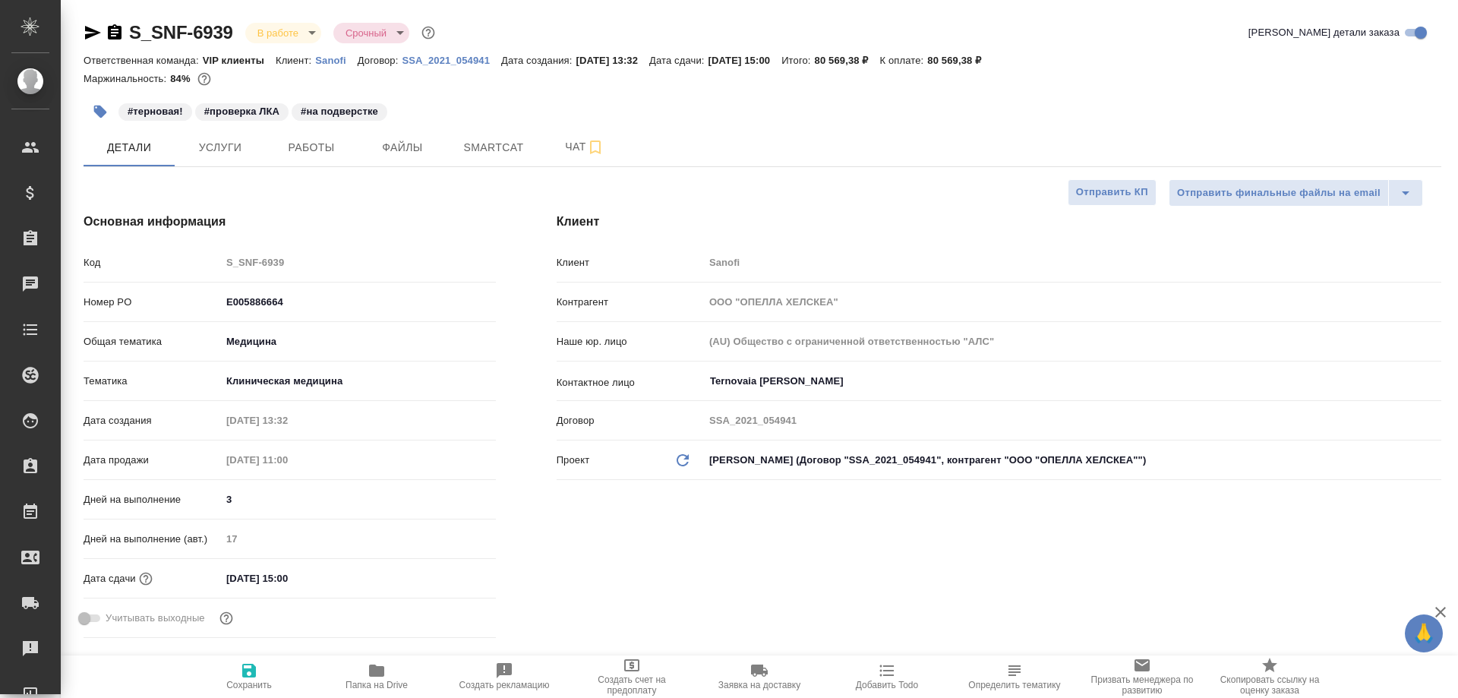
type textarea "x"
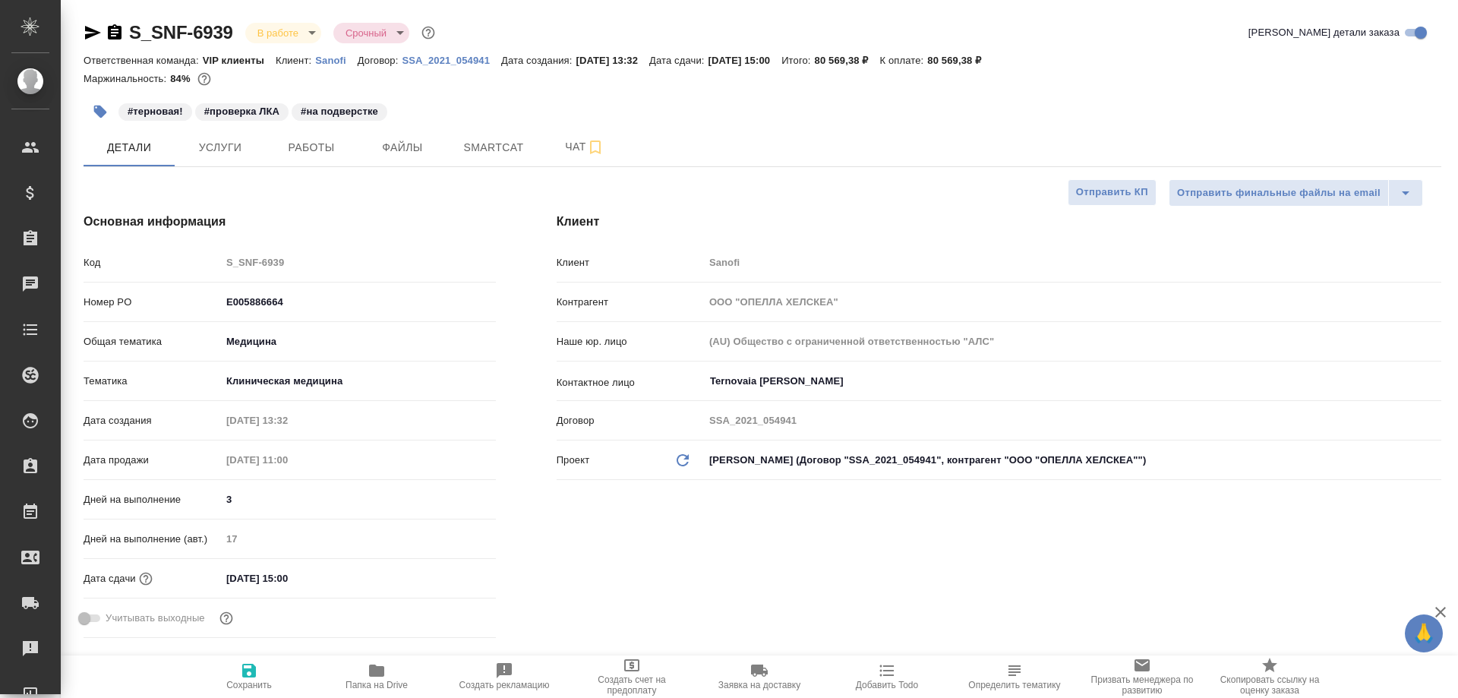
type textarea "x"
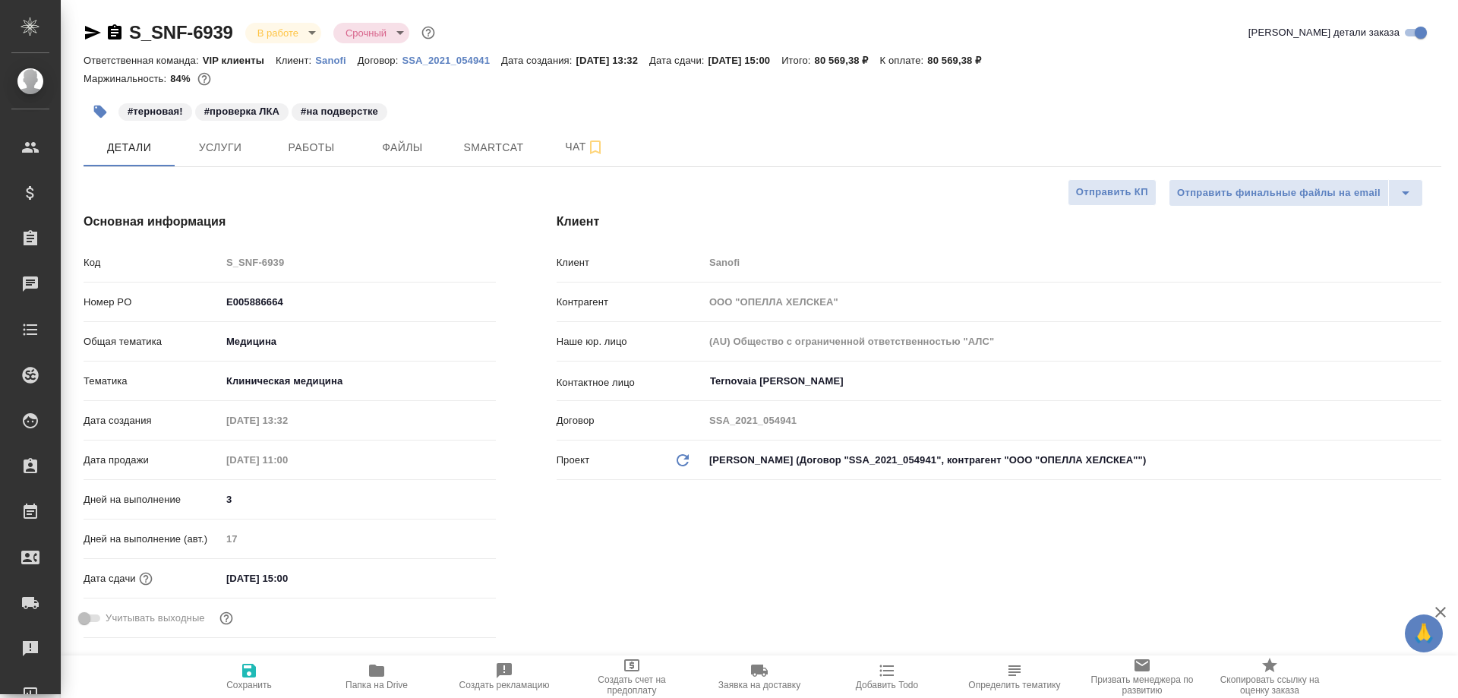
type textarea "x"
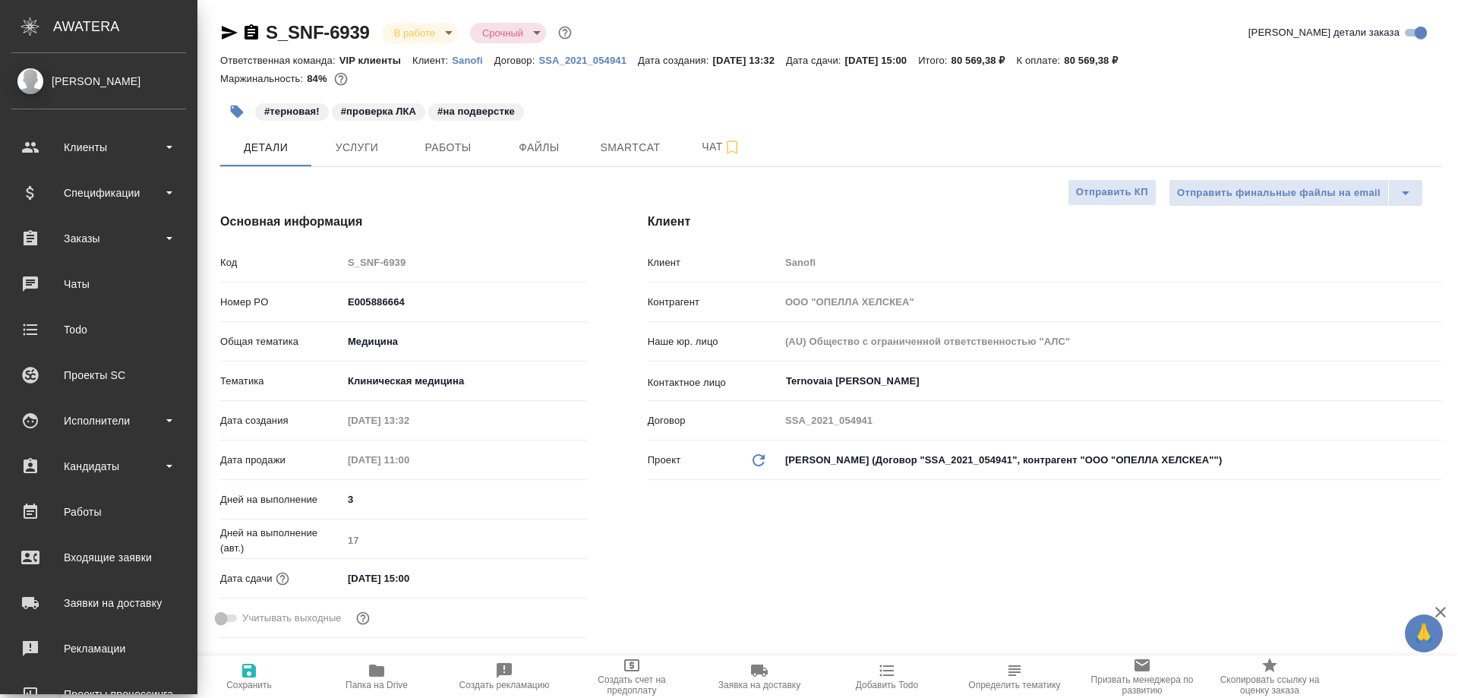
type textarea "x"
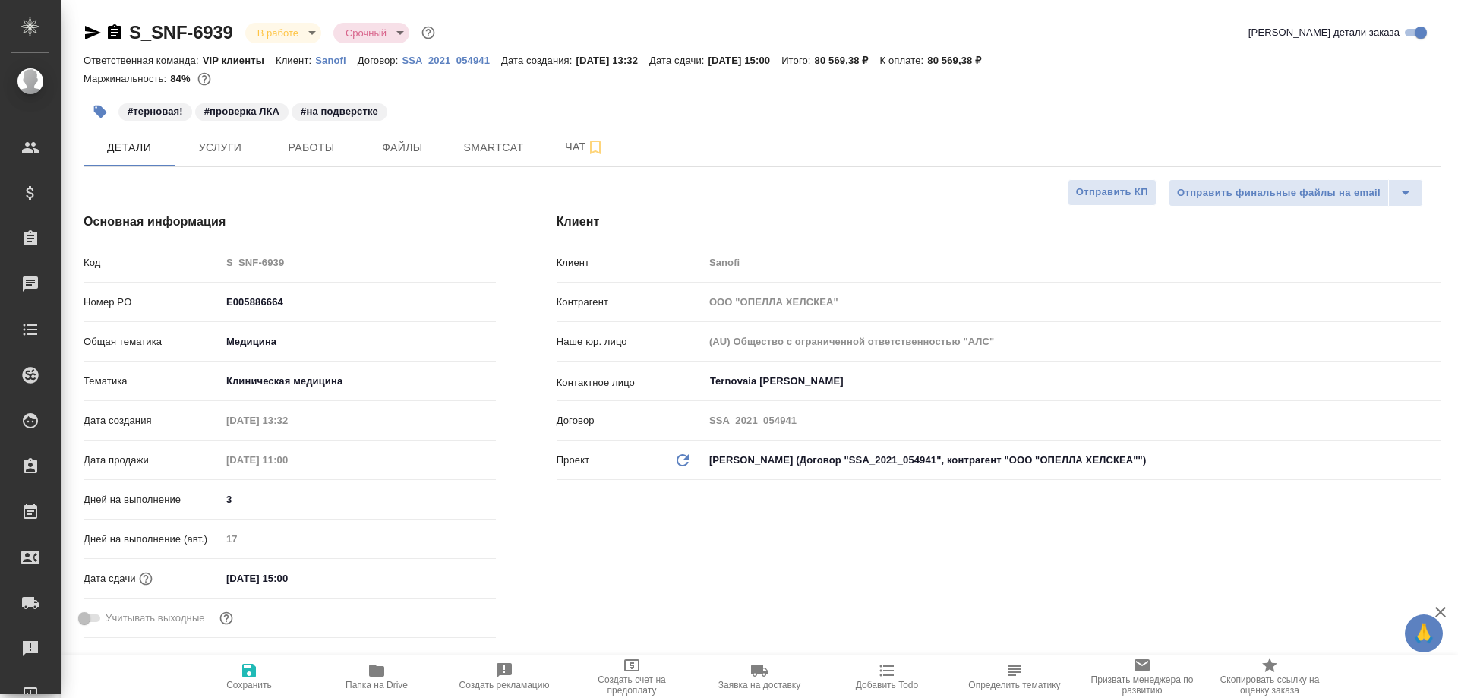
type textarea "x"
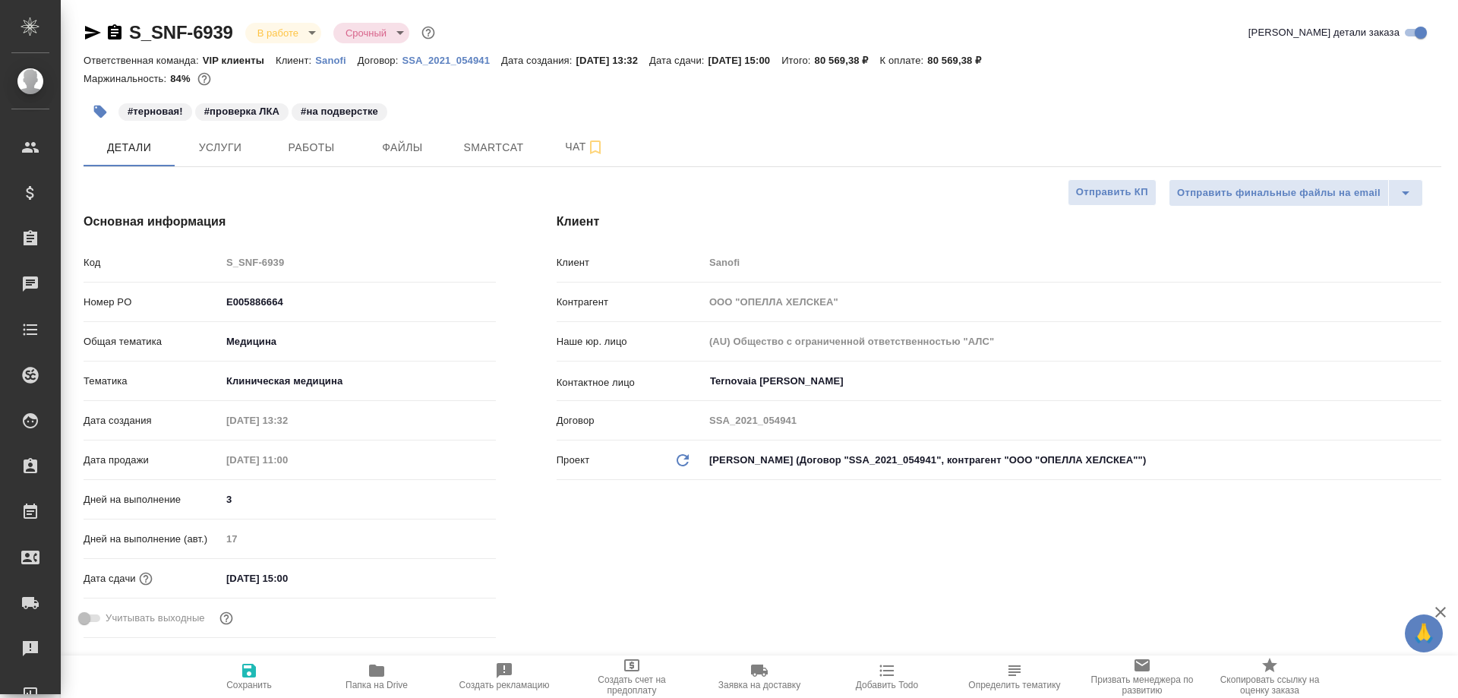
type textarea "x"
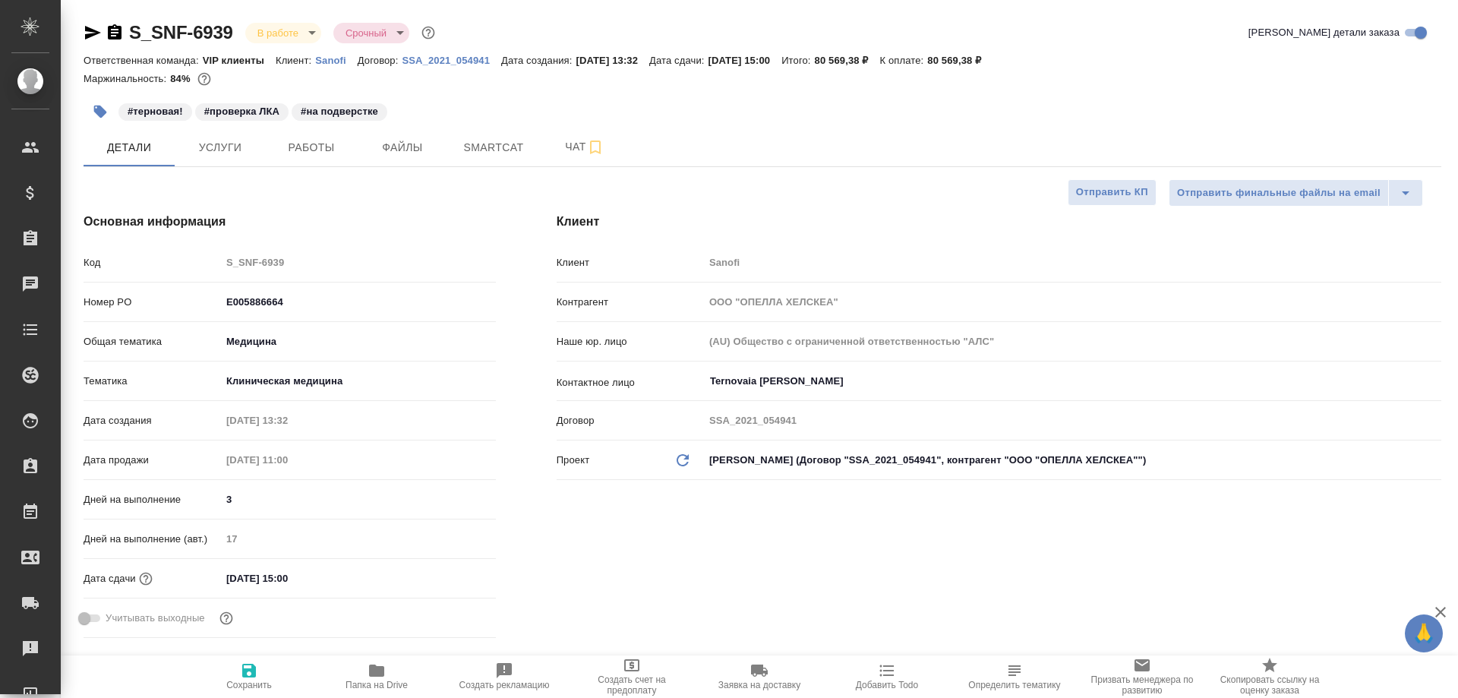
type textarea "x"
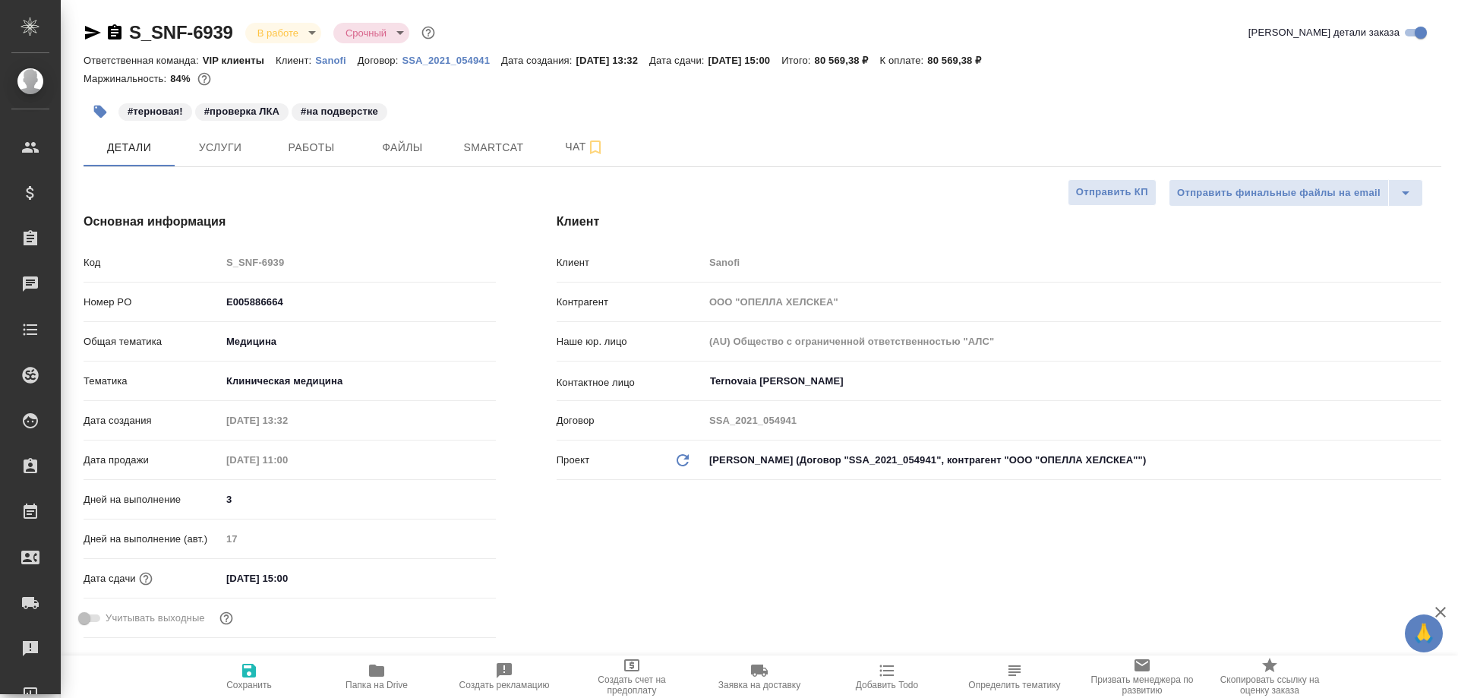
type textarea "x"
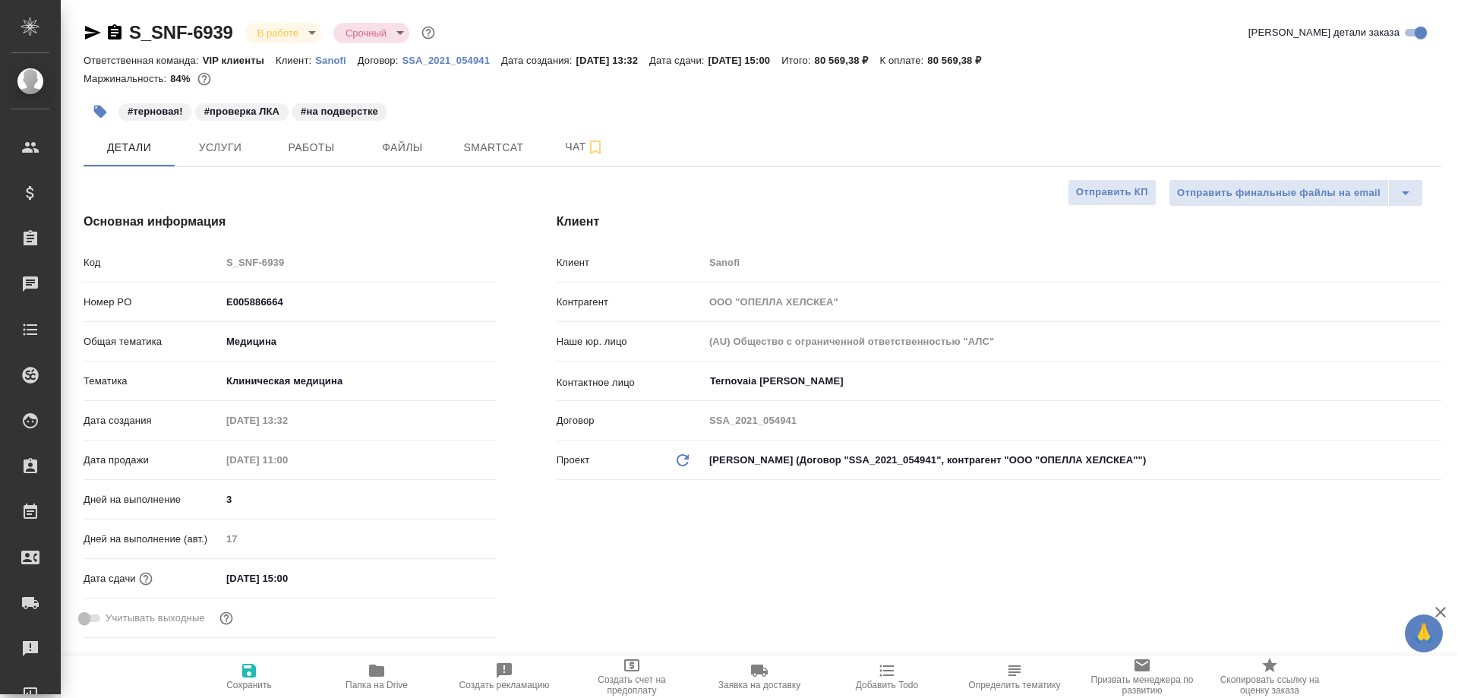
type textarea "x"
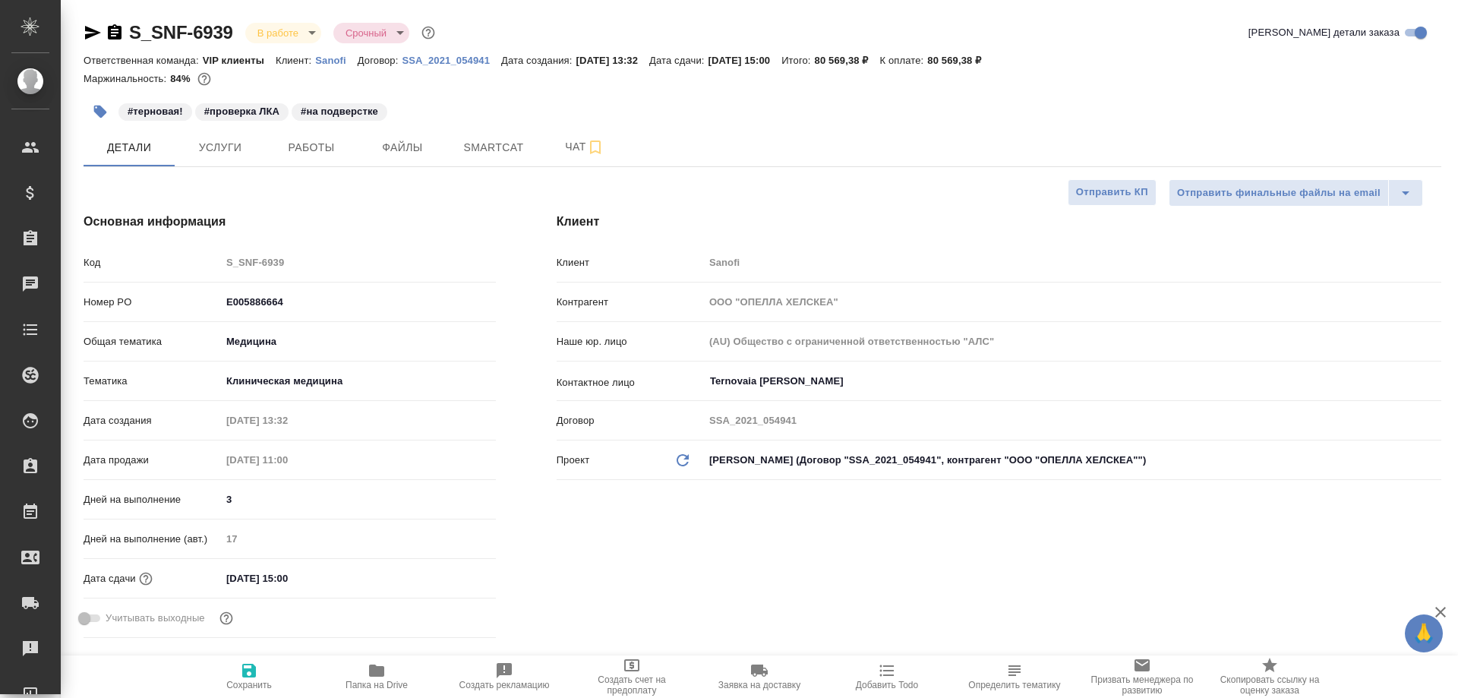
type textarea "x"
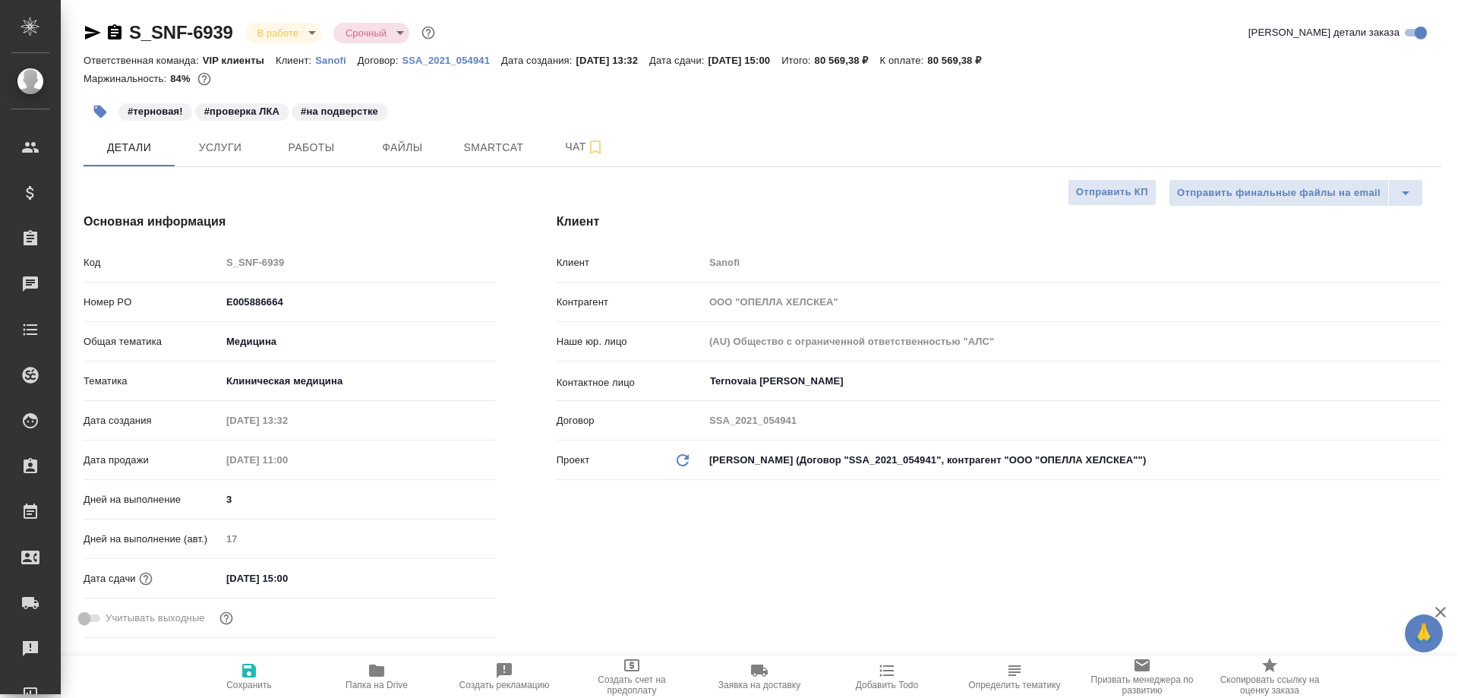
type textarea "x"
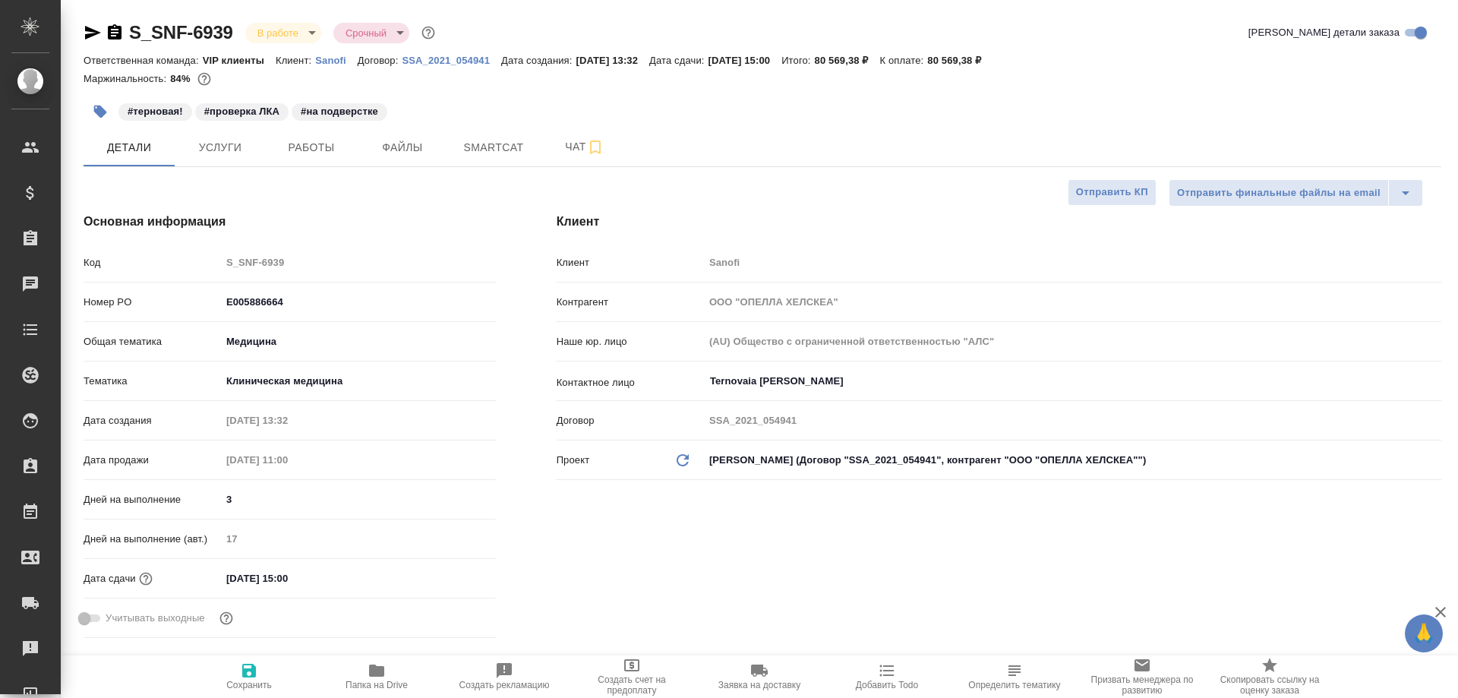
type textarea "x"
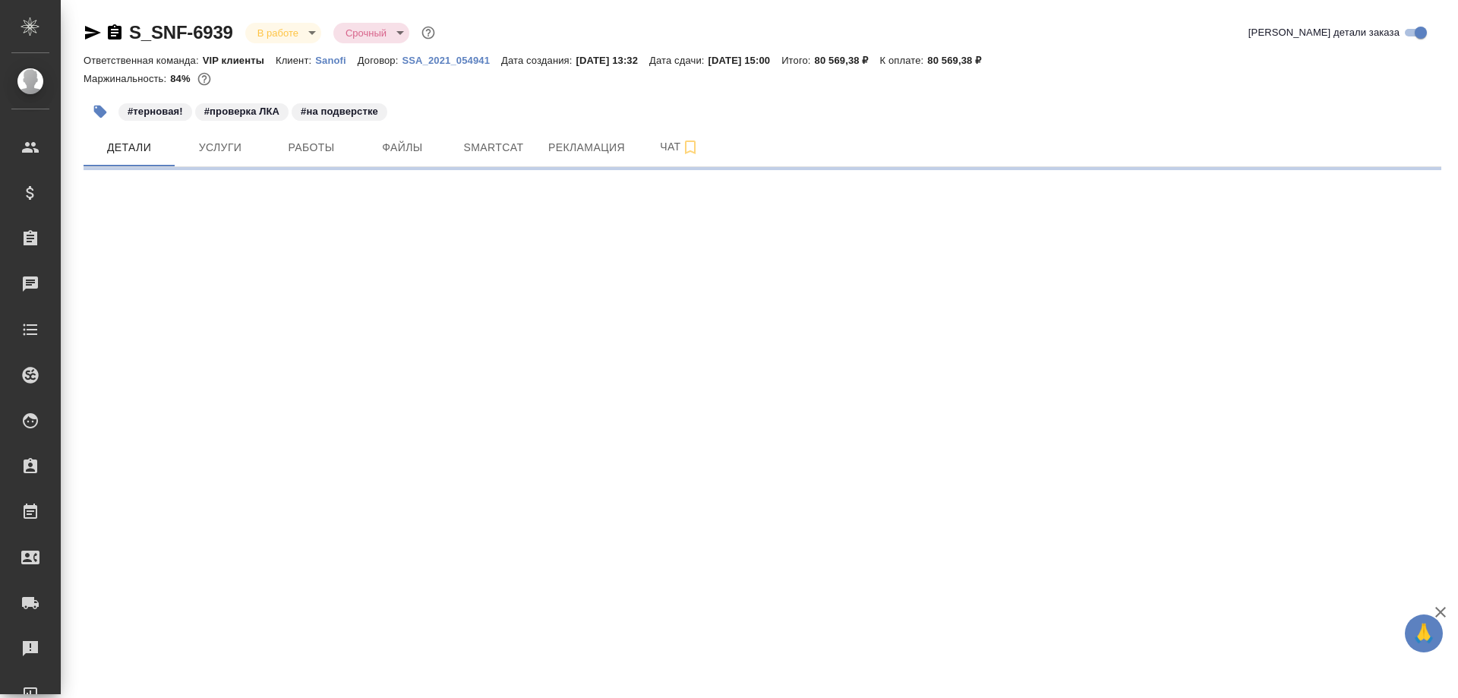
select select "RU"
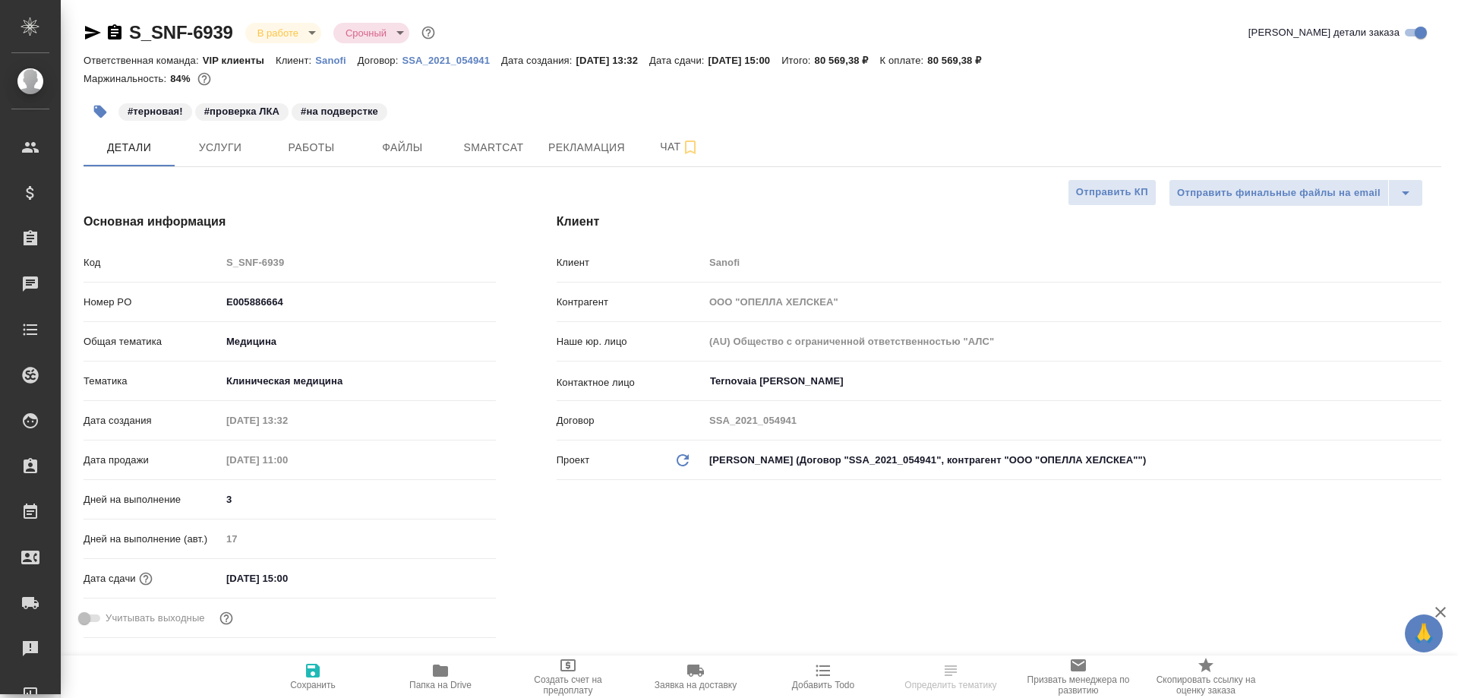
type textarea "x"
click at [588, 150] on span "Рекламация" at bounding box center [586, 147] width 77 height 19
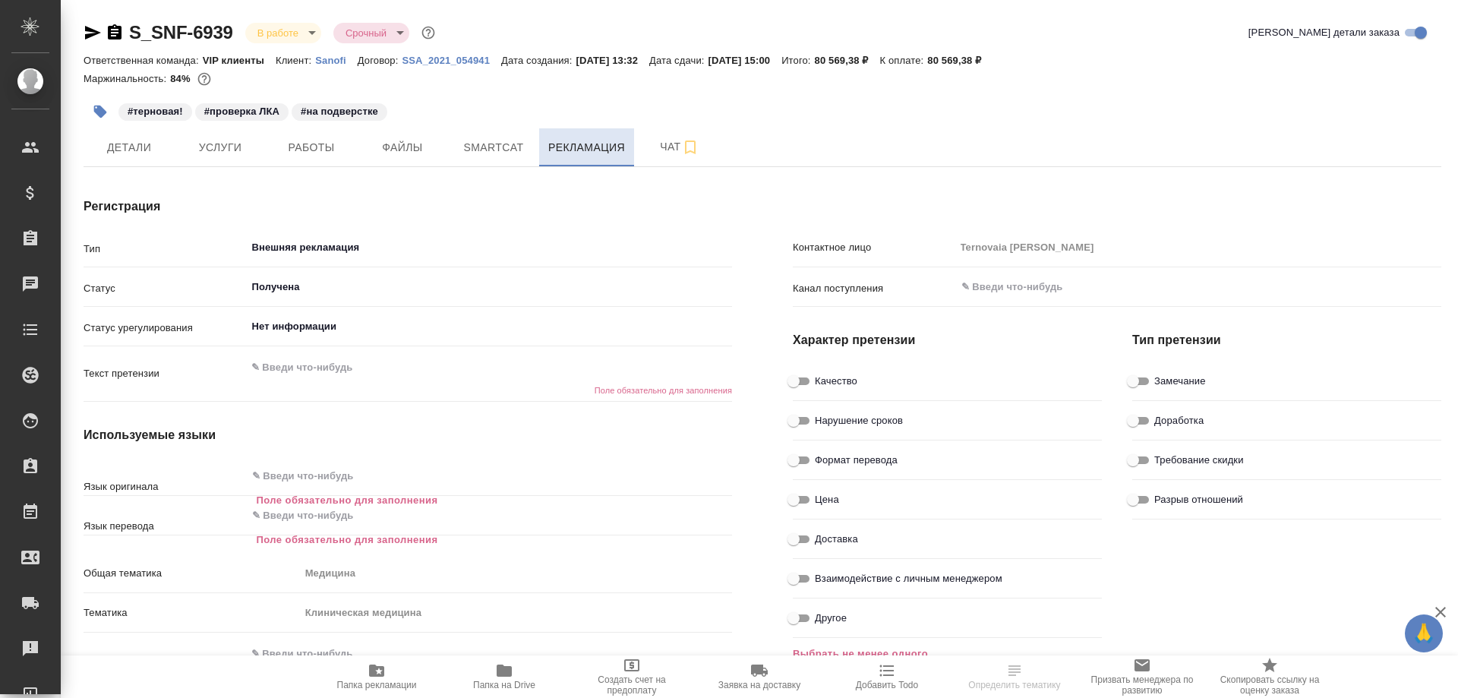
type textarea "x"
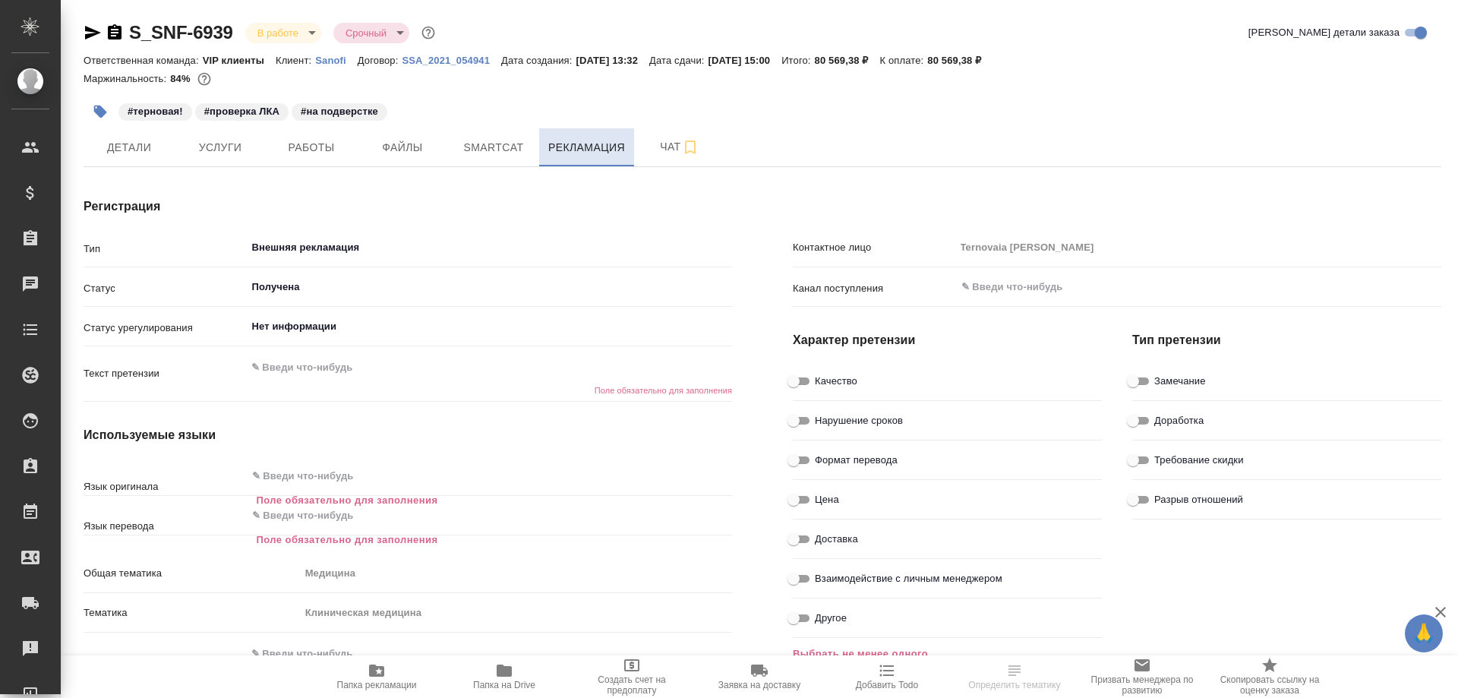
type textarea "x"
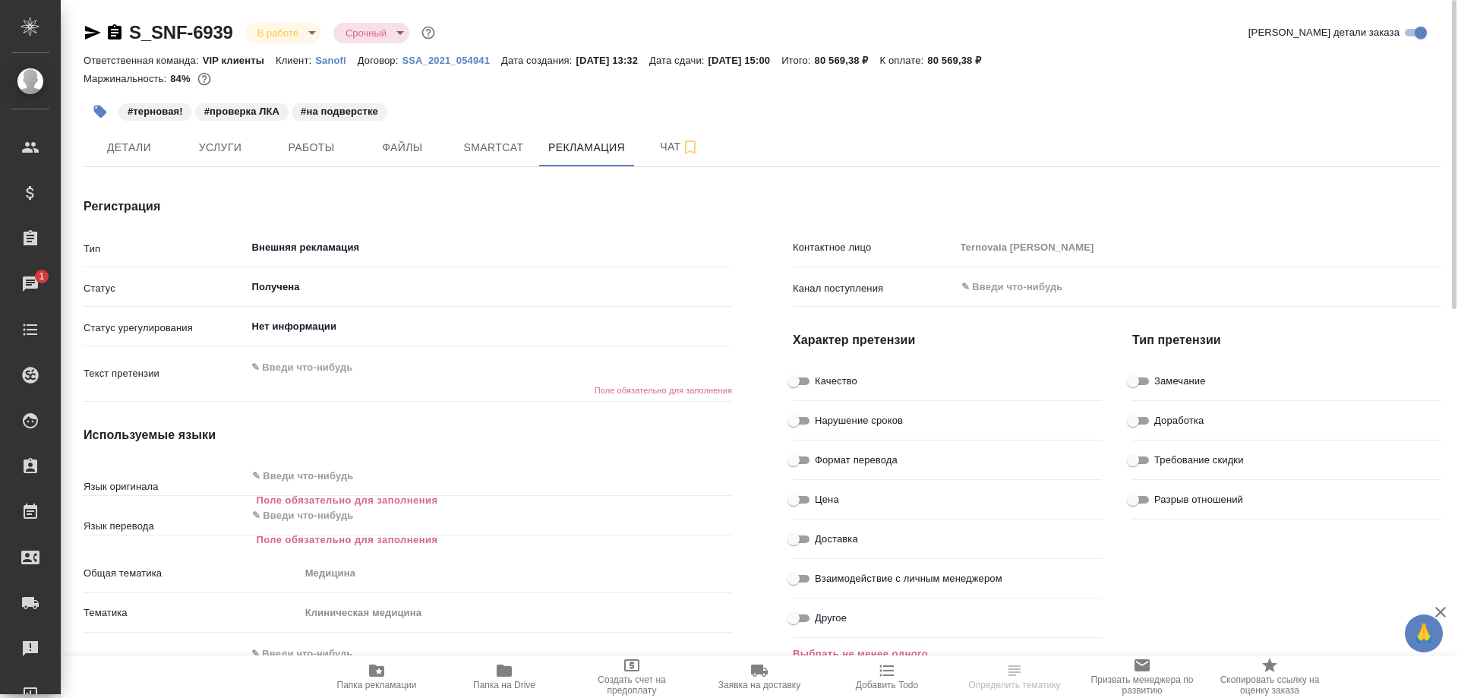
type textarea "x"
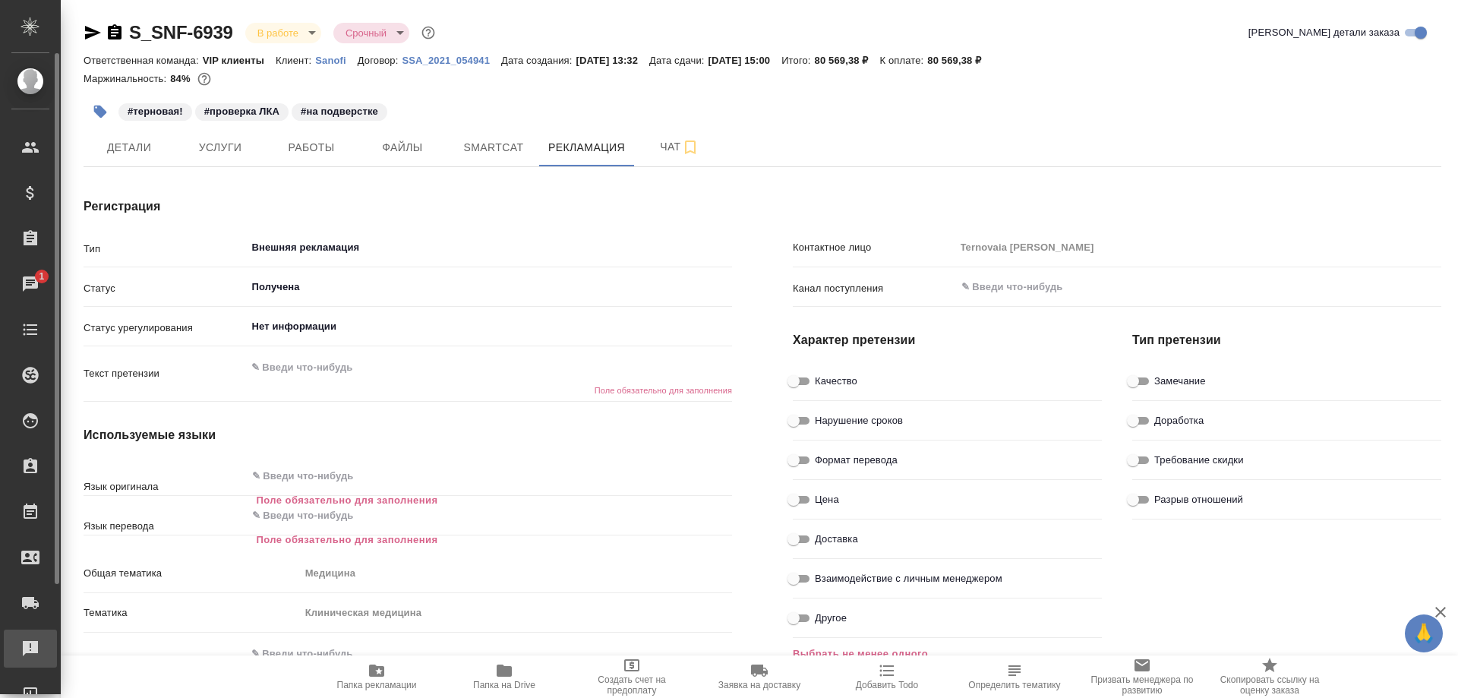
type textarea "x"
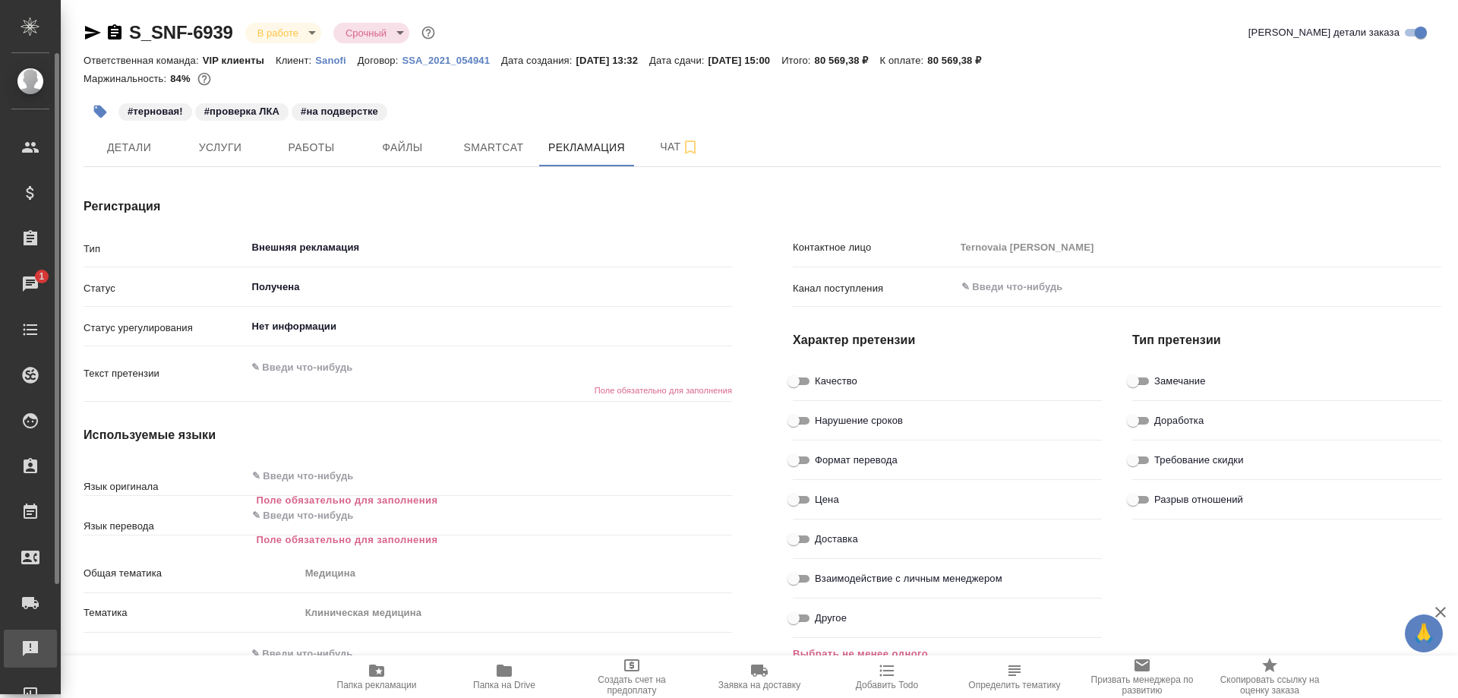
type textarea "x"
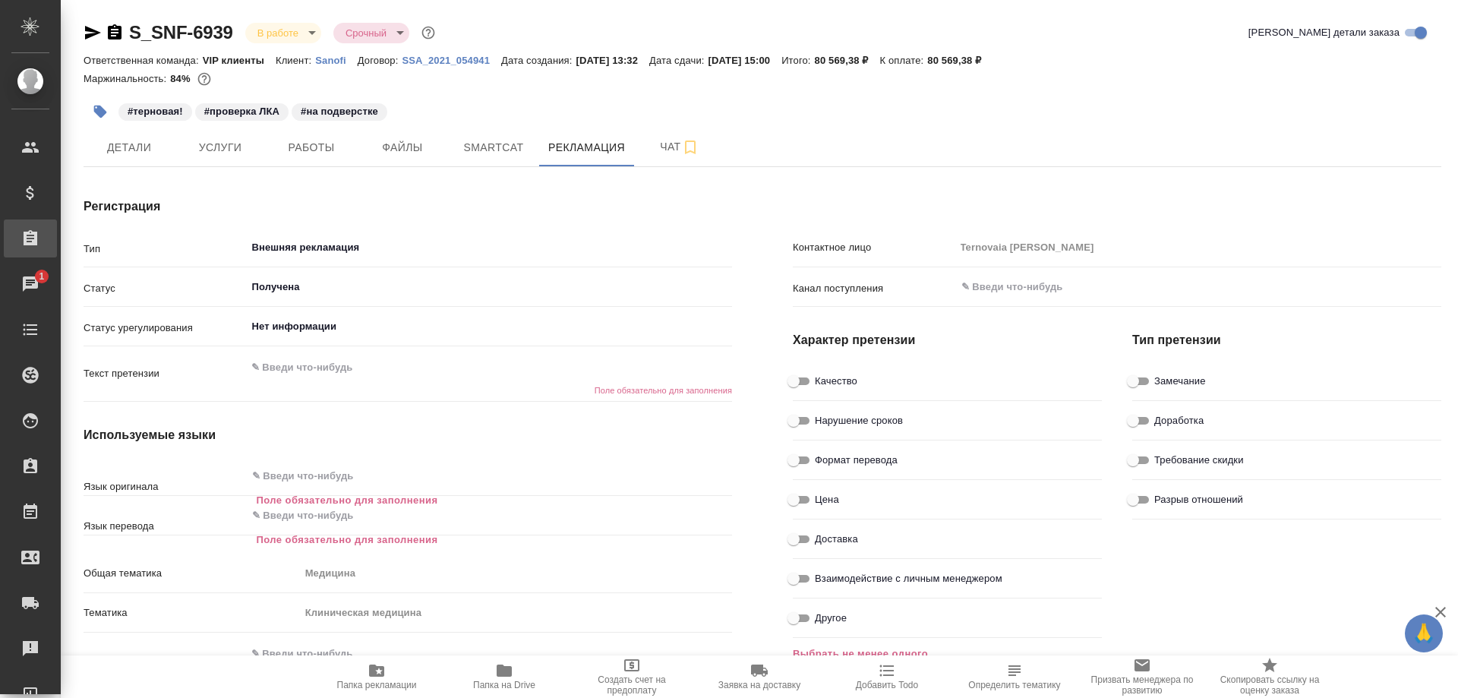
type textarea "x"
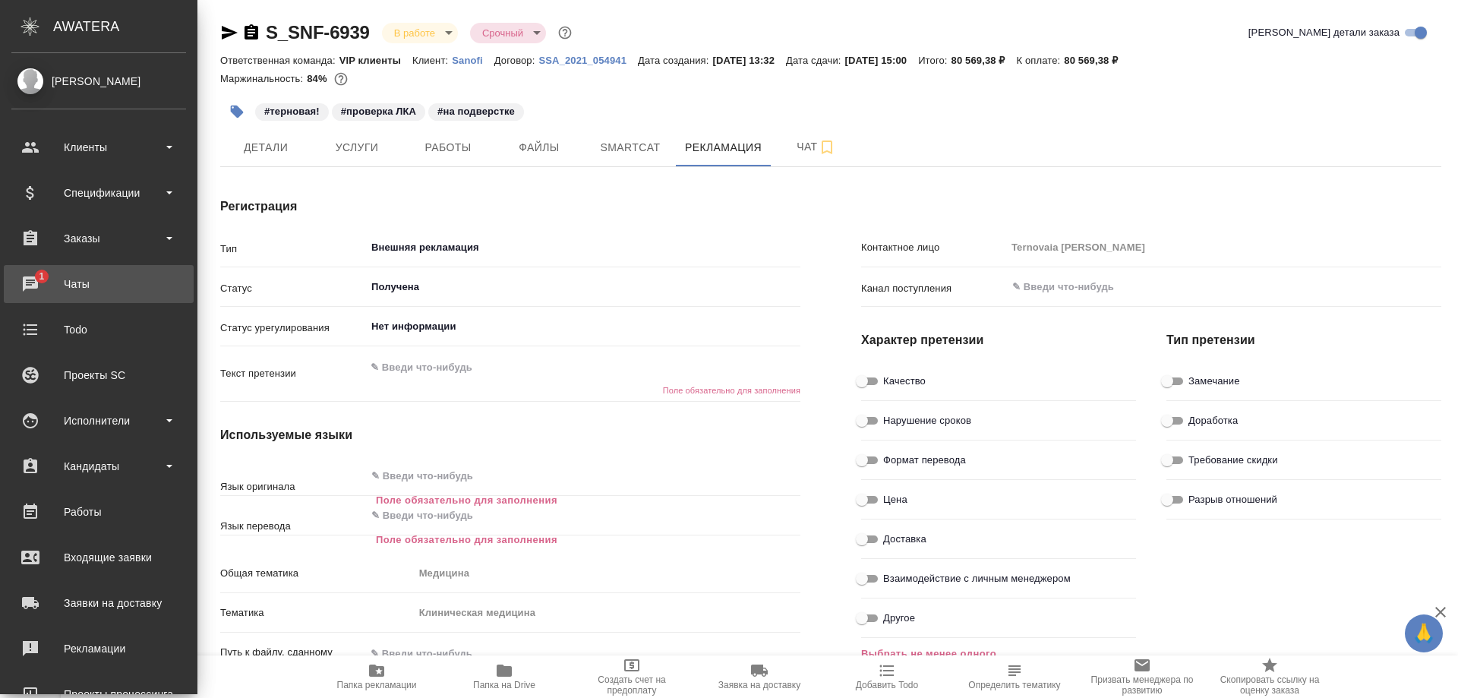
type textarea "x"
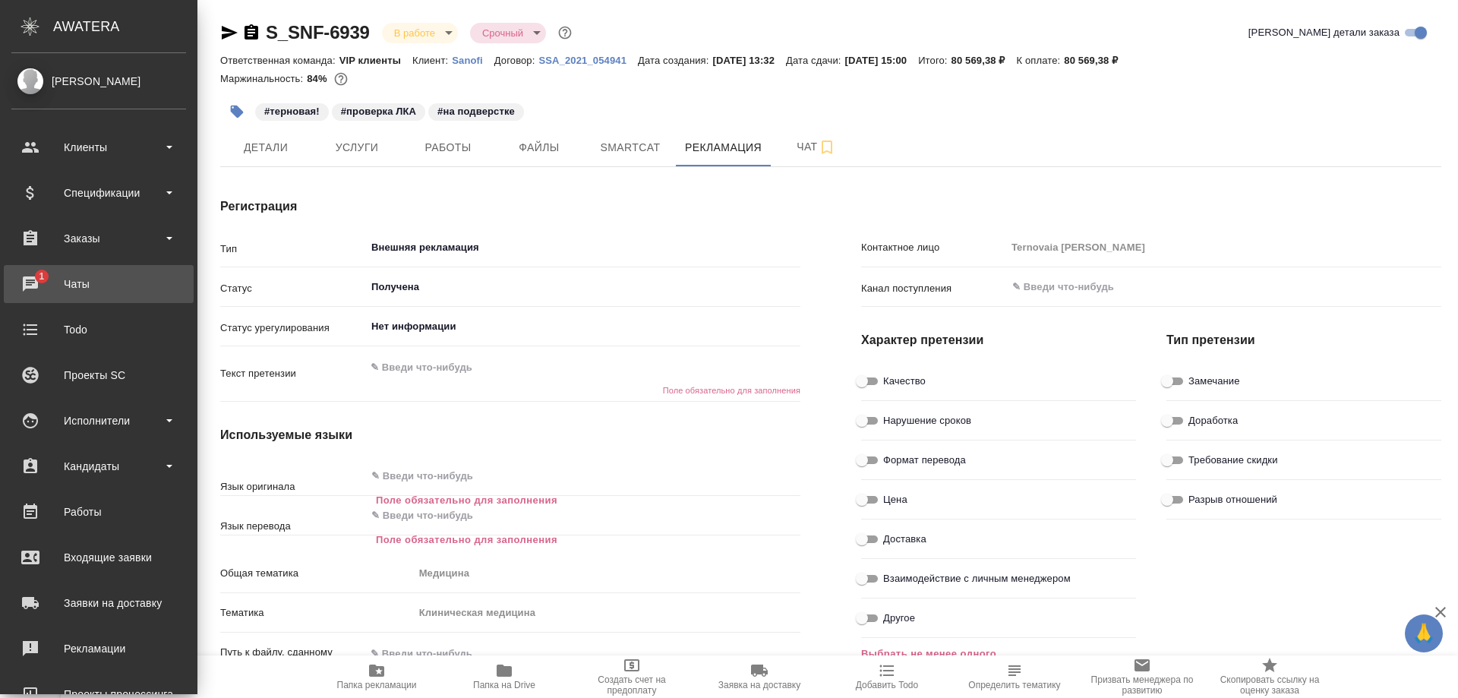
type textarea "x"
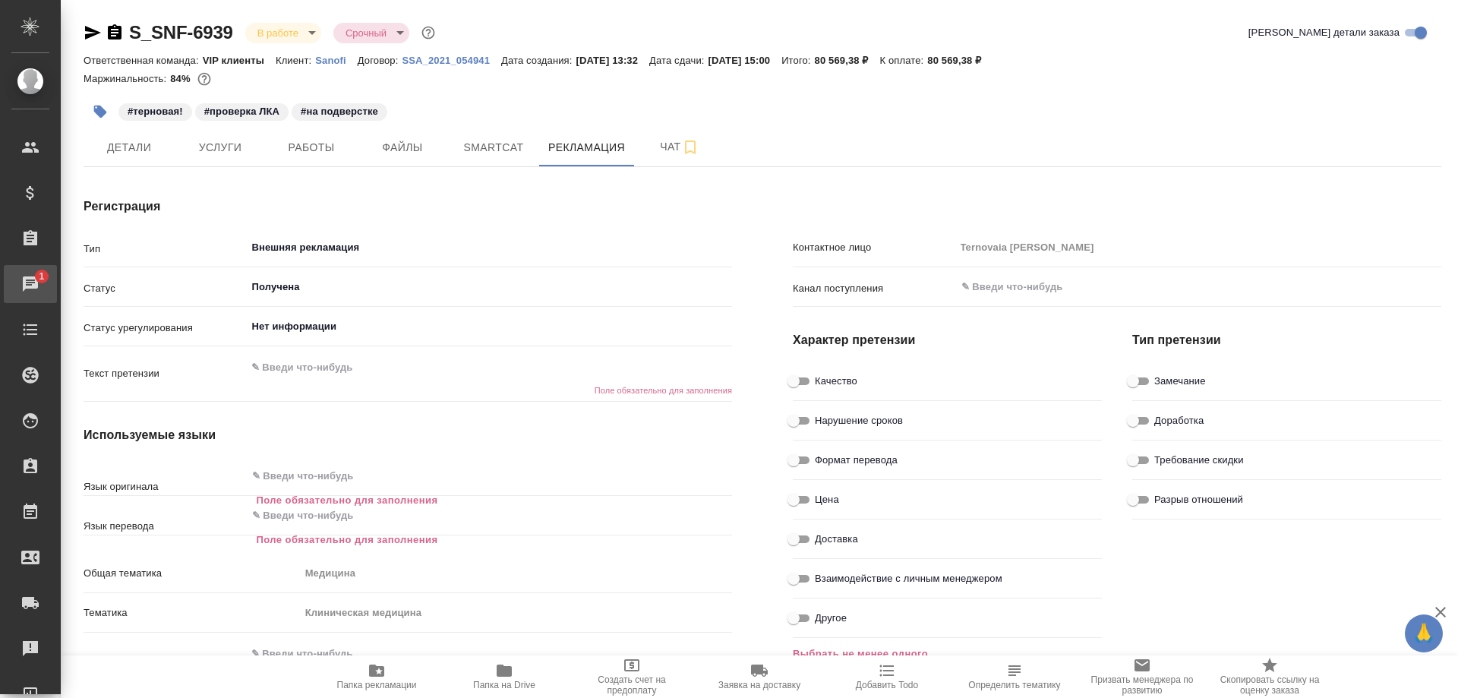
click at [30, 284] on div "Чаты" at bounding box center [11, 284] width 38 height 23
type textarea "x"
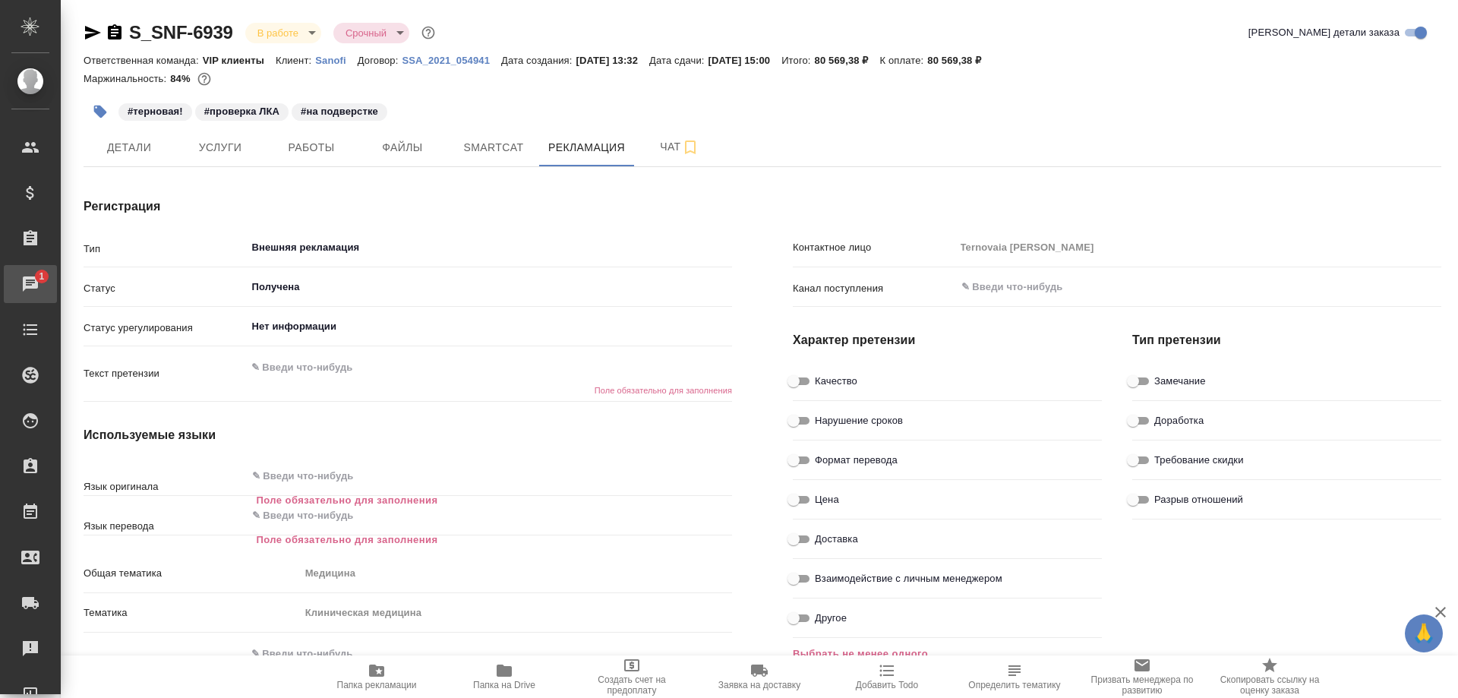
type textarea "x"
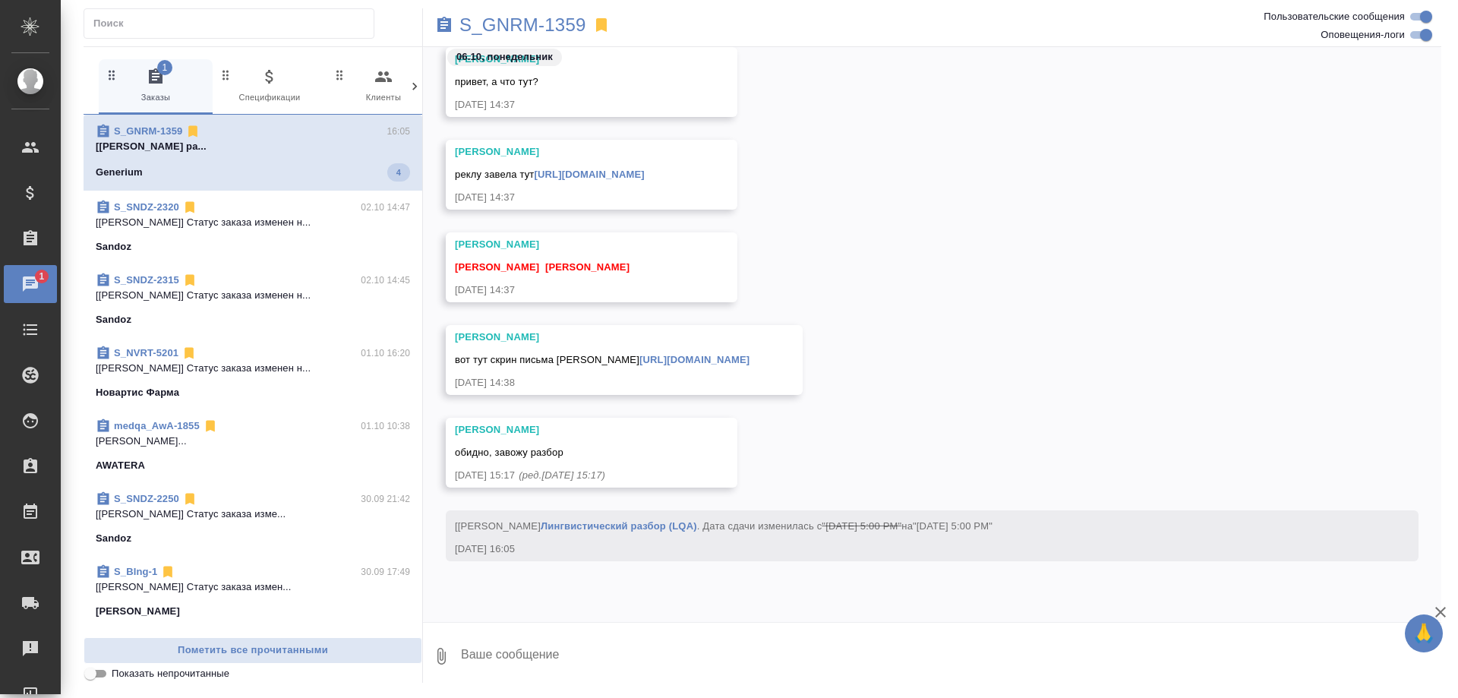
scroll to position [256946, 0]
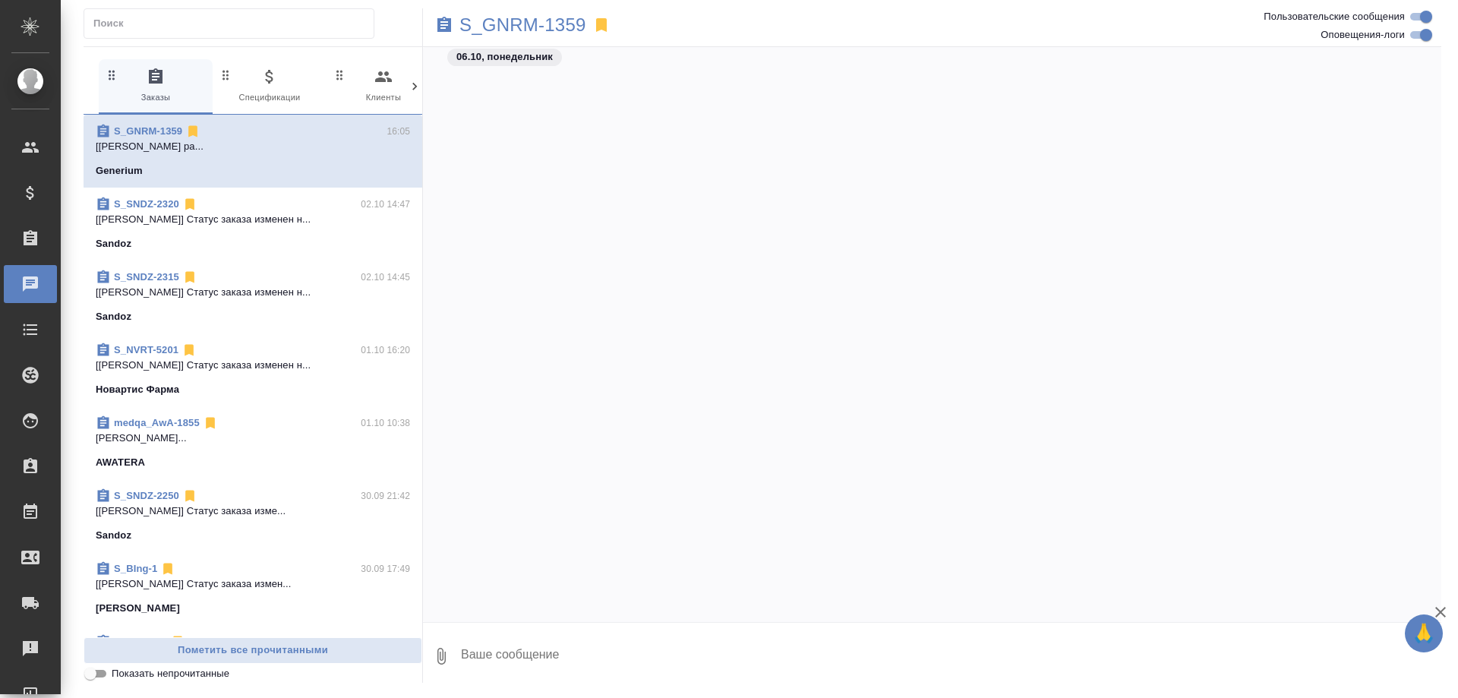
scroll to position [256946, 0]
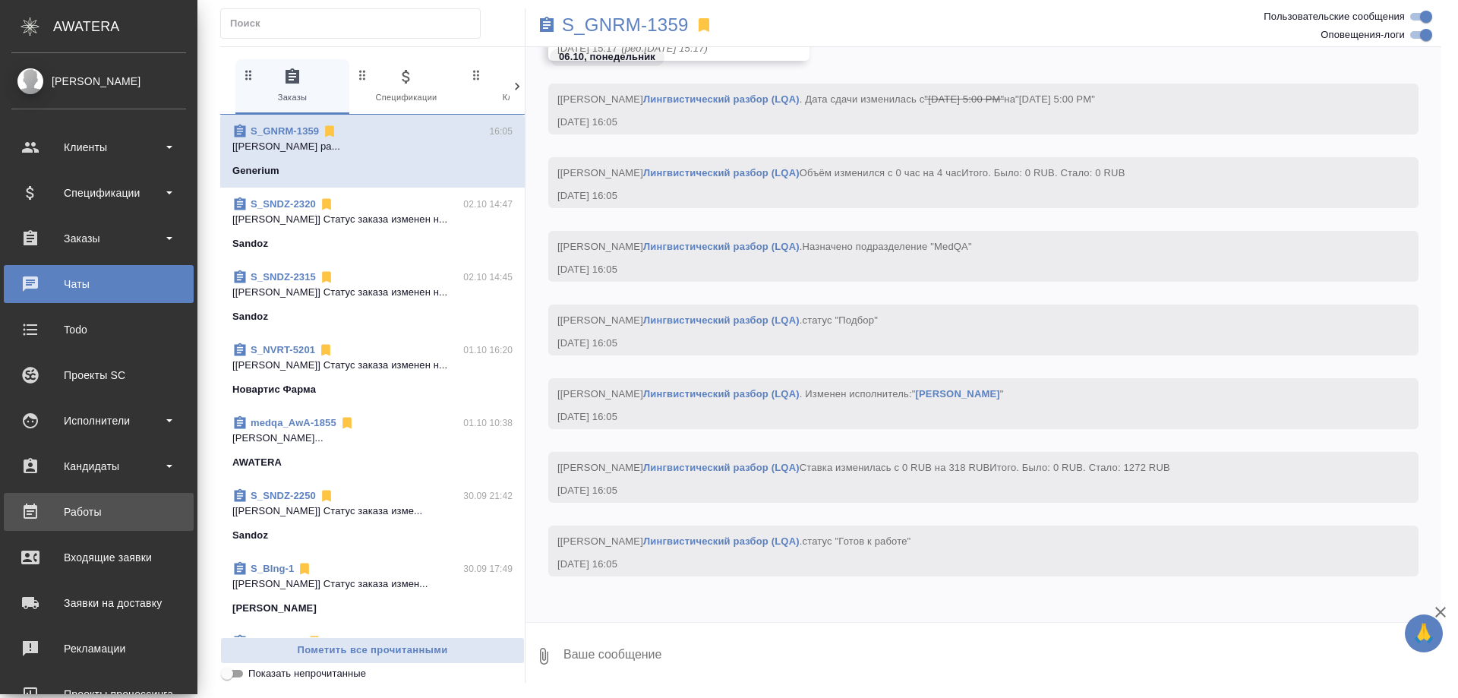
click at [99, 515] on div "Работы" at bounding box center [98, 511] width 175 height 23
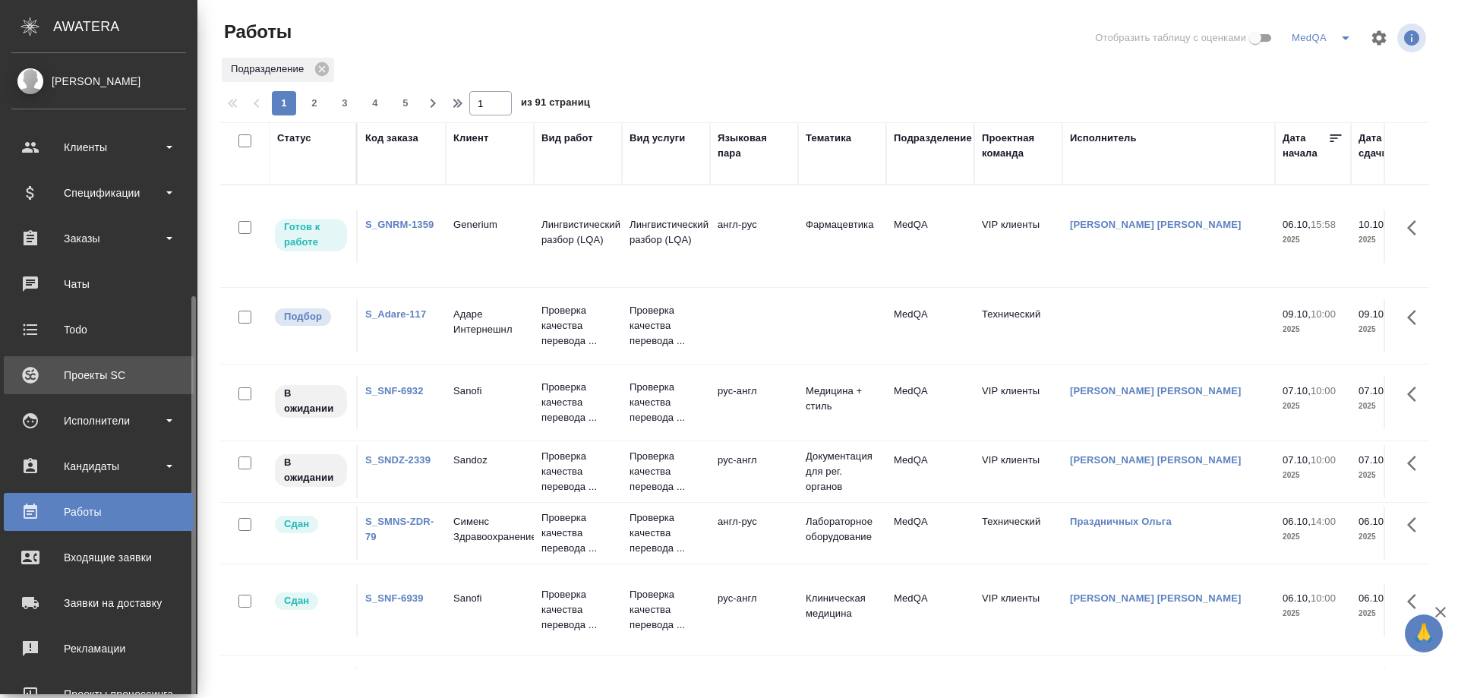
scroll to position [133, 0]
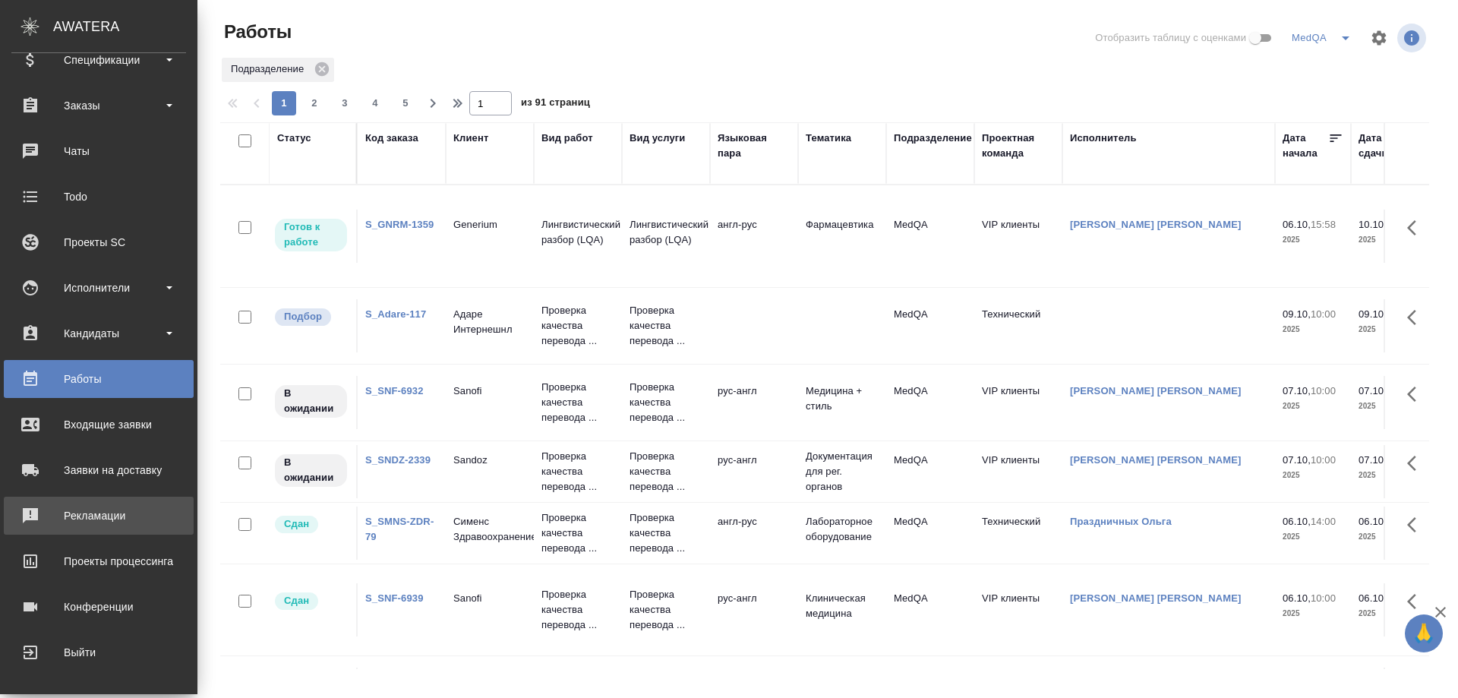
click at [108, 514] on div "Рекламации" at bounding box center [98, 515] width 175 height 23
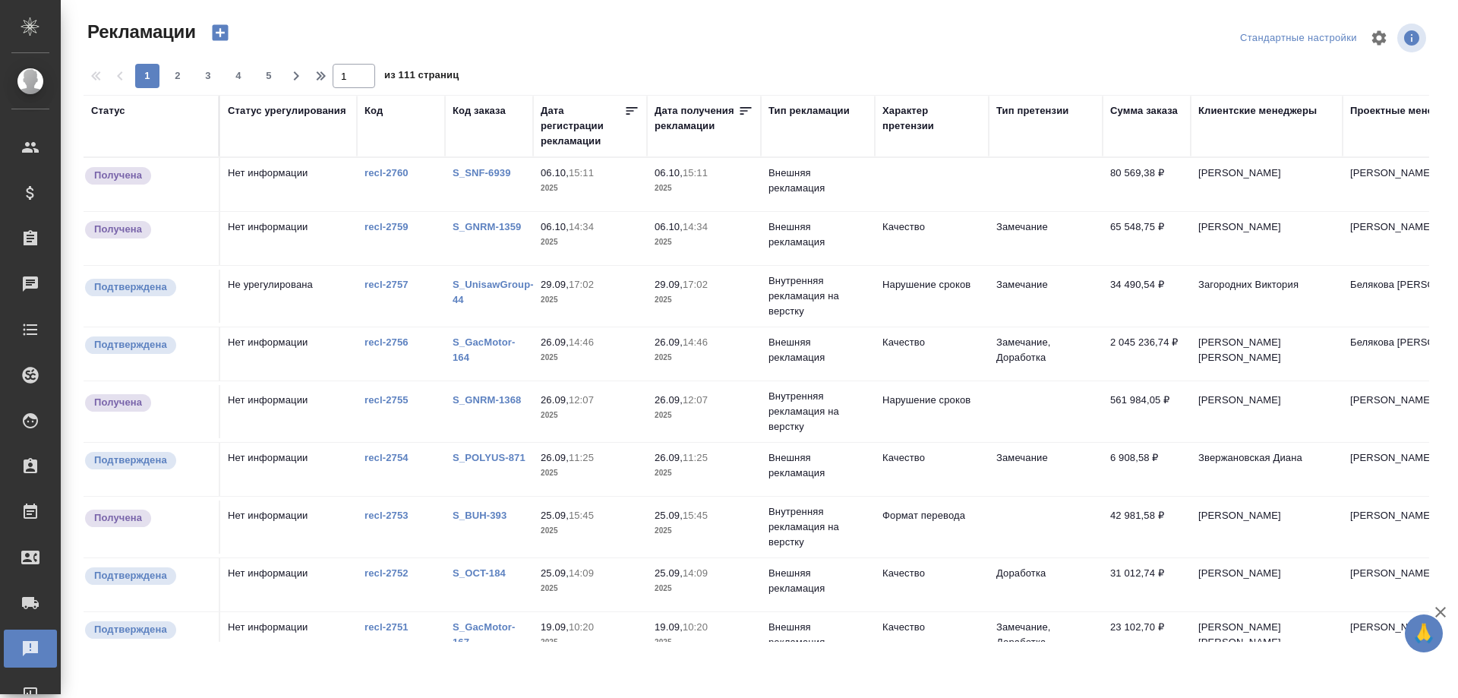
click at [472, 170] on link "S_SNF-6939" at bounding box center [482, 172] width 58 height 11
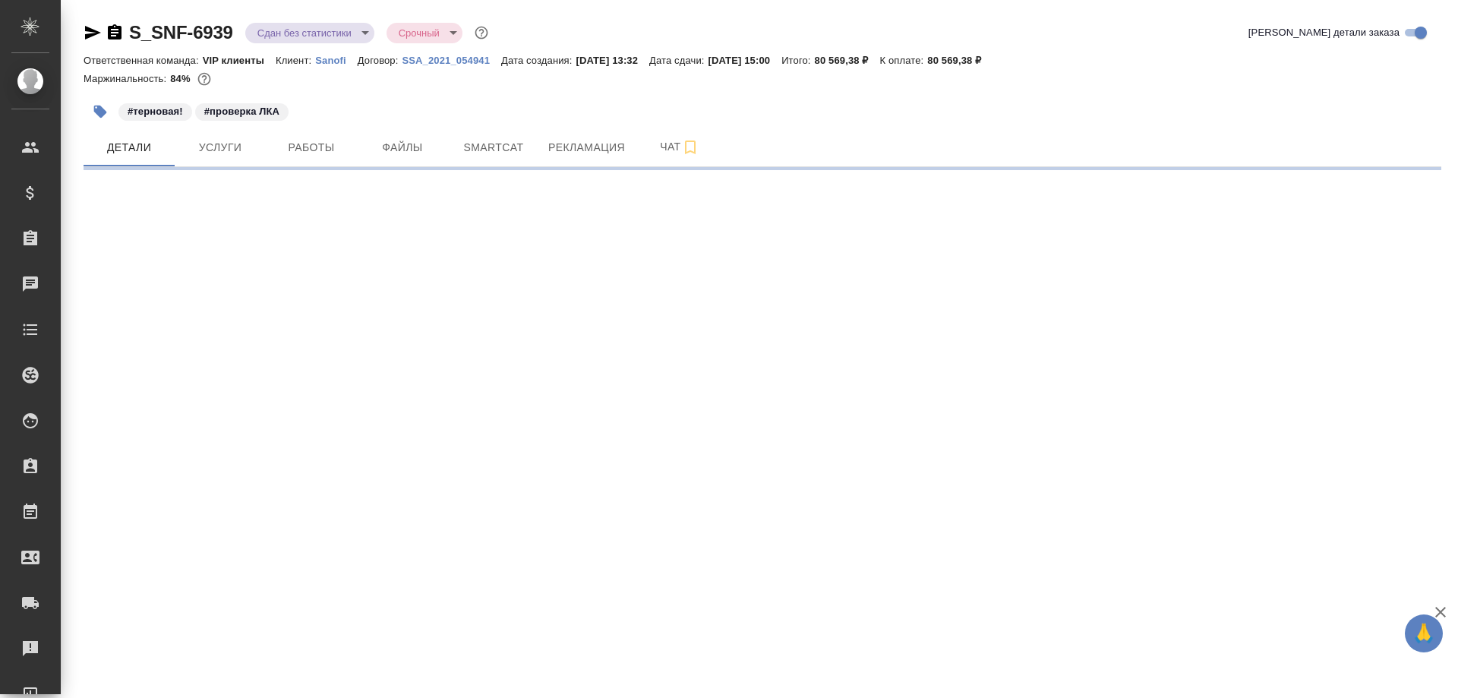
select select "RU"
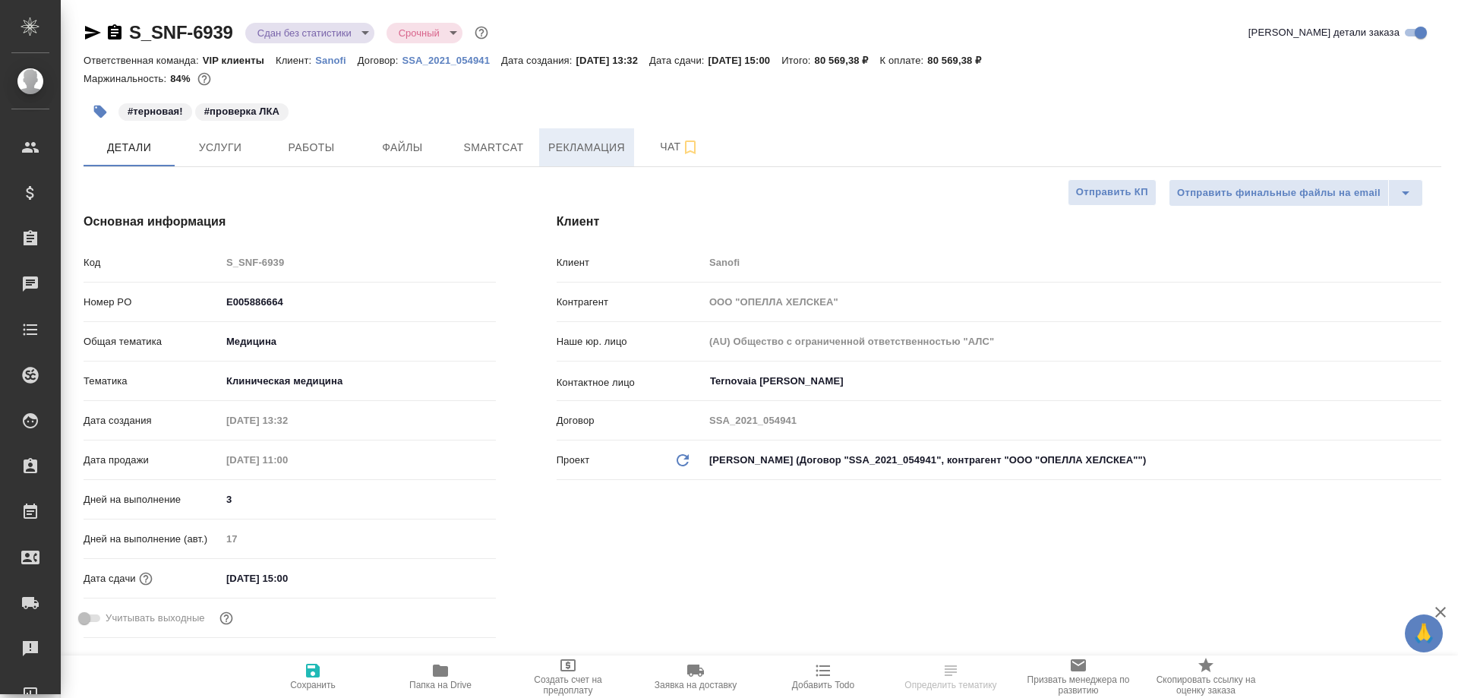
type textarea "x"
click at [561, 153] on span "Рекламация" at bounding box center [586, 147] width 77 height 19
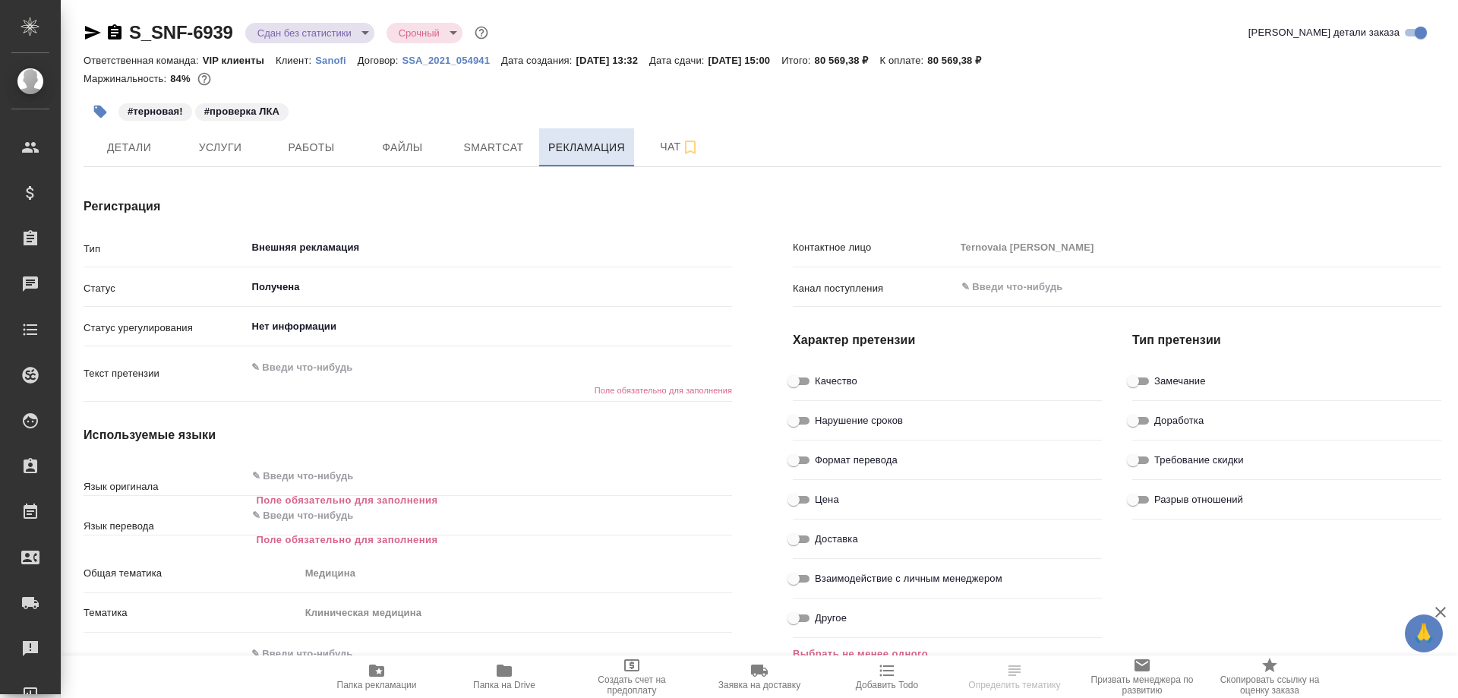
type textarea "x"
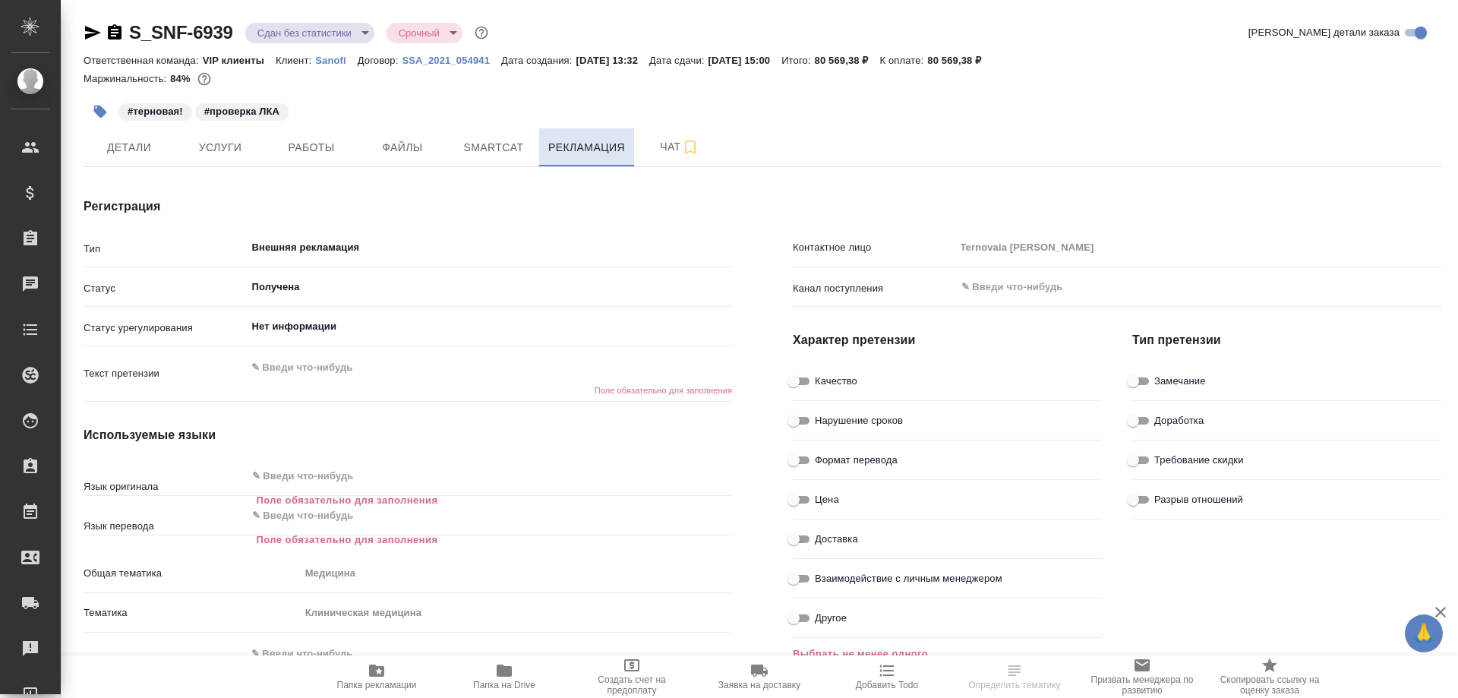
type textarea "x"
click at [371, 243] on input "Внешняя рекламация" at bounding box center [464, 247] width 427 height 18
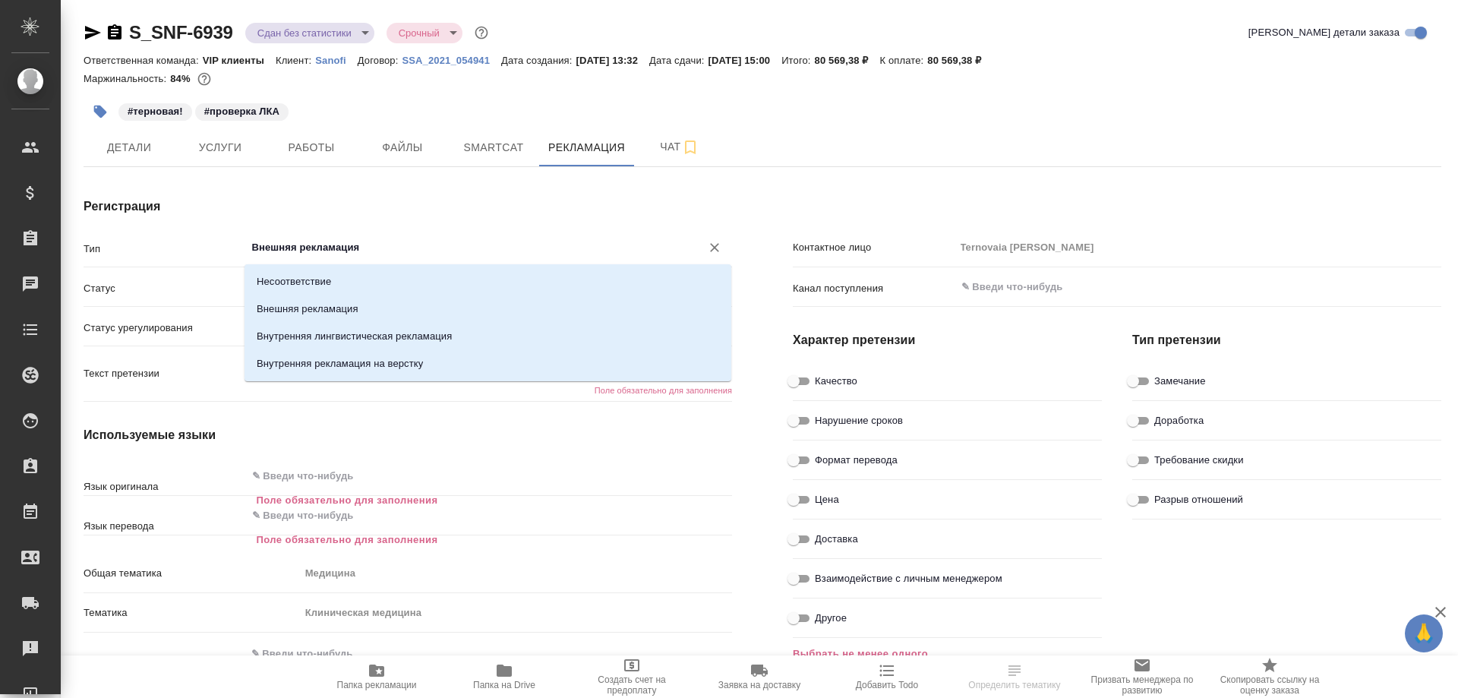
type textarea "x"
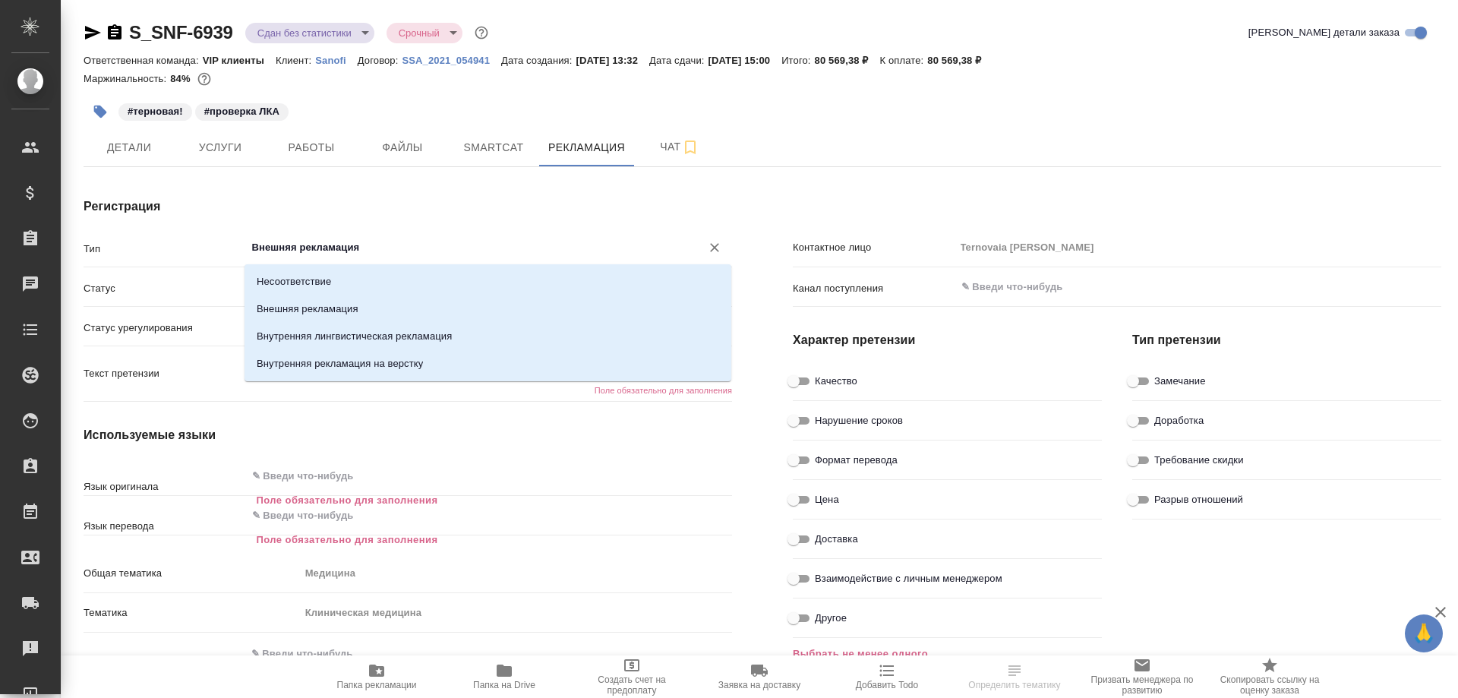
type textarea "x"
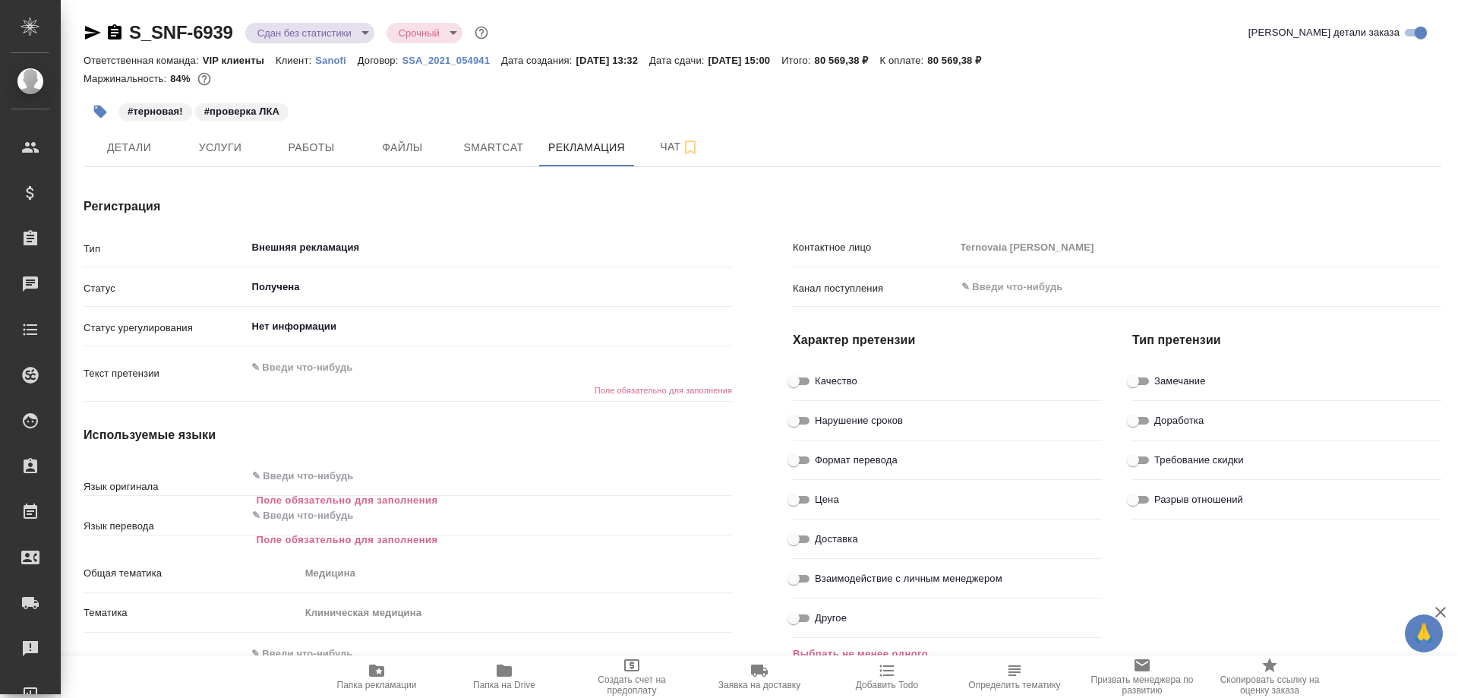
click at [739, 201] on div "Регистрация Тип Внешняя рекламация ​ Статус Получена ​ Статус урегулирования Не…" at bounding box center [407, 525] width 709 height 717
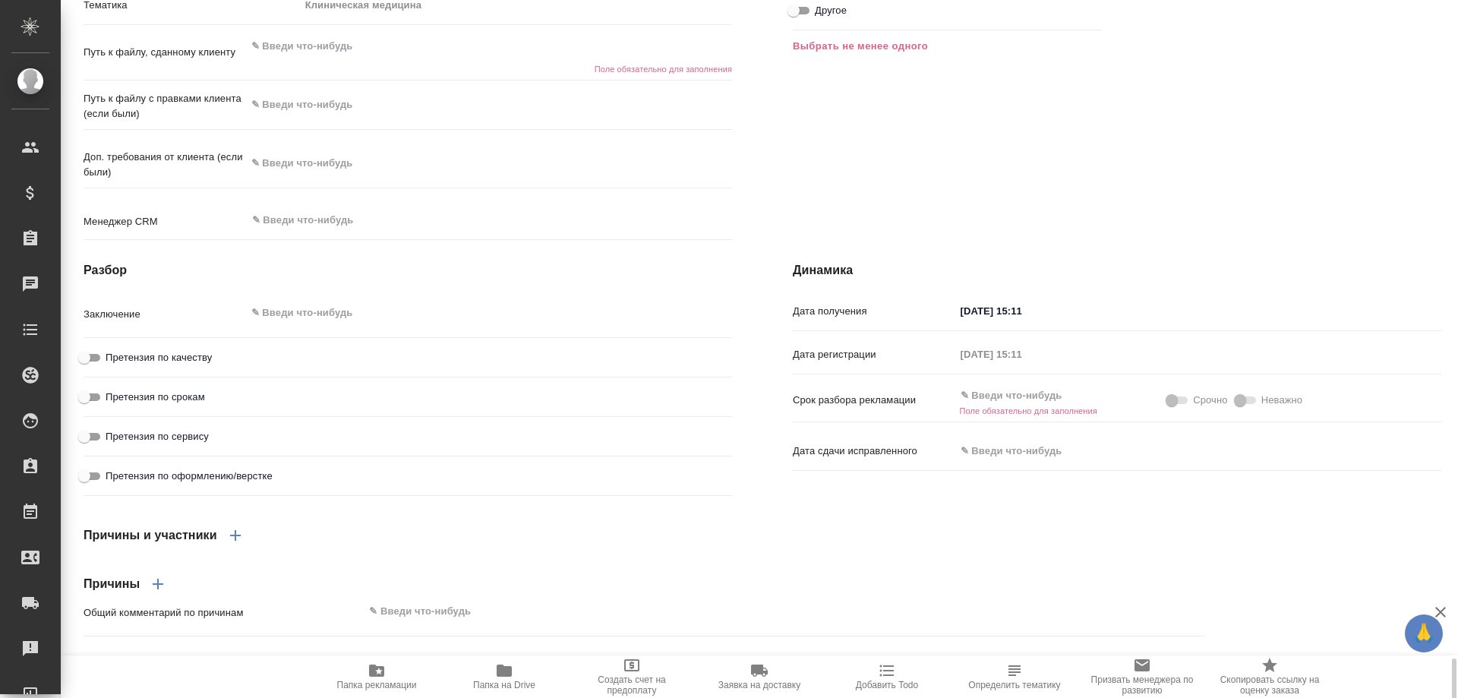
scroll to position [877, 0]
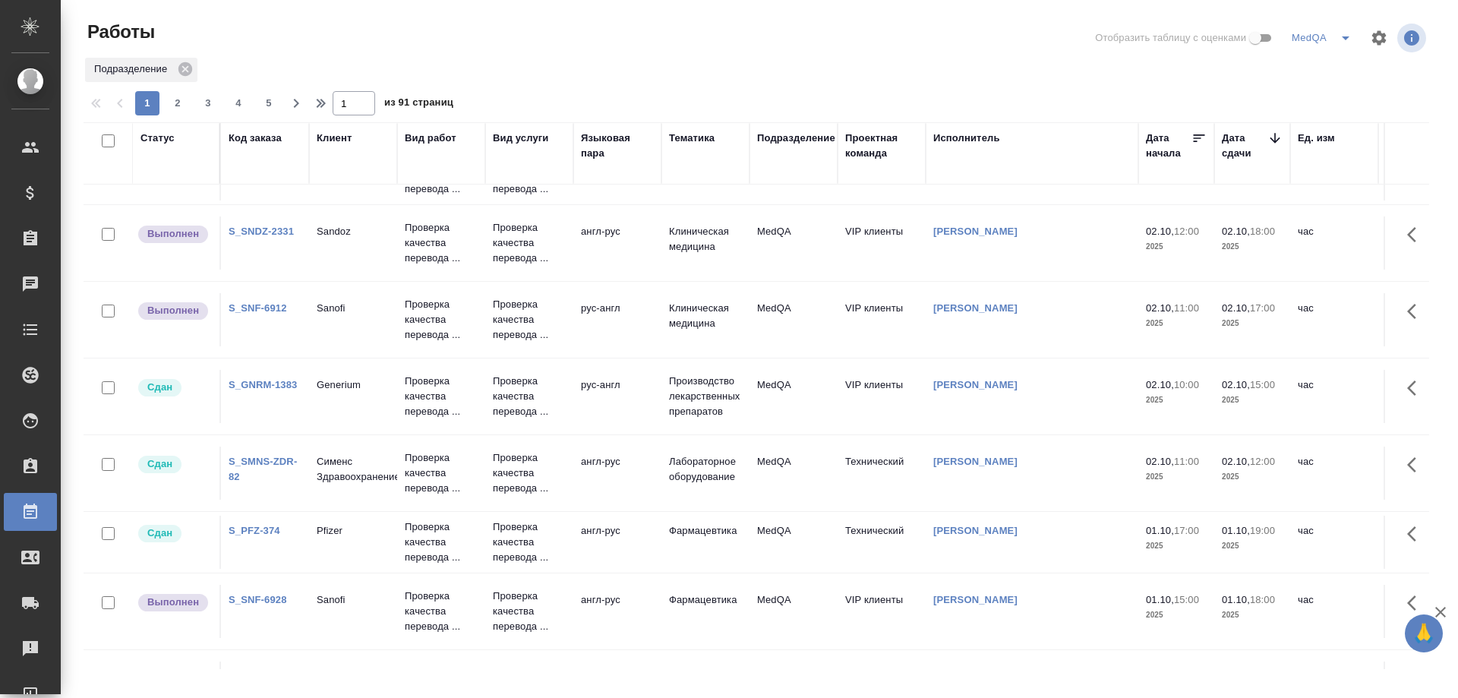
scroll to position [835, 0]
click at [257, 446] on td "S_SMNS-ZDR-82" at bounding box center [265, 472] width 88 height 53
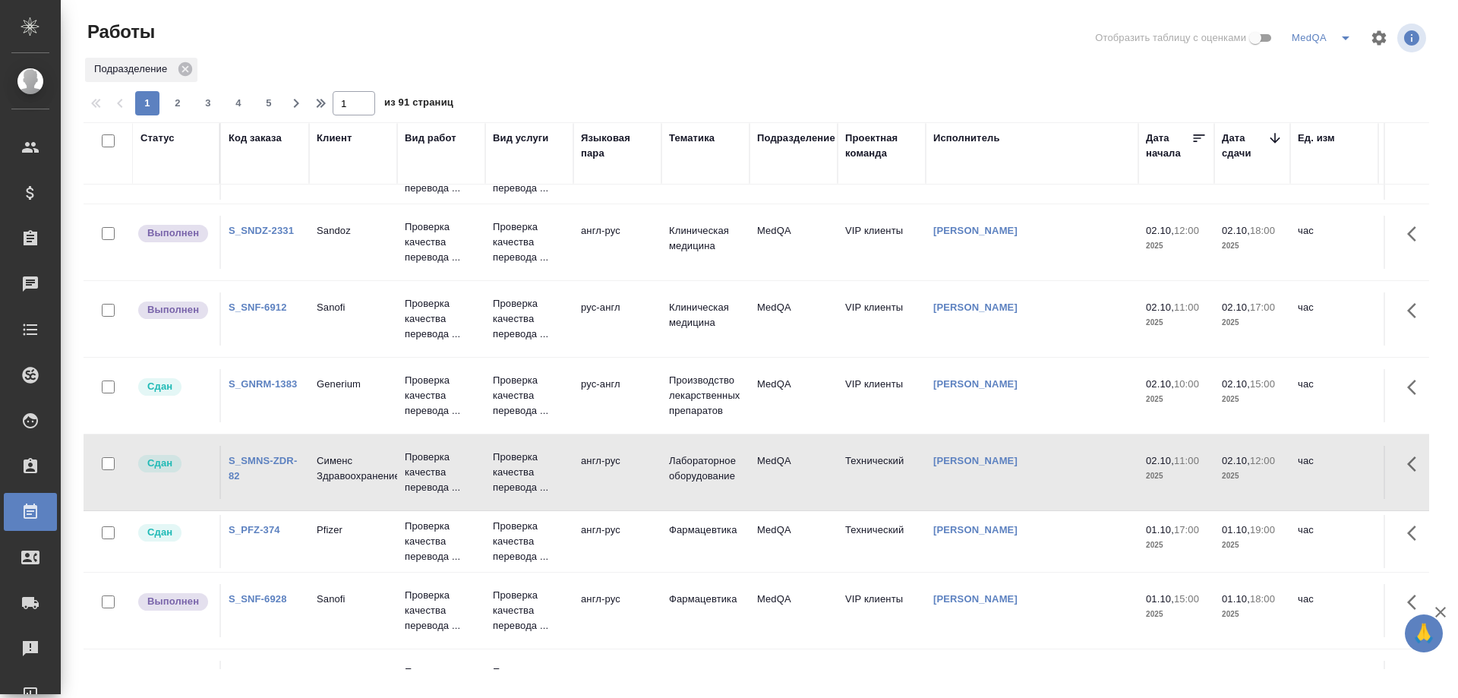
click at [257, 455] on link "S_SMNS-ZDR-82" at bounding box center [263, 468] width 68 height 27
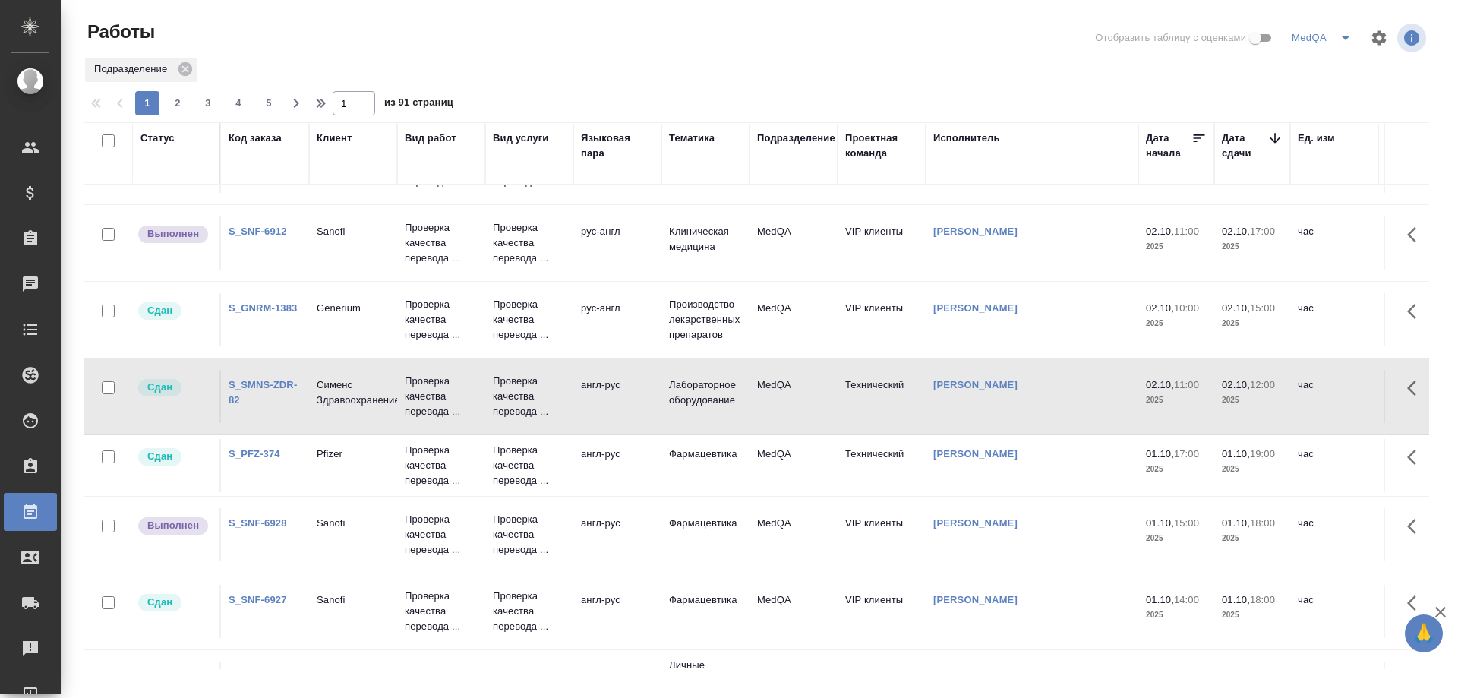
click at [253, 448] on link "S_PFZ-374" at bounding box center [255, 453] width 52 height 11
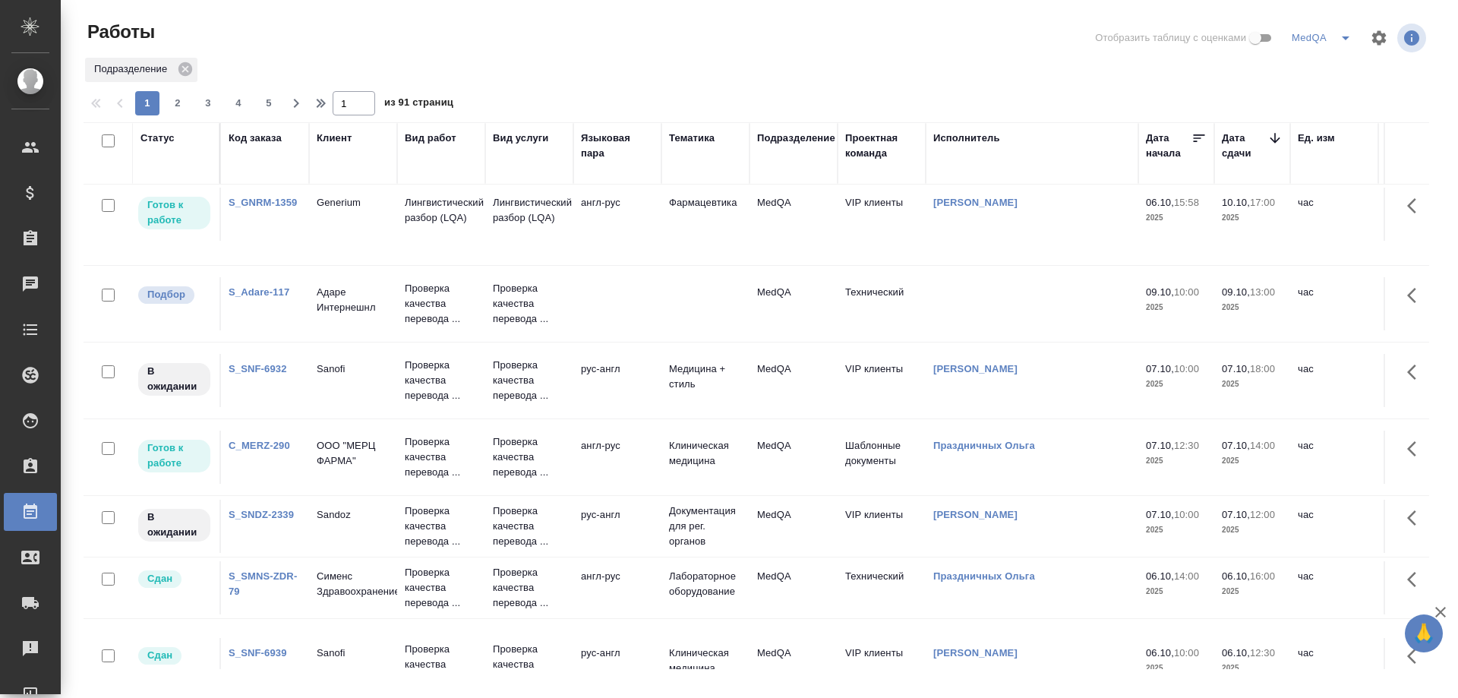
scroll to position [0, 0]
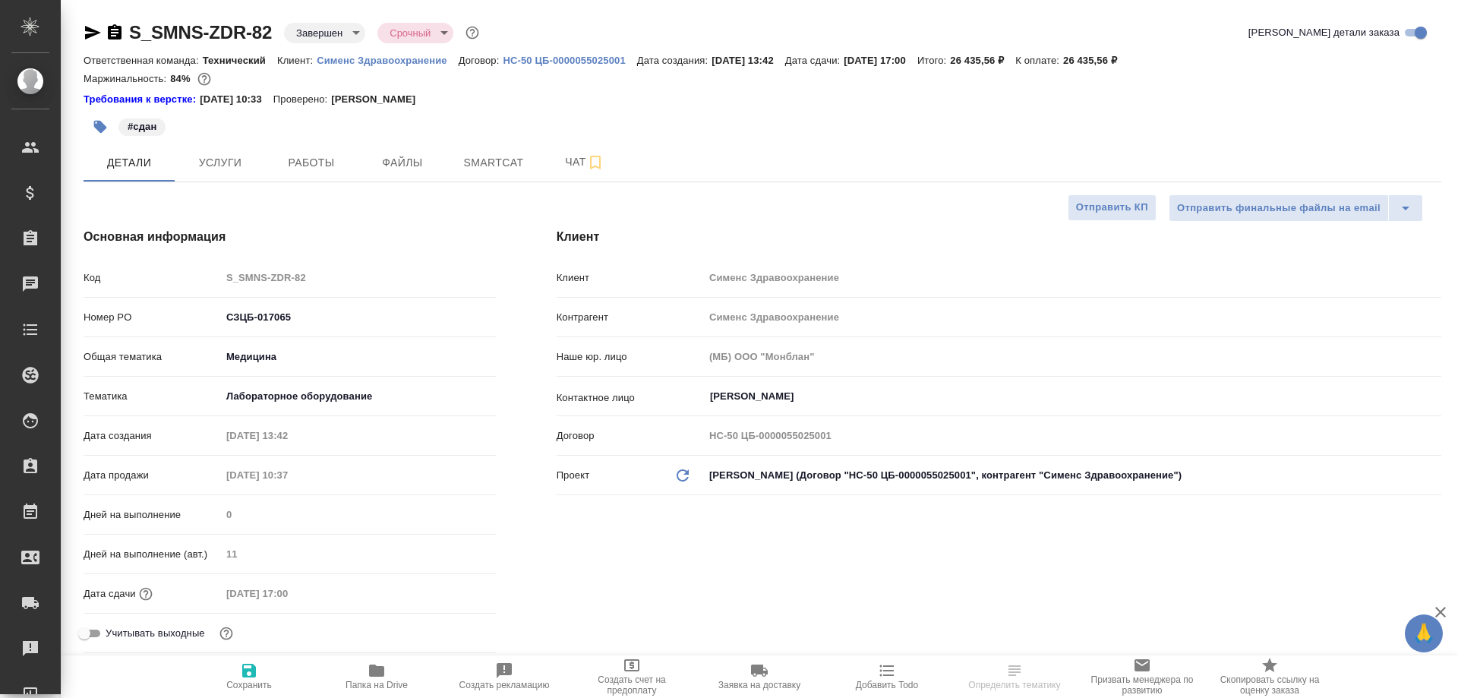
select select "RU"
click at [480, 159] on span "Smartcat" at bounding box center [493, 162] width 73 height 19
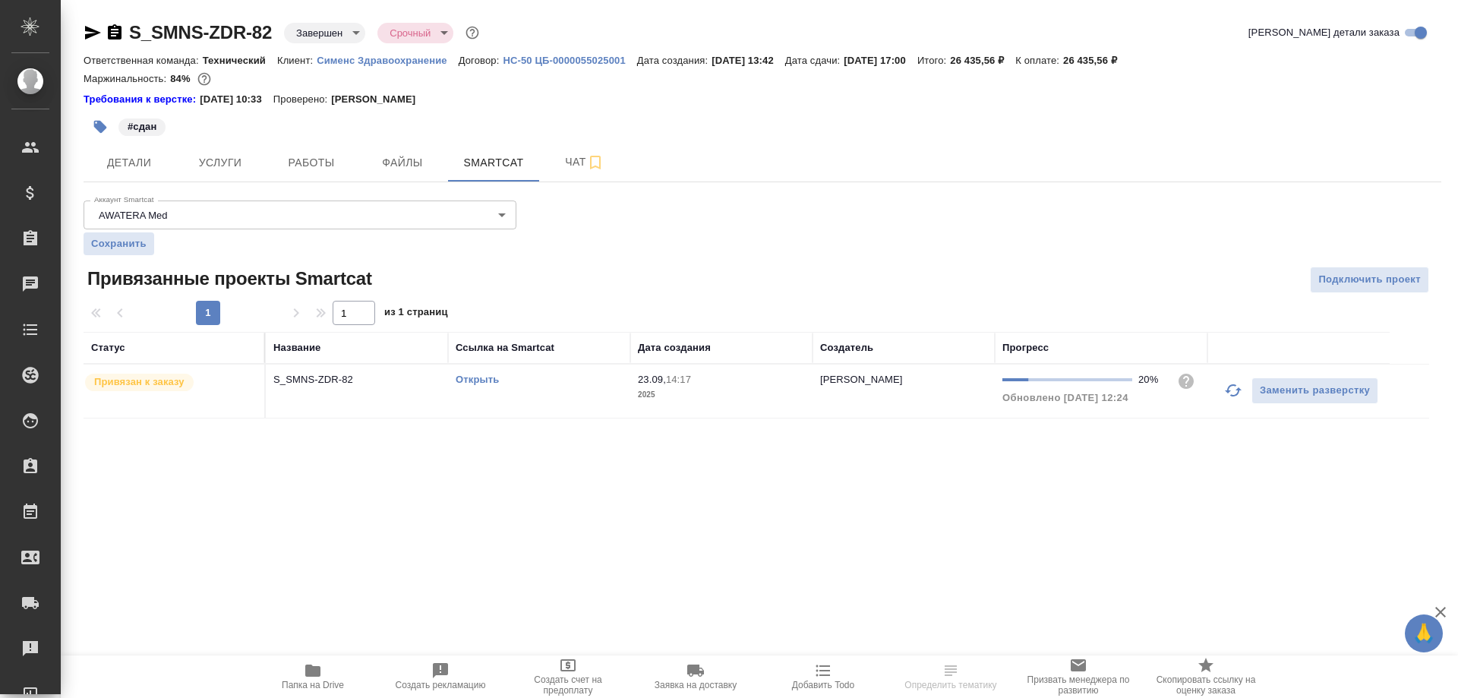
click at [489, 378] on link "Открыть" at bounding box center [477, 379] width 43 height 11
click at [87, 33] on icon "button" at bounding box center [93, 33] width 18 height 18
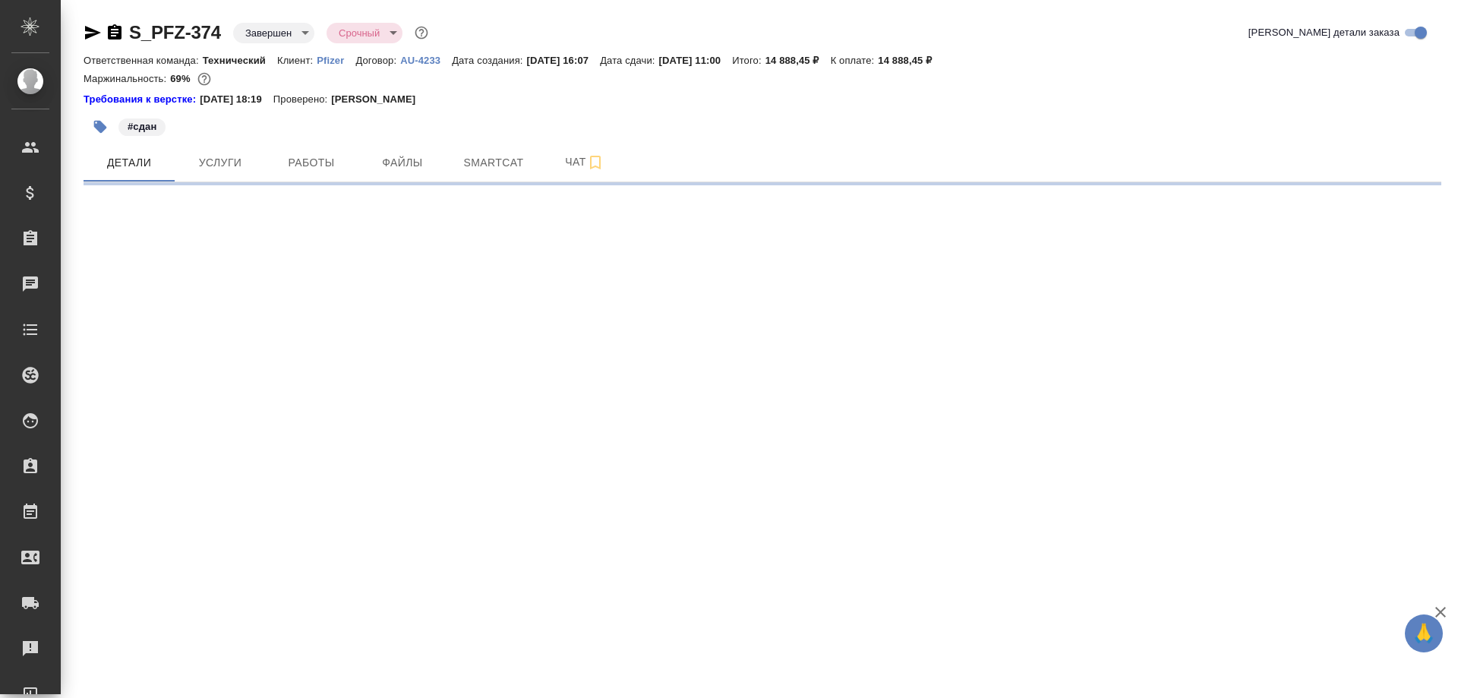
select select "RU"
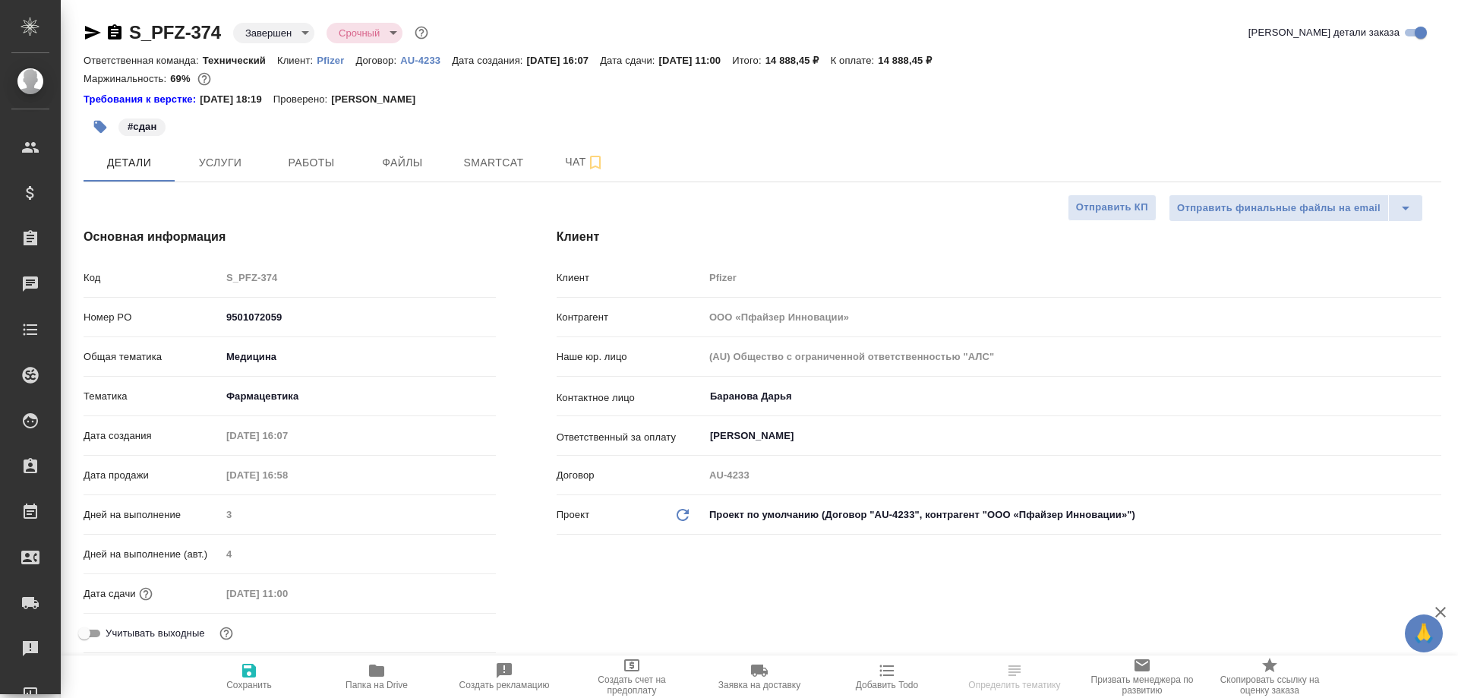
type textarea "x"
click at [376, 670] on icon "button" at bounding box center [376, 670] width 15 height 12
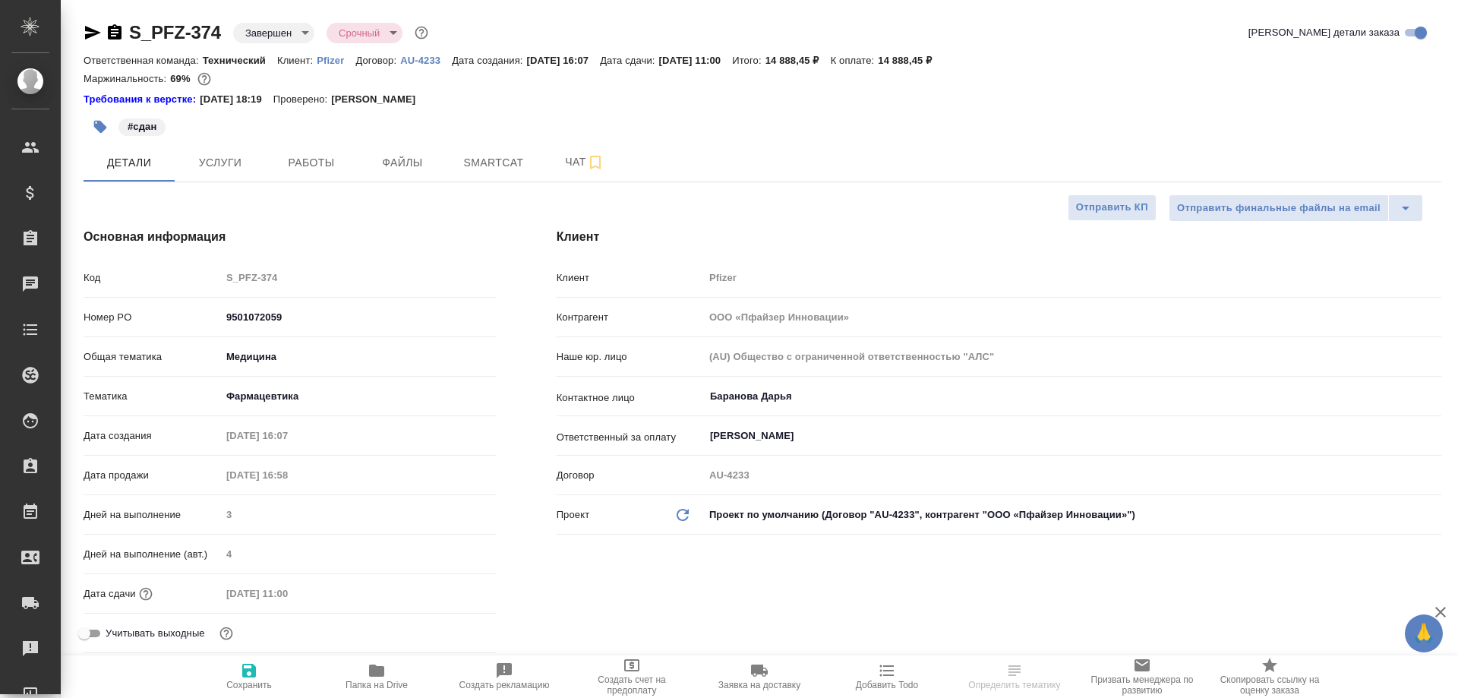
type textarea "x"
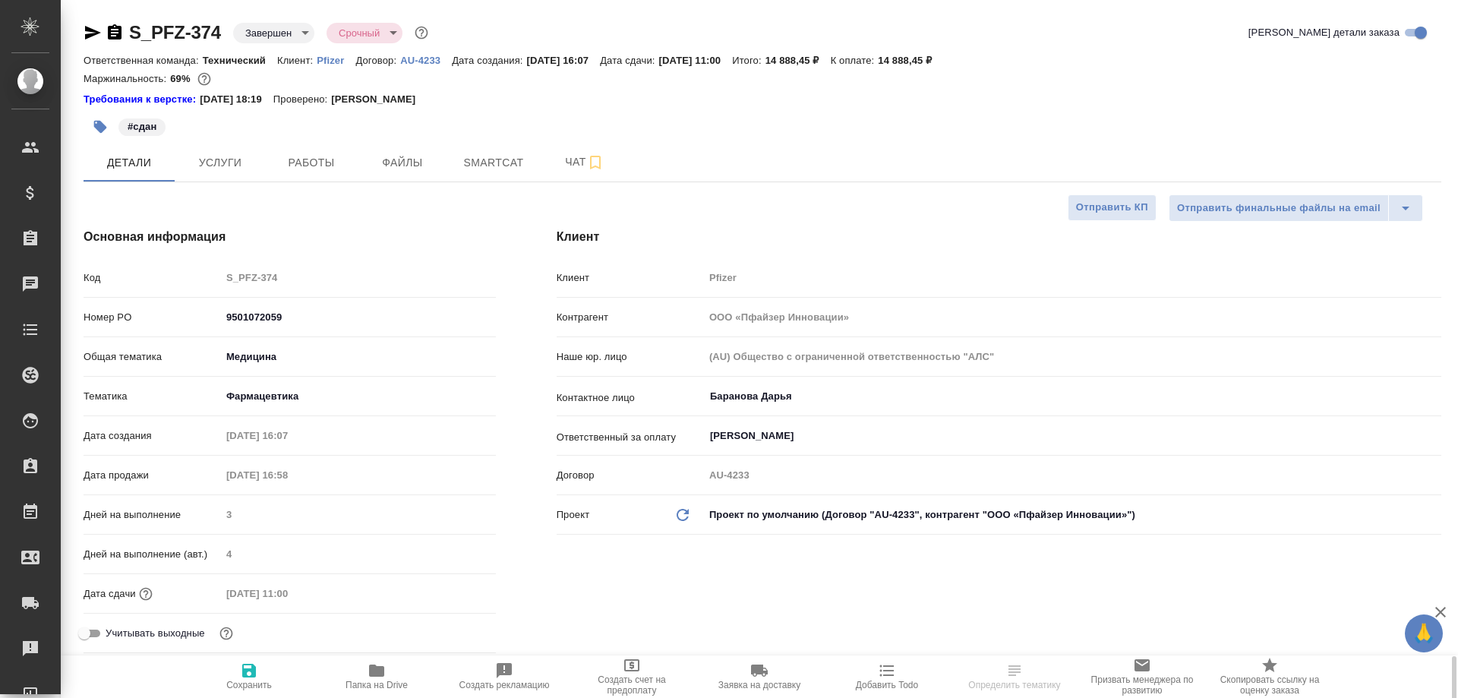
type textarea "x"
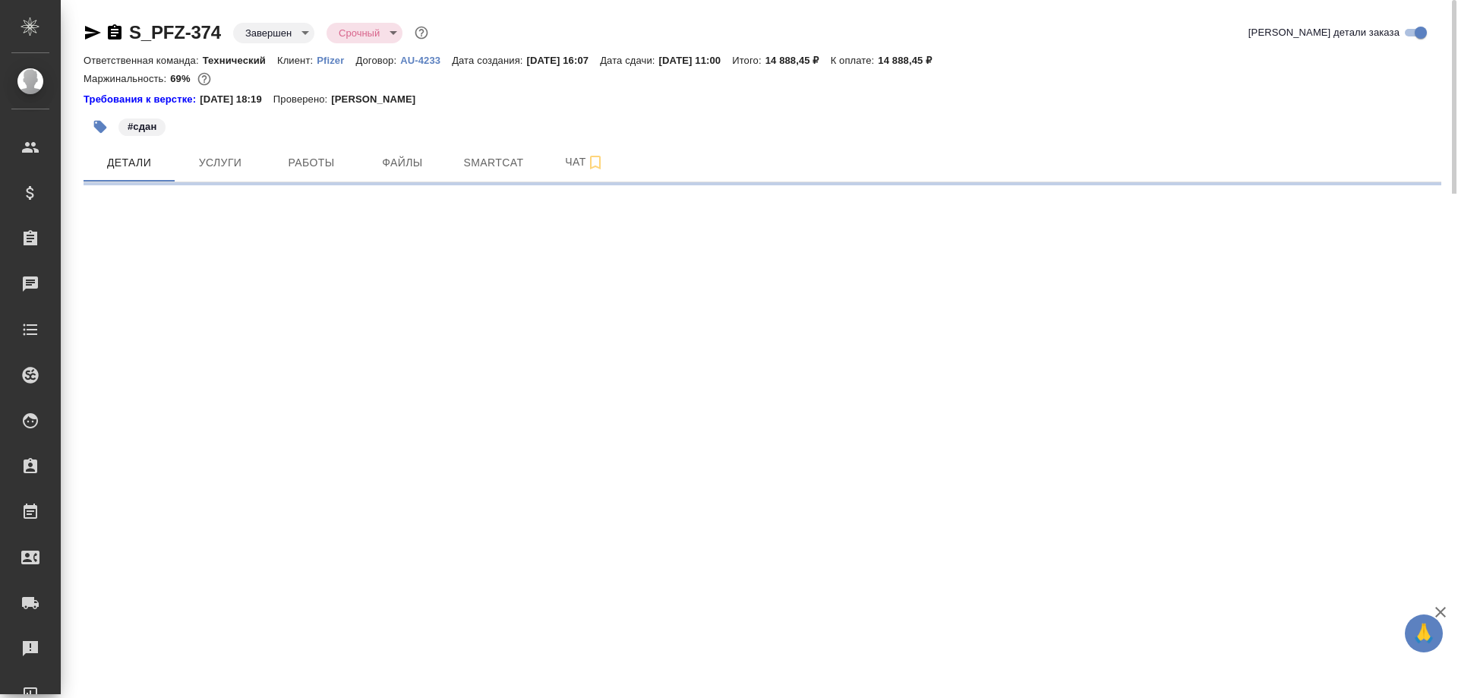
select select "RU"
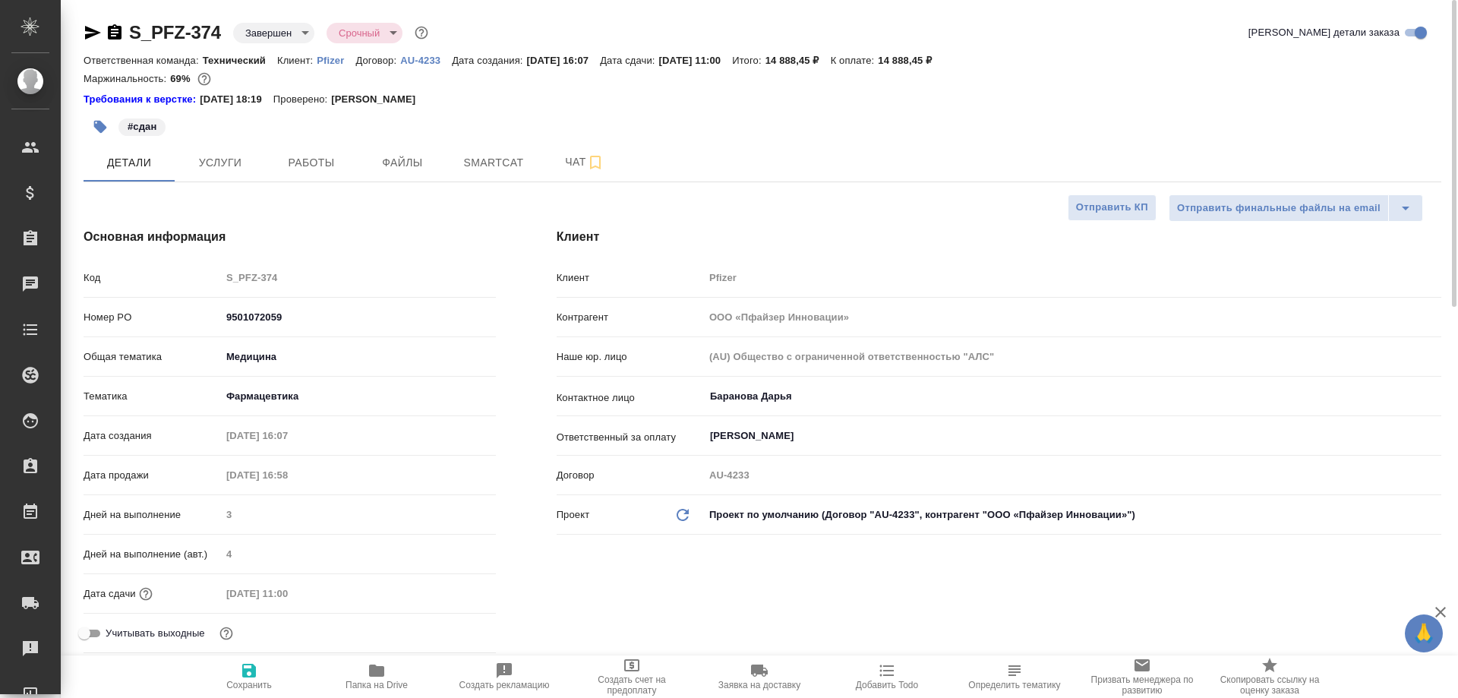
type textarea "x"
click at [320, 161] on span "Работы" at bounding box center [311, 162] width 73 height 19
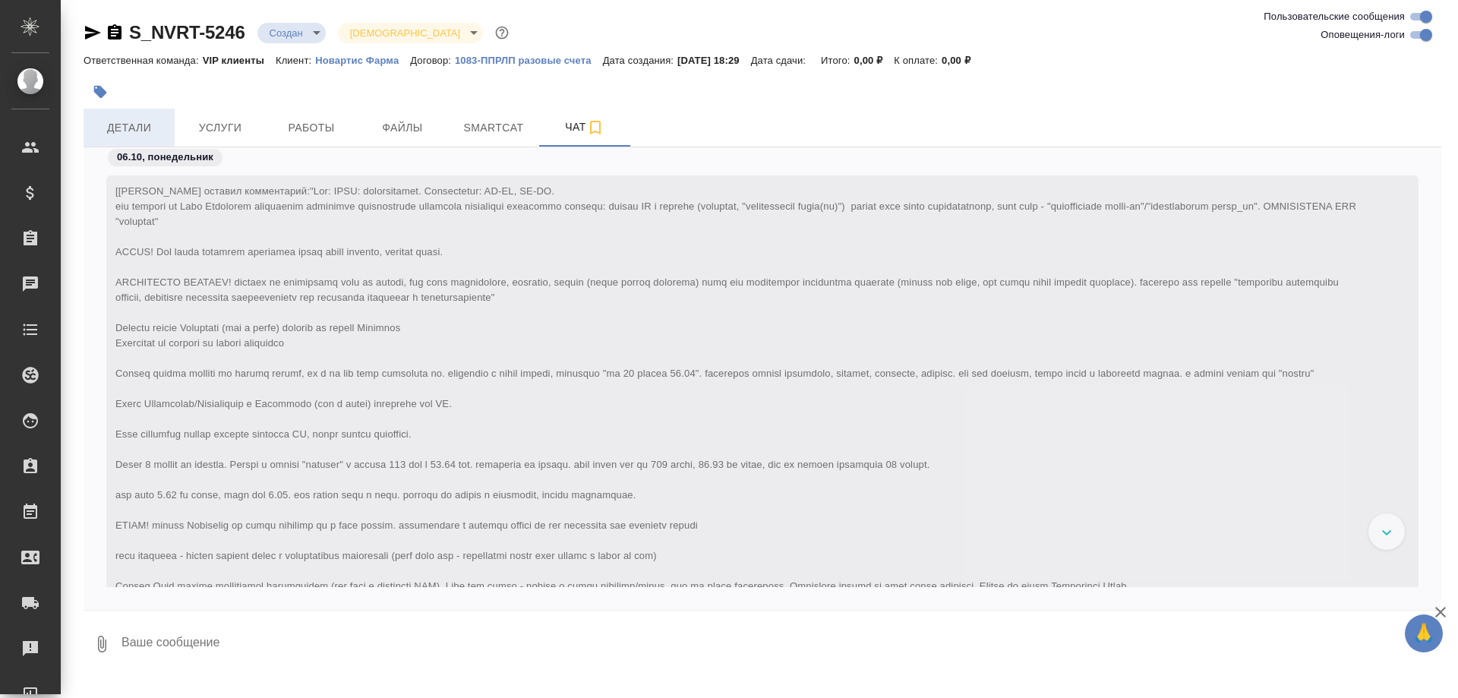
click at [112, 130] on span "Детали" at bounding box center [129, 127] width 73 height 19
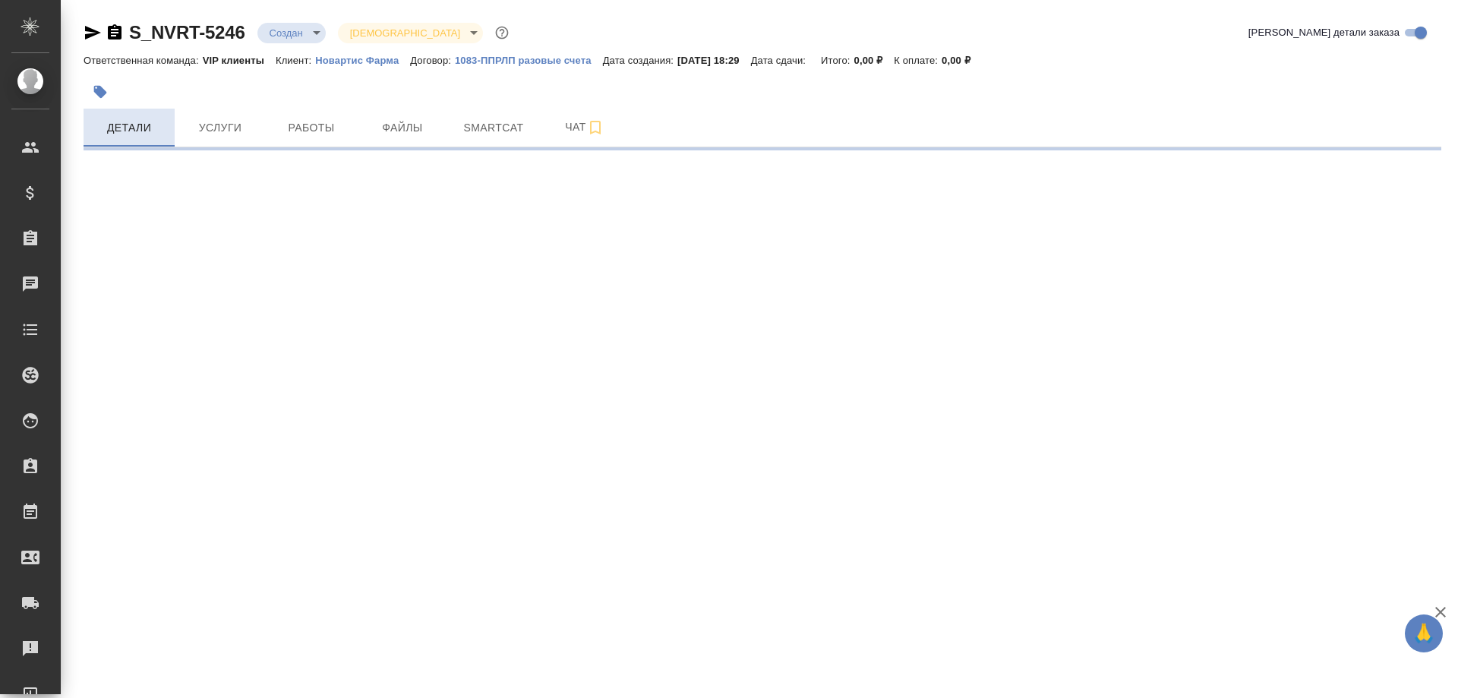
select select "RU"
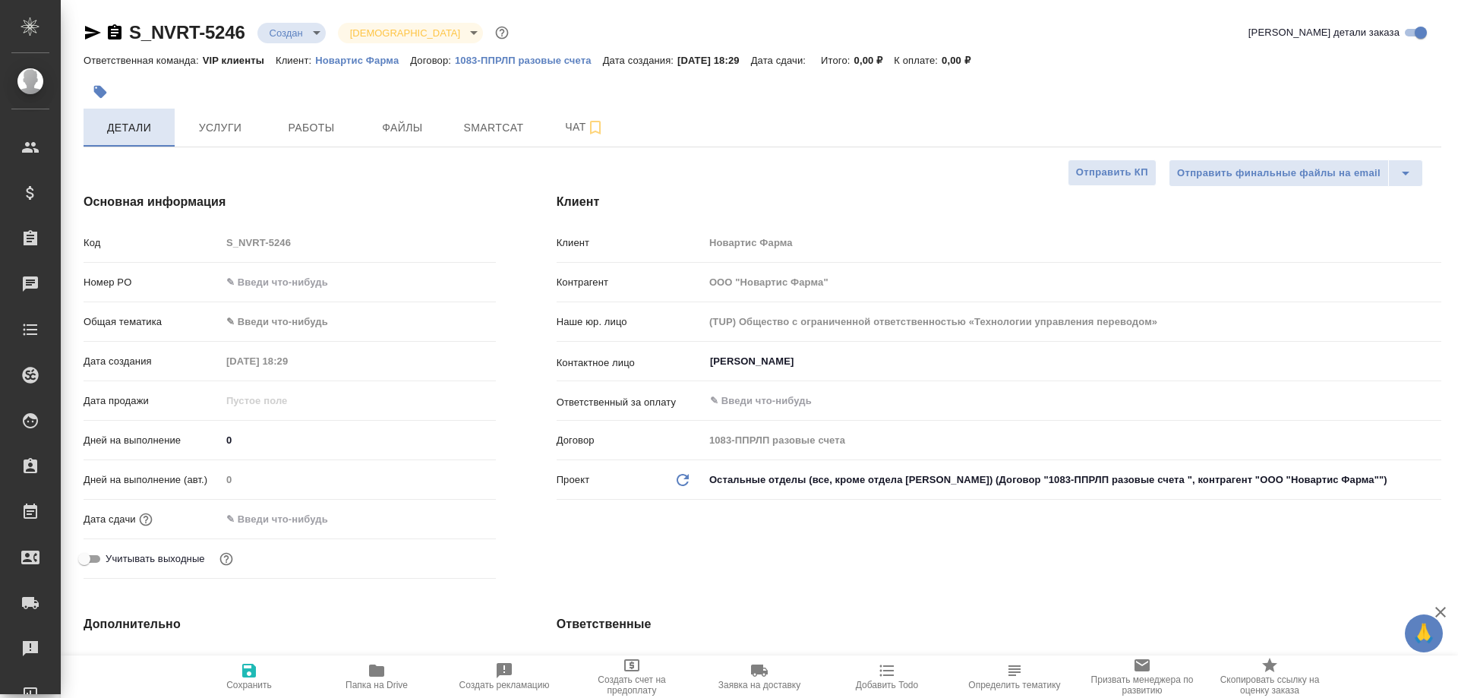
type textarea "x"
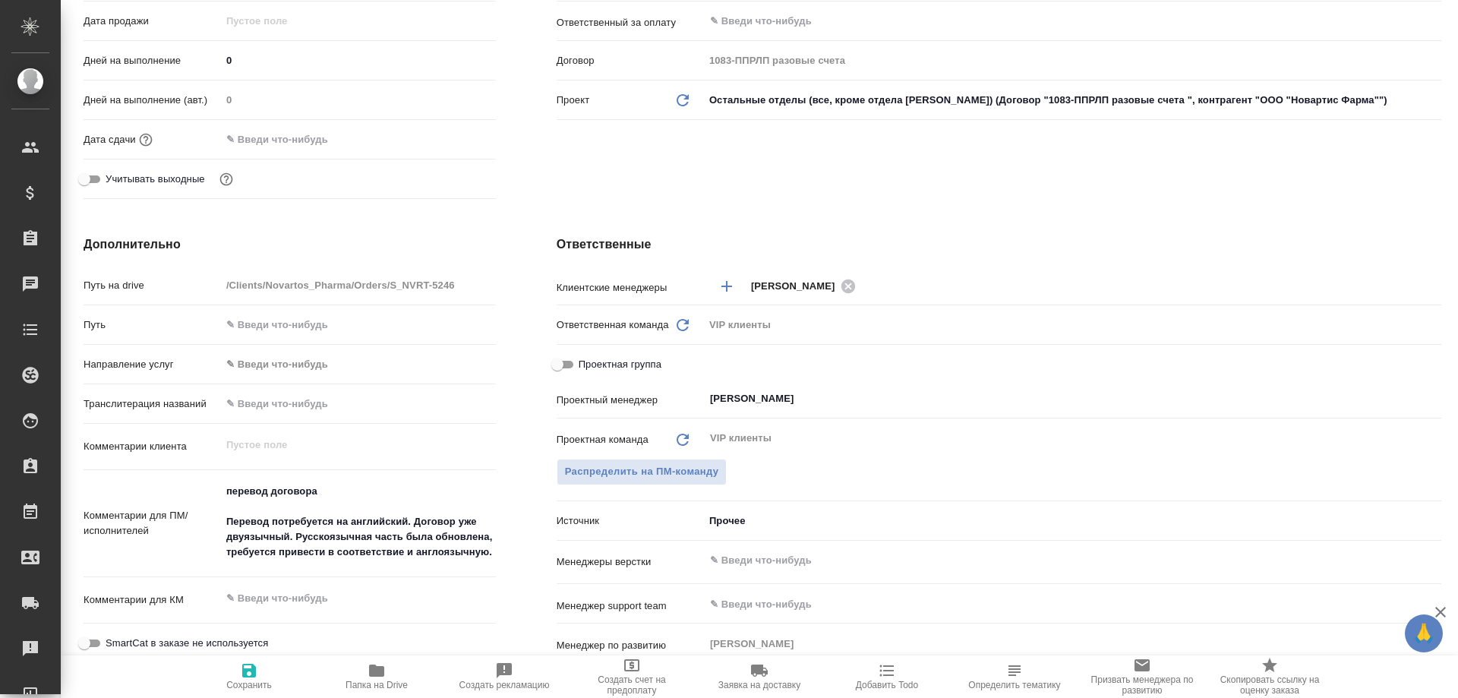
type textarea "x"
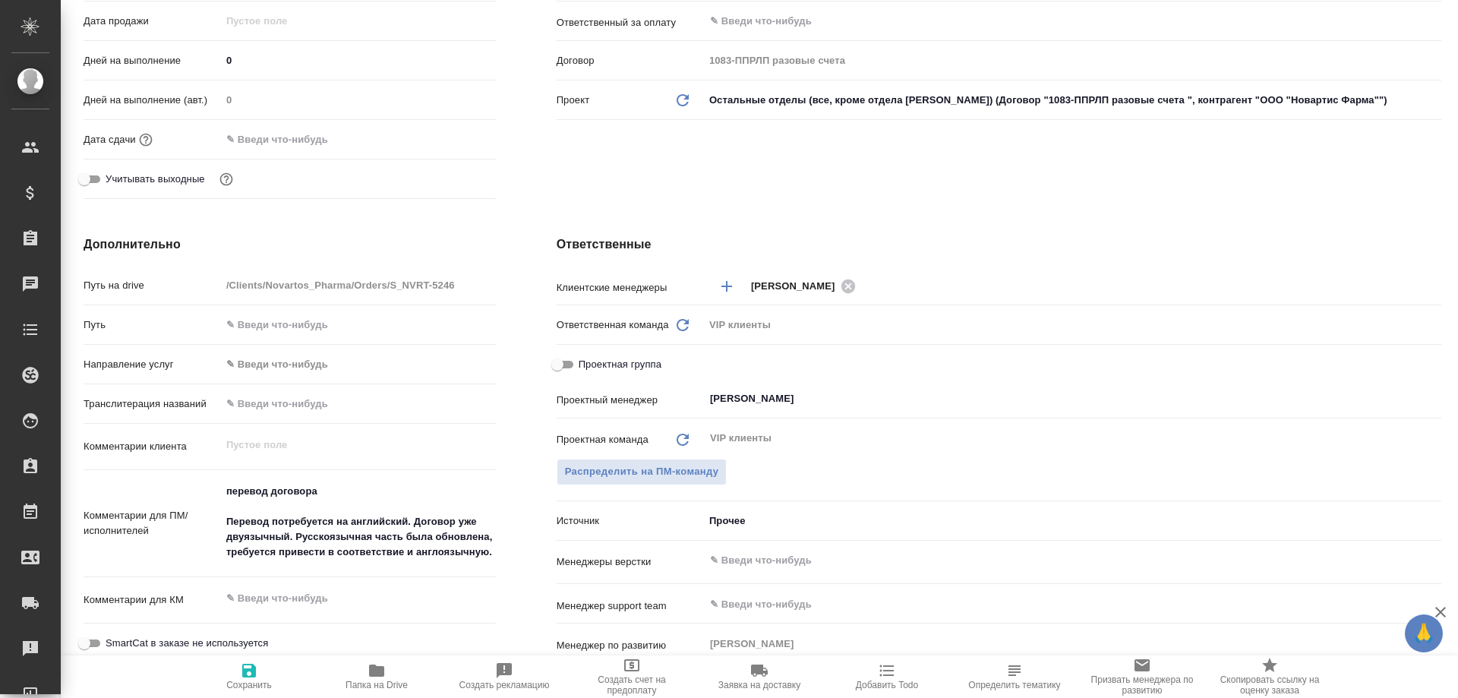
type textarea "x"
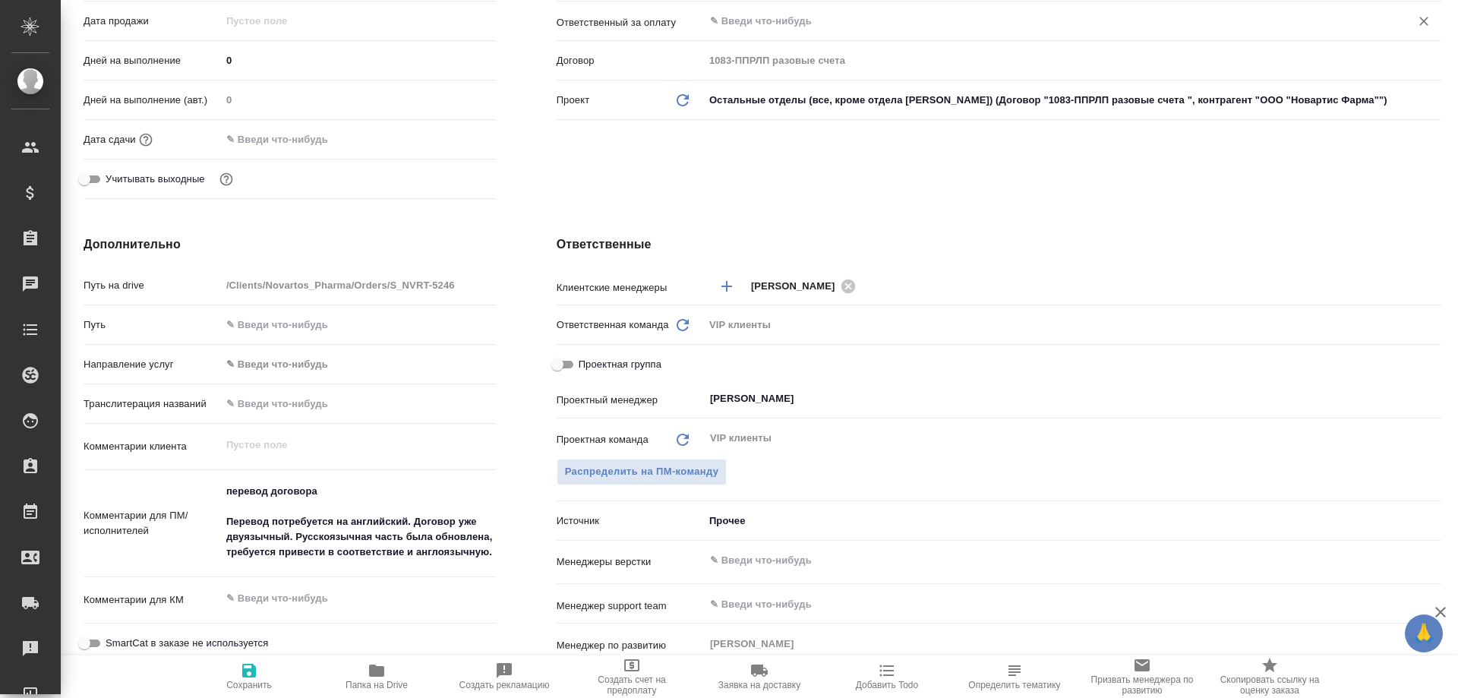
type textarea "x"
